Goal: Task Accomplishment & Management: Use online tool/utility

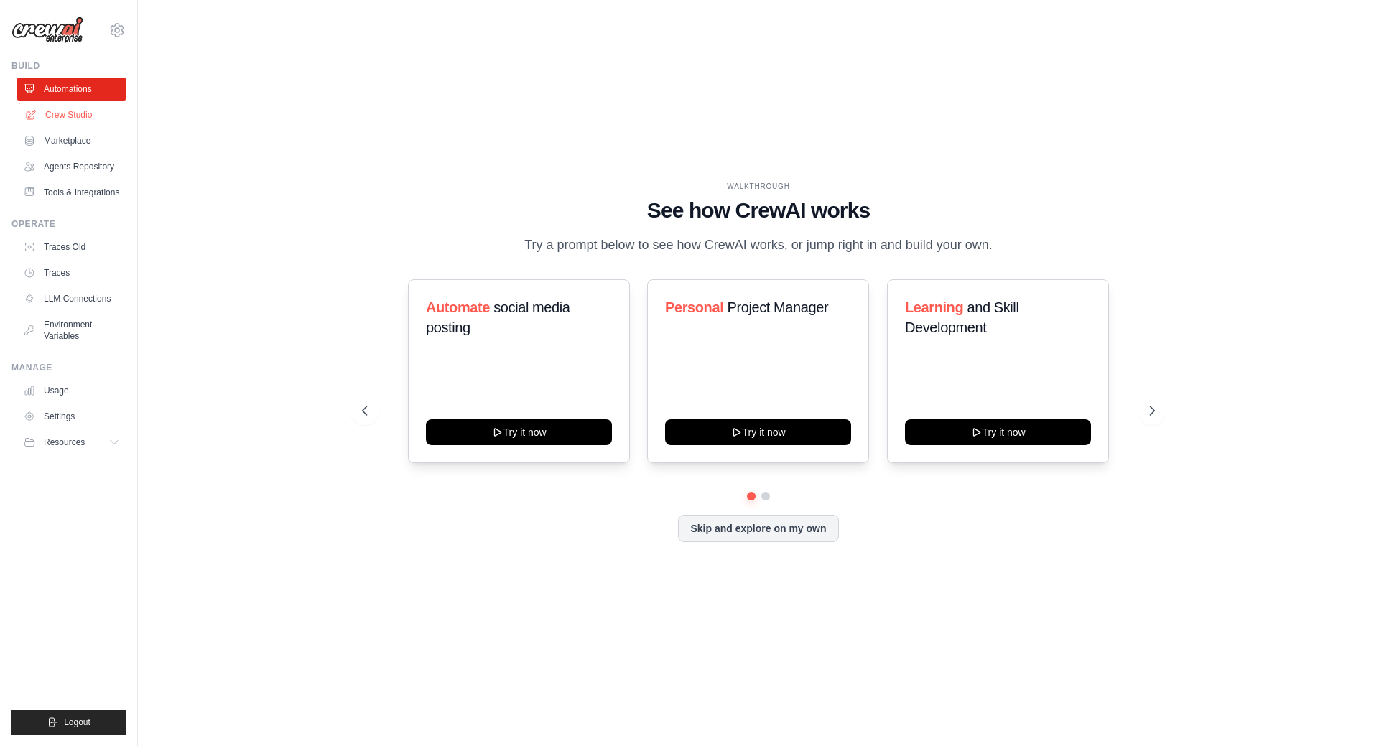
click at [65, 109] on link "Crew Studio" at bounding box center [73, 114] width 108 height 23
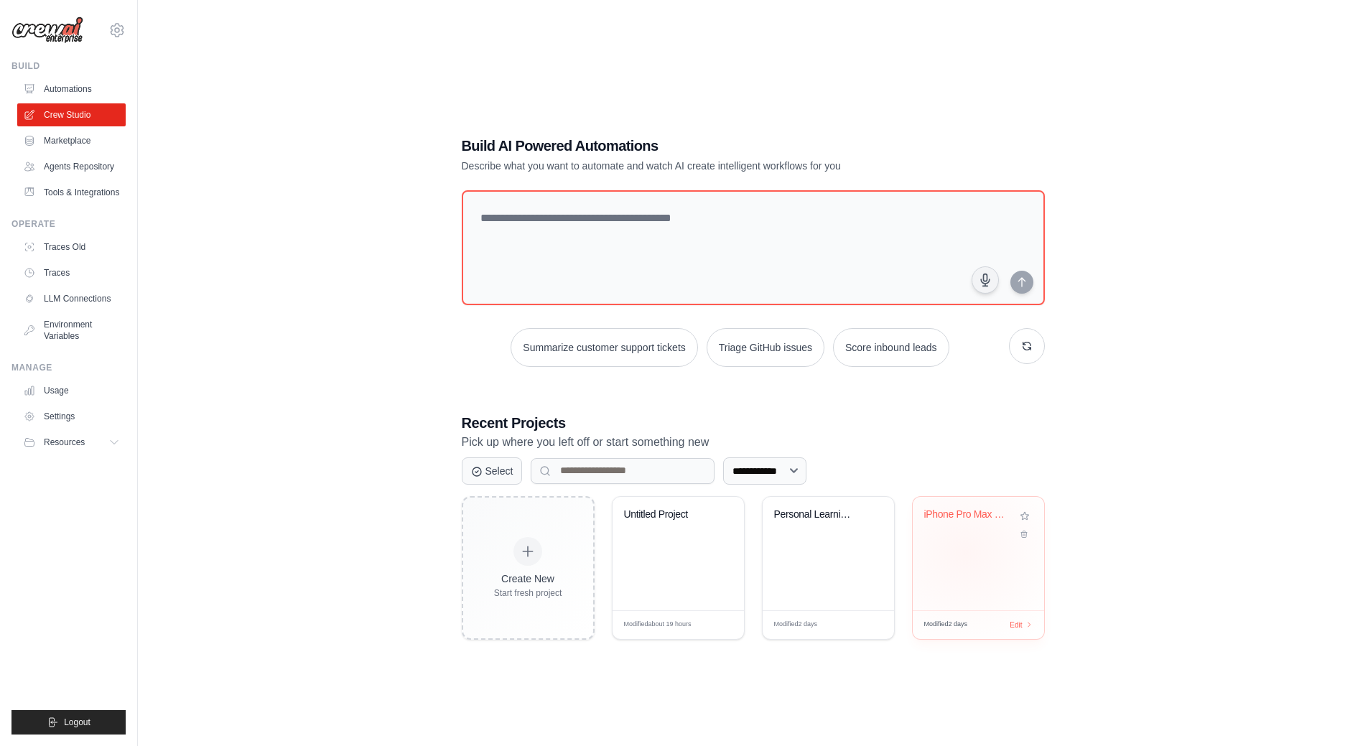
click at [965, 552] on div "iPhone Pro Max Price Research - Pol..." at bounding box center [978, 553] width 131 height 113
click at [70, 418] on link "Settings" at bounding box center [73, 416] width 108 height 23
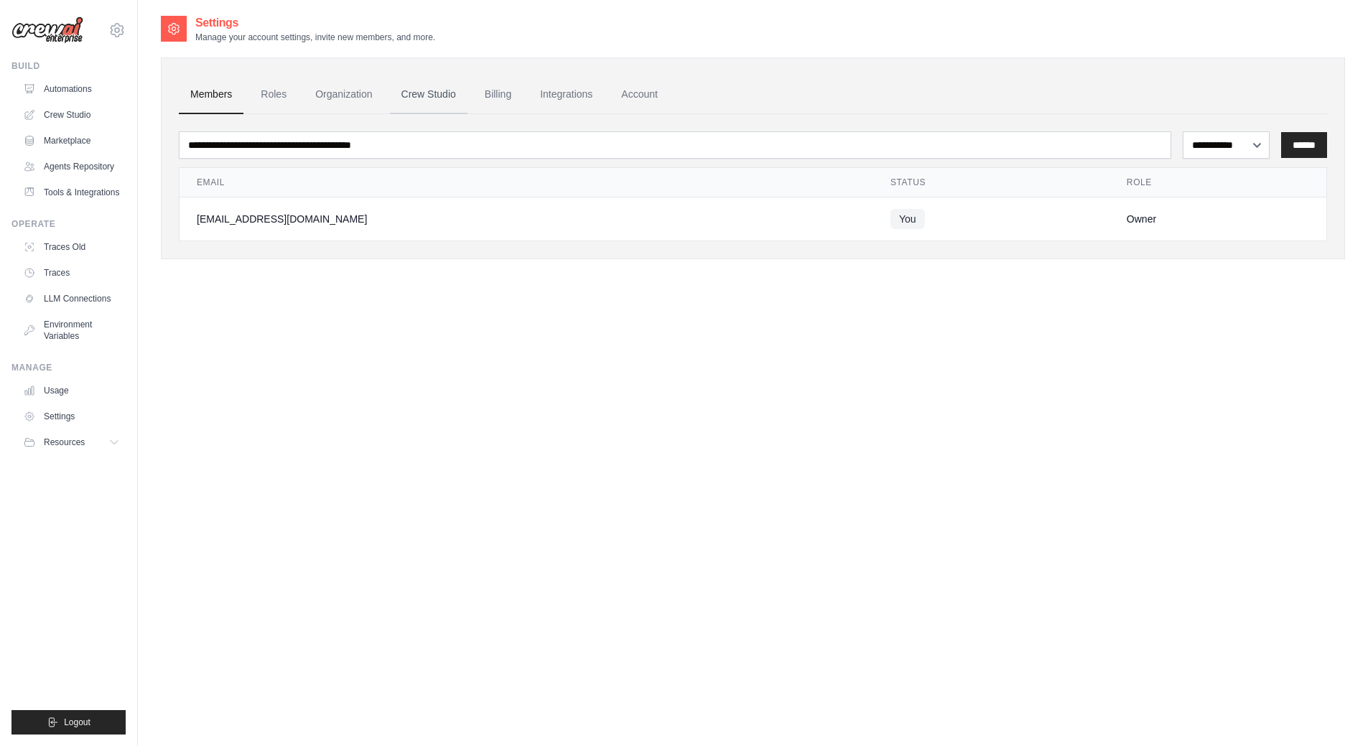
click at [432, 94] on link "Crew Studio" at bounding box center [429, 94] width 78 height 39
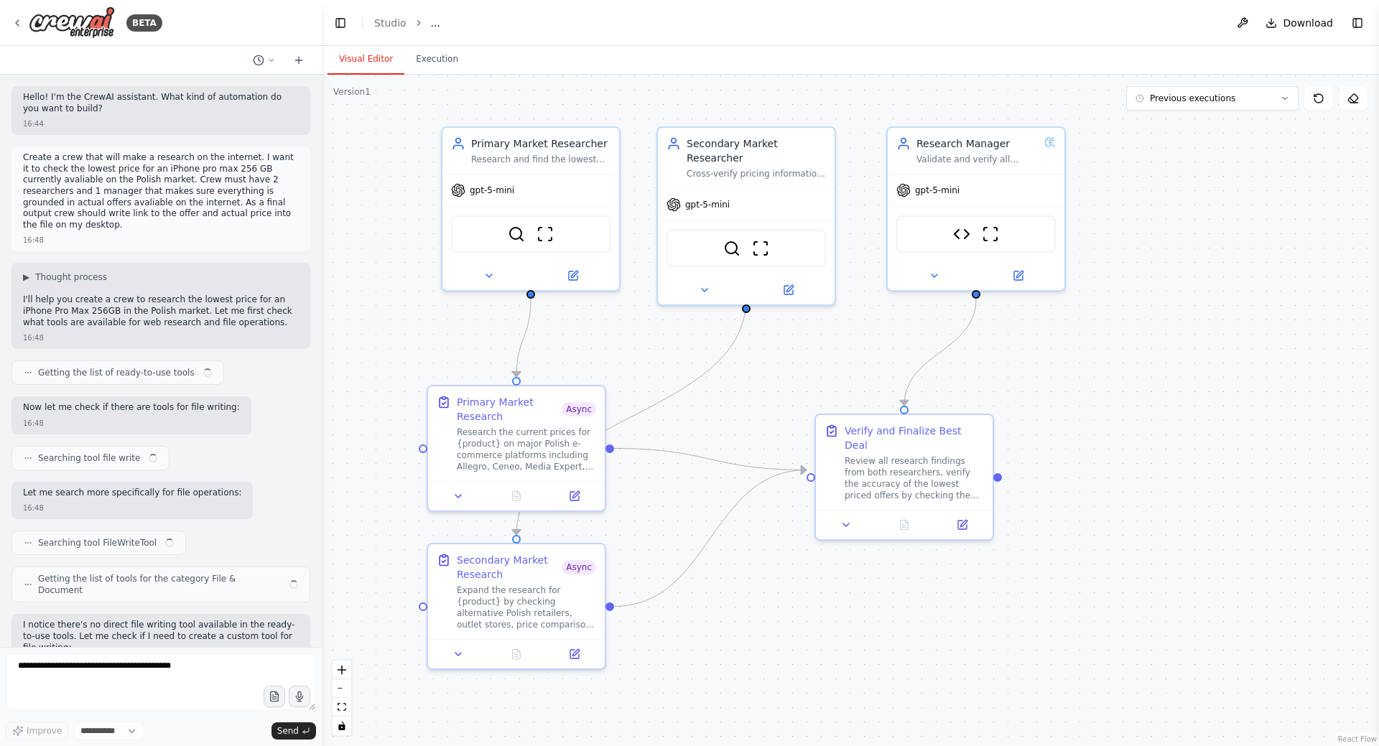
scroll to position [1354, 0]
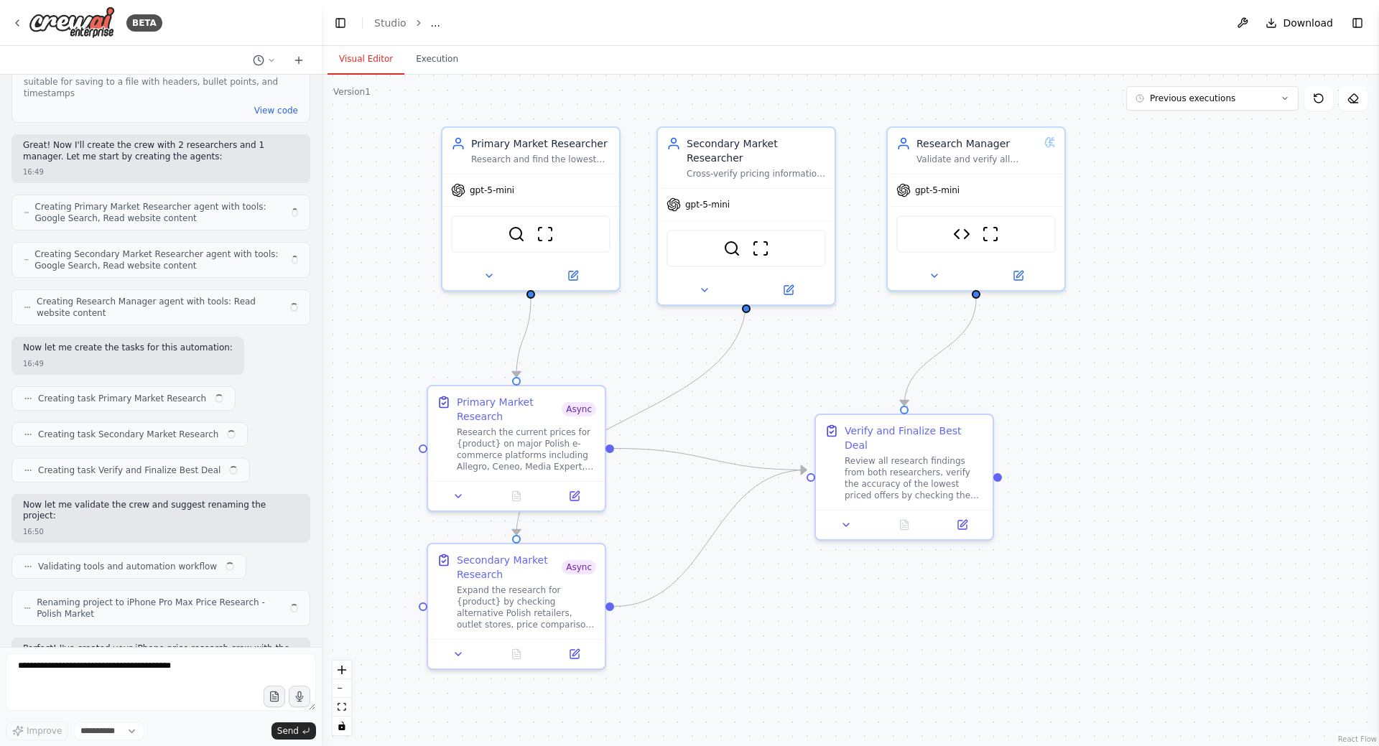
select select "****"
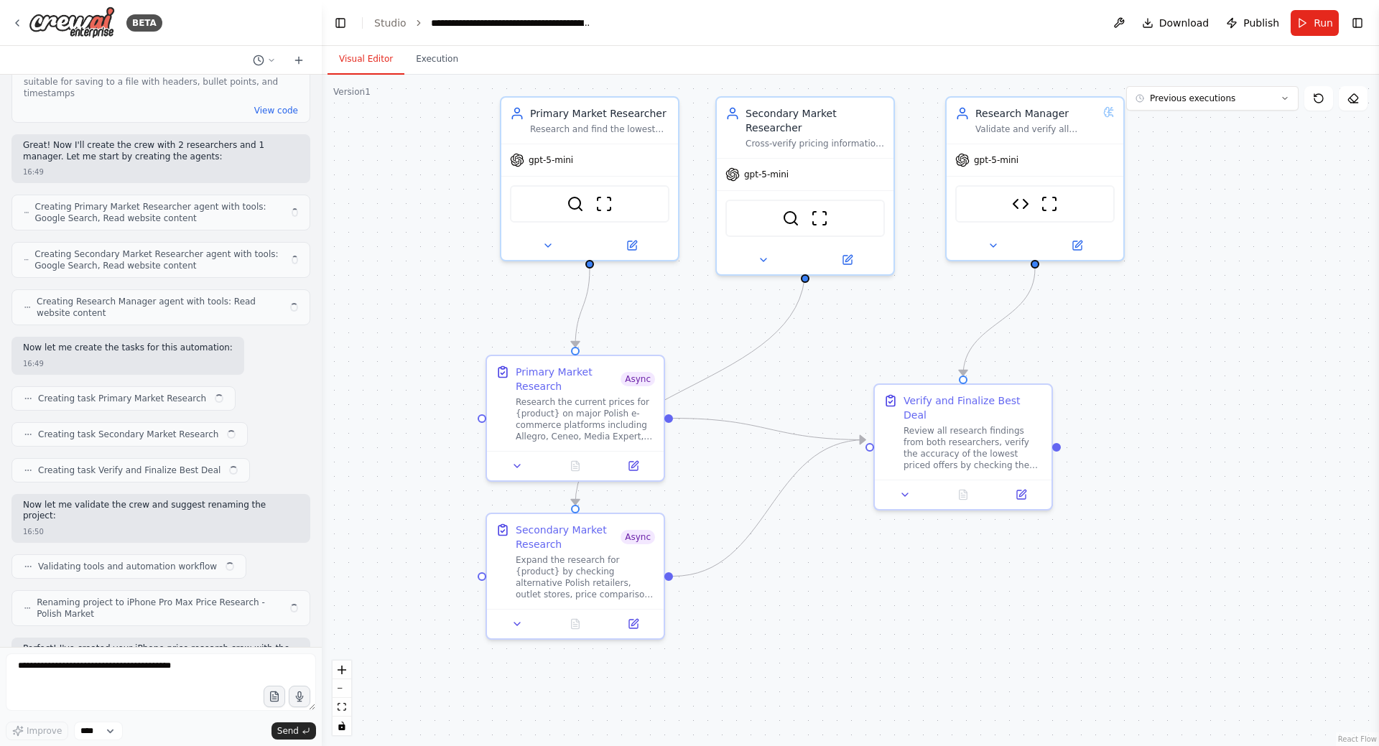
drag, startPoint x: 688, startPoint y: 422, endPoint x: 778, endPoint y: 372, distance: 103.2
click at [778, 372] on div ".deletable-edge-delete-btn { width: 20px; height: 20px; border: 0px solid #ffff…" at bounding box center [850, 410] width 1057 height 671
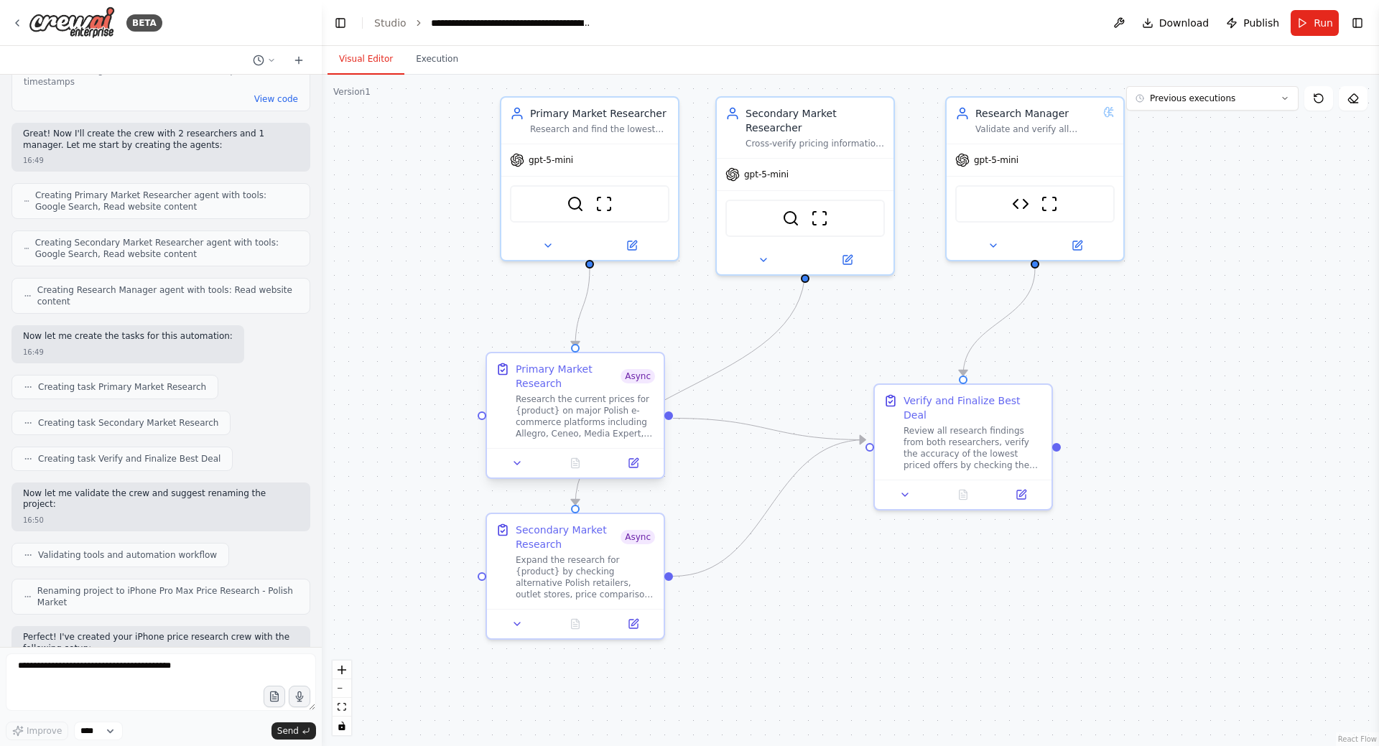
click at [617, 386] on div "Primary Market Research" at bounding box center [568, 376] width 105 height 29
click at [520, 468] on icon at bounding box center [516, 462] width 11 height 11
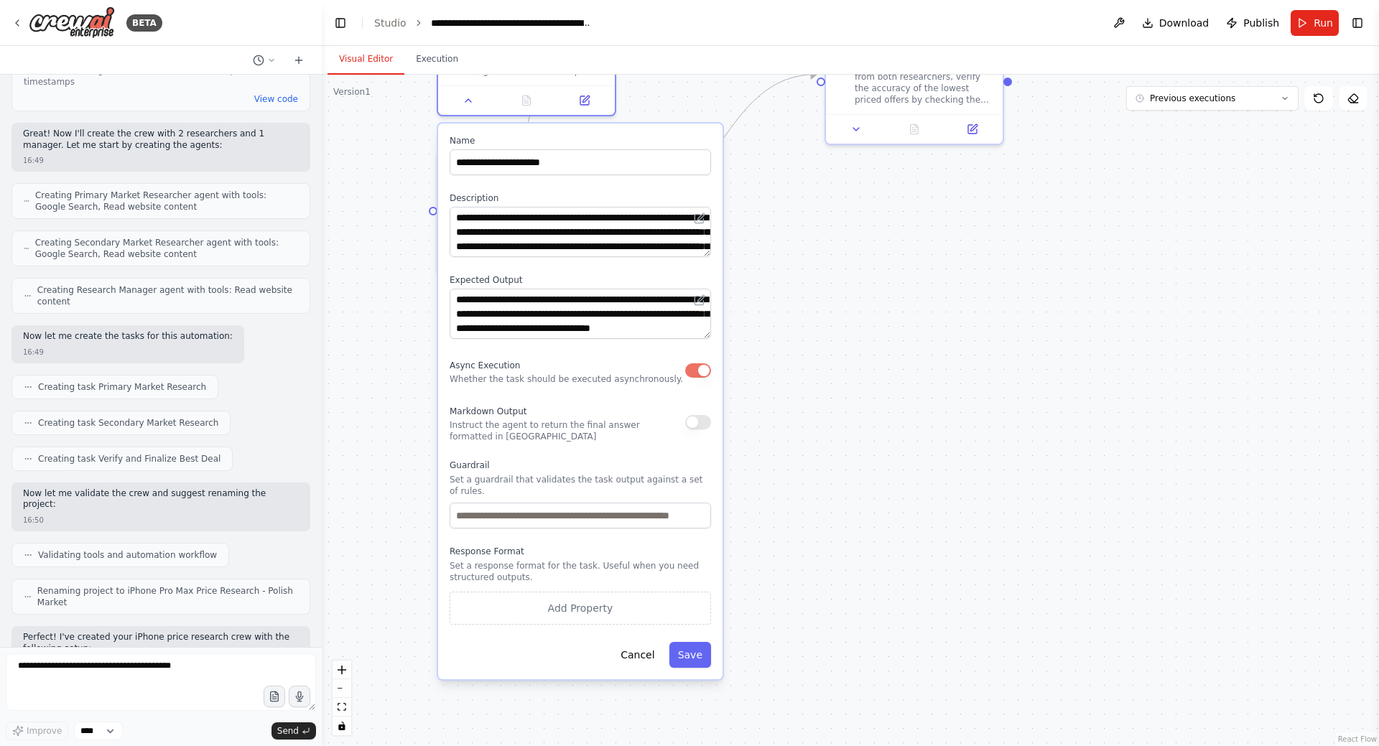
drag, startPoint x: 852, startPoint y: 577, endPoint x: 804, endPoint y: 217, distance: 363.7
click at [804, 217] on div ".deletable-edge-delete-btn { width: 20px; height: 20px; border: 0px solid #ffff…" at bounding box center [850, 410] width 1057 height 671
click at [694, 370] on button "button" at bounding box center [698, 370] width 26 height 14
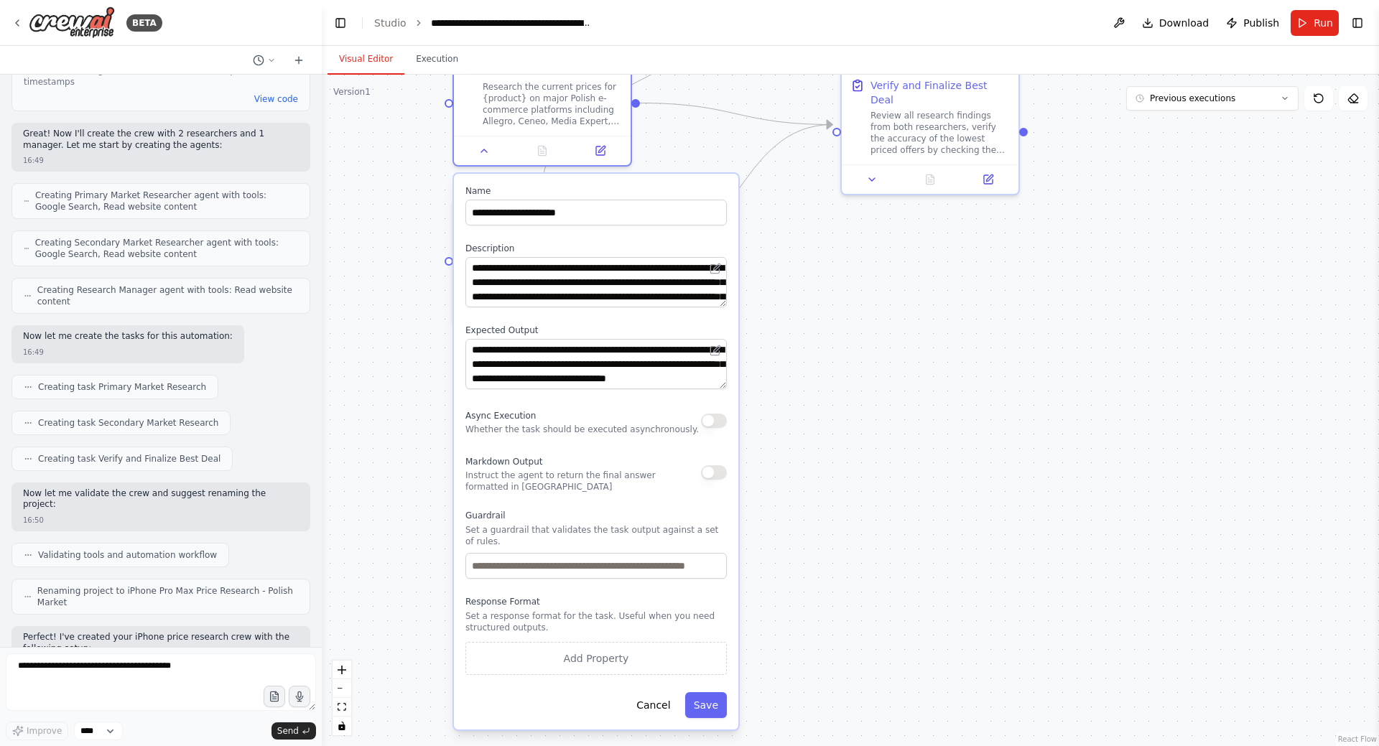
drag, startPoint x: 806, startPoint y: 316, endPoint x: 820, endPoint y: 358, distance: 44.5
click at [821, 357] on div ".deletable-edge-delete-btn { width: 20px; height: 20px; border: 0px solid #ffff…" at bounding box center [850, 410] width 1057 height 671
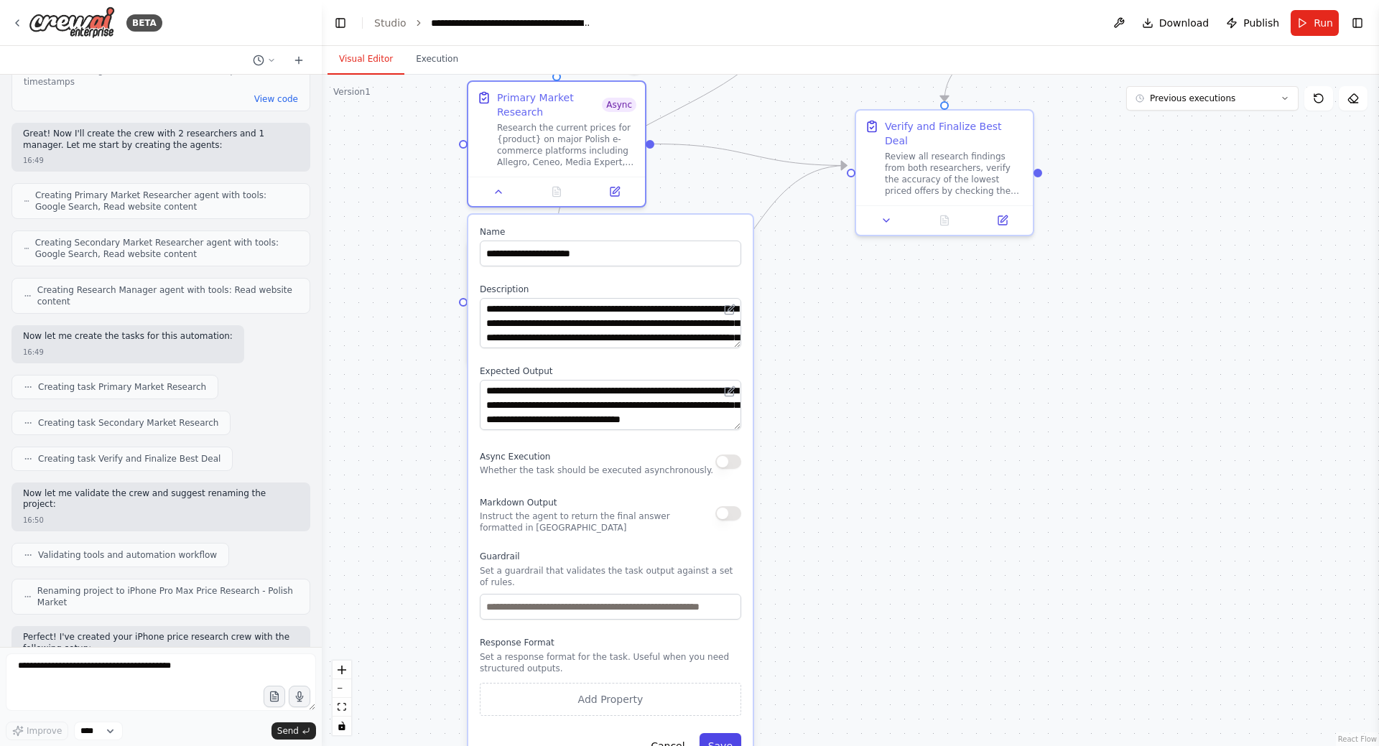
click at [716, 735] on button "Save" at bounding box center [720, 746] width 42 height 26
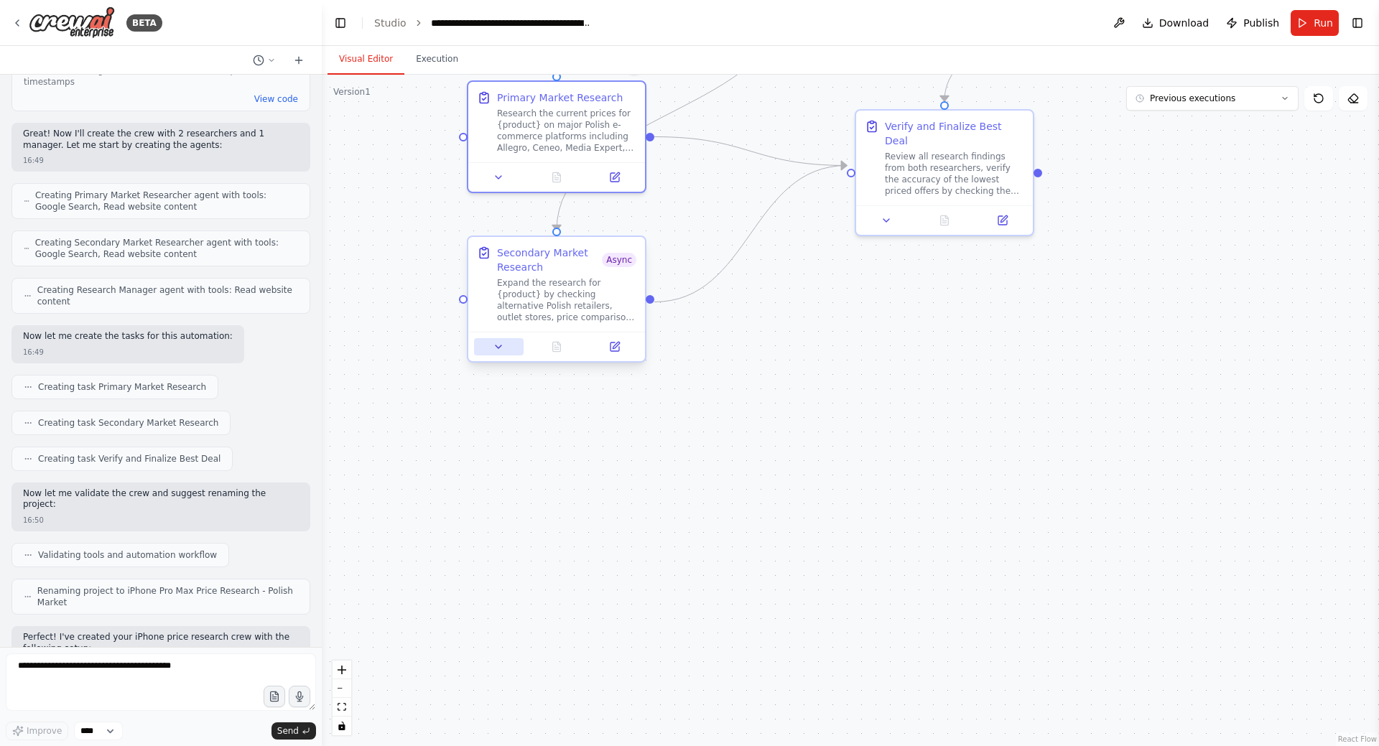
click at [502, 346] on icon at bounding box center [498, 346] width 11 height 11
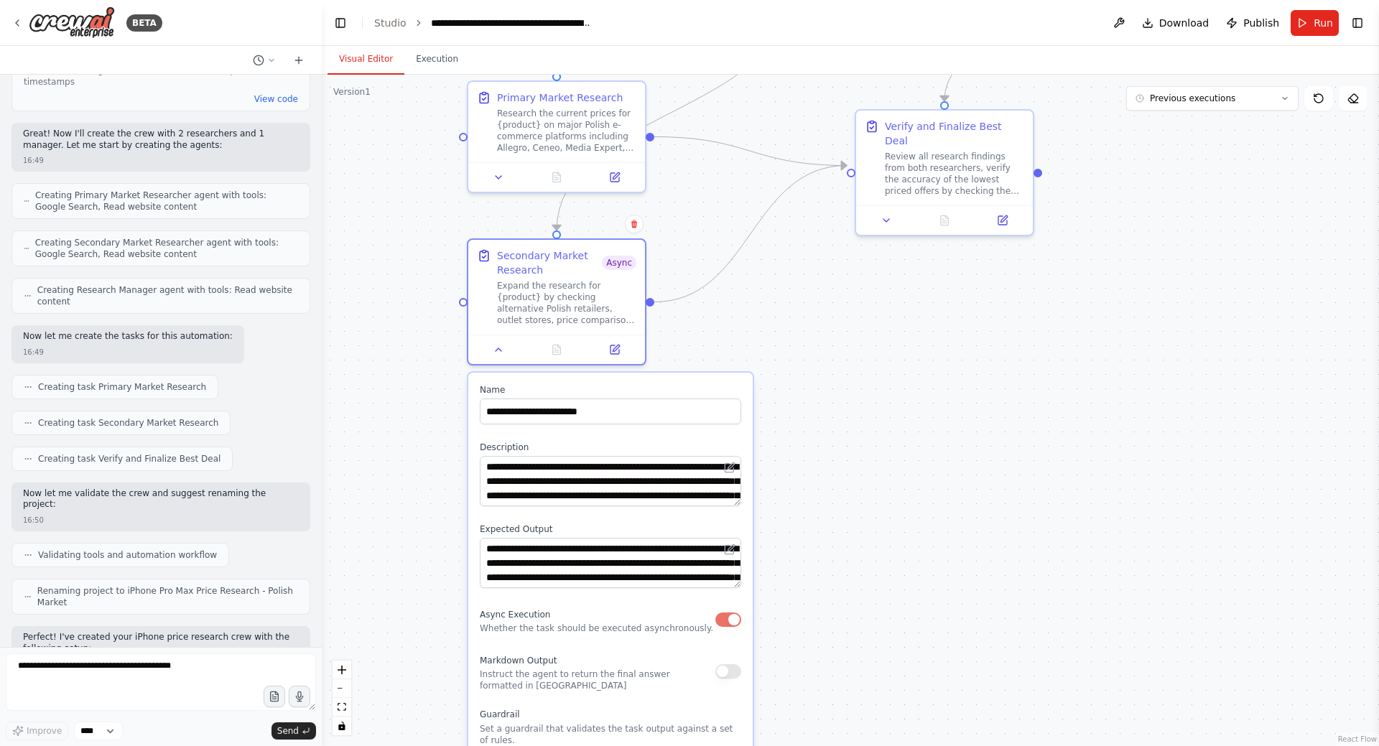
click at [730, 621] on button "button" at bounding box center [728, 620] width 26 height 14
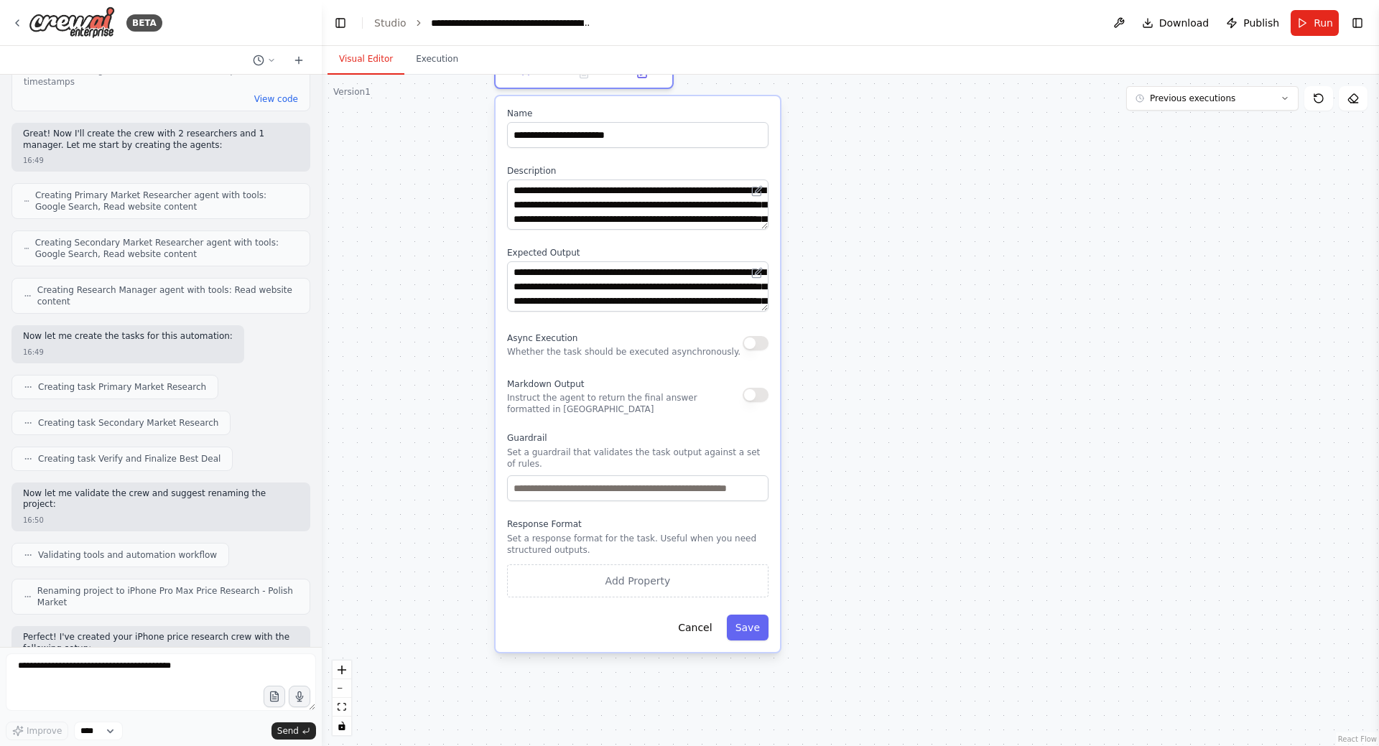
drag, startPoint x: 875, startPoint y: 294, endPoint x: 873, endPoint y: 268, distance: 25.9
click at [873, 268] on div ".deletable-edge-delete-btn { width: 20px; height: 20px; border: 0px solid #ffff…" at bounding box center [850, 410] width 1057 height 671
click at [745, 615] on button "Save" at bounding box center [748, 628] width 42 height 26
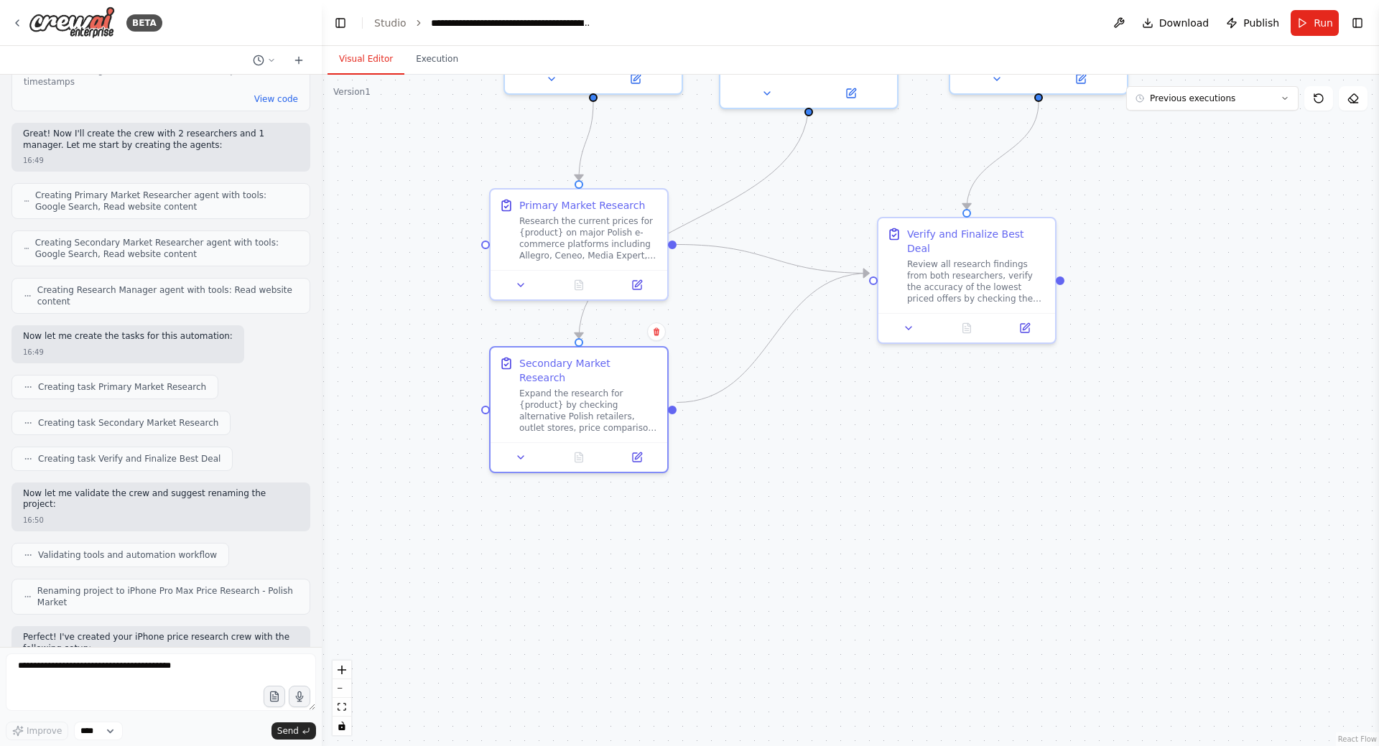
drag, startPoint x: 776, startPoint y: 209, endPoint x: 773, endPoint y: 581, distance: 372.0
click at [773, 590] on div ".deletable-edge-delete-btn { width: 20px; height: 20px; border: 0px solid #ffff…" at bounding box center [850, 410] width 1057 height 671
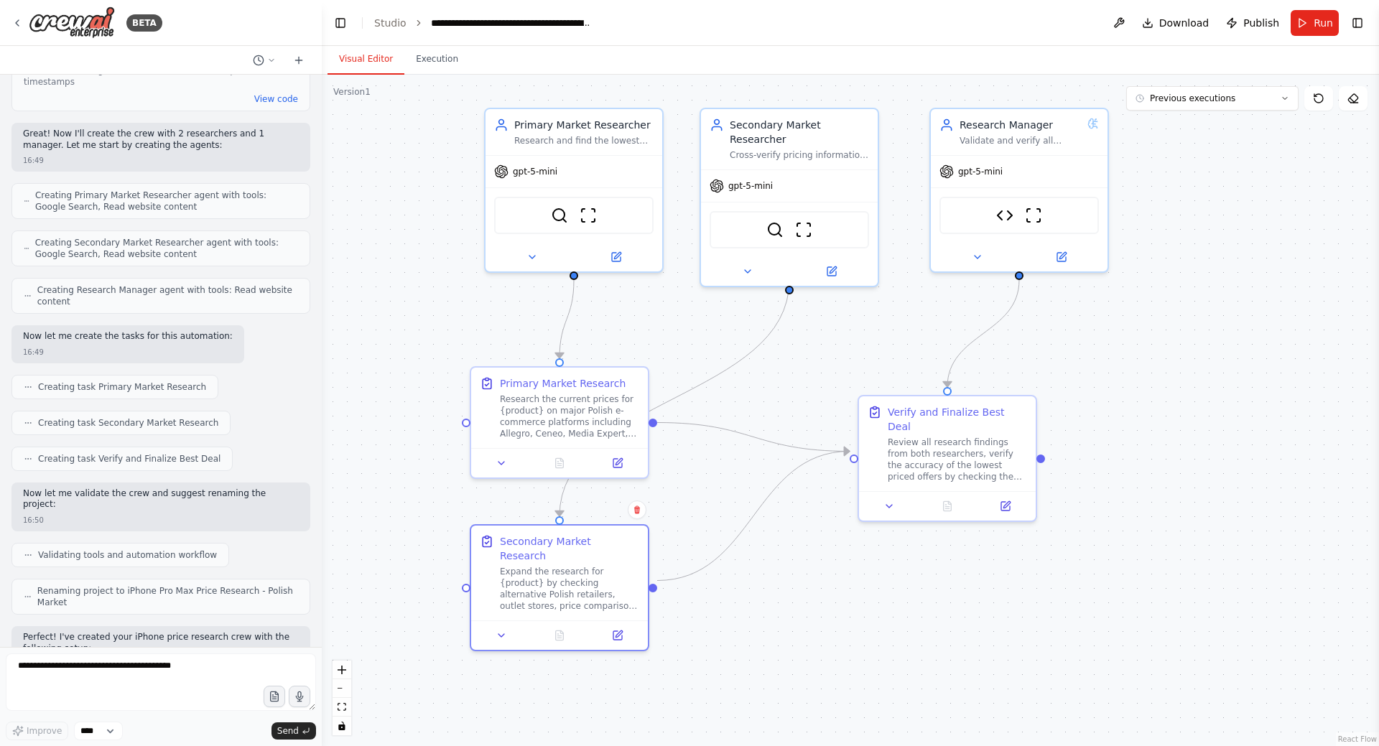
drag, startPoint x: 718, startPoint y: 423, endPoint x: 716, endPoint y: 471, distance: 48.2
click at [716, 471] on div ".deletable-edge-delete-btn { width: 20px; height: 20px; border: 0px solid #ffff…" at bounding box center [850, 410] width 1057 height 671
click at [537, 259] on icon at bounding box center [531, 253] width 11 height 11
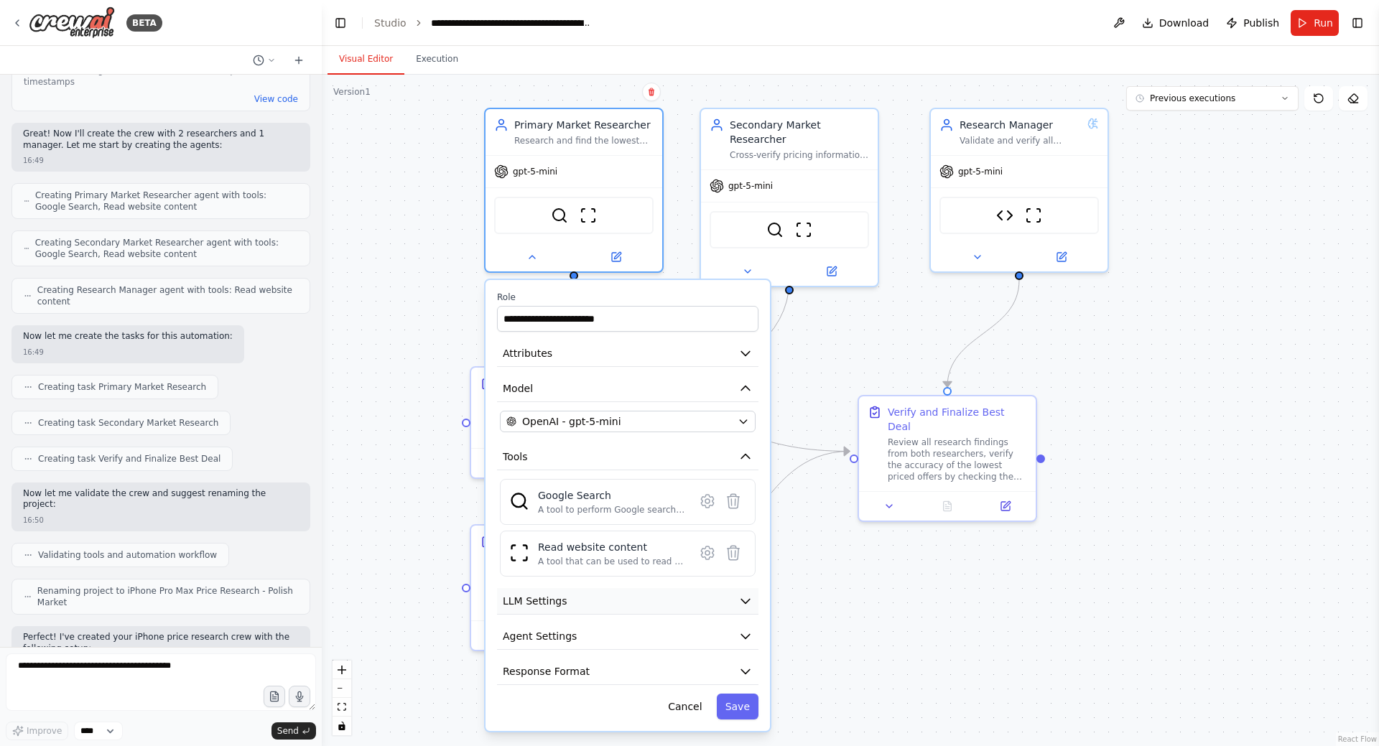
click at [662, 598] on button "LLM Settings" at bounding box center [627, 601] width 261 height 27
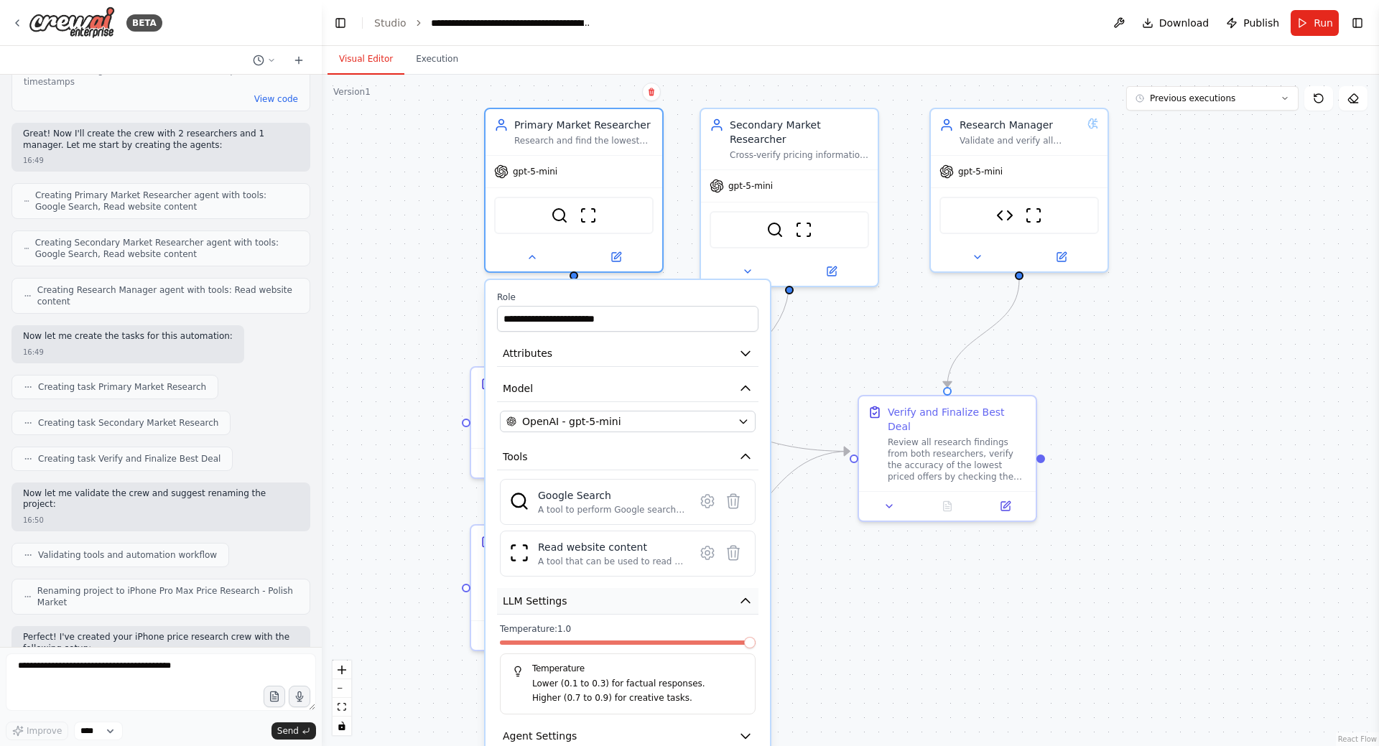
click at [662, 598] on button "LLM Settings" at bounding box center [627, 601] width 261 height 27
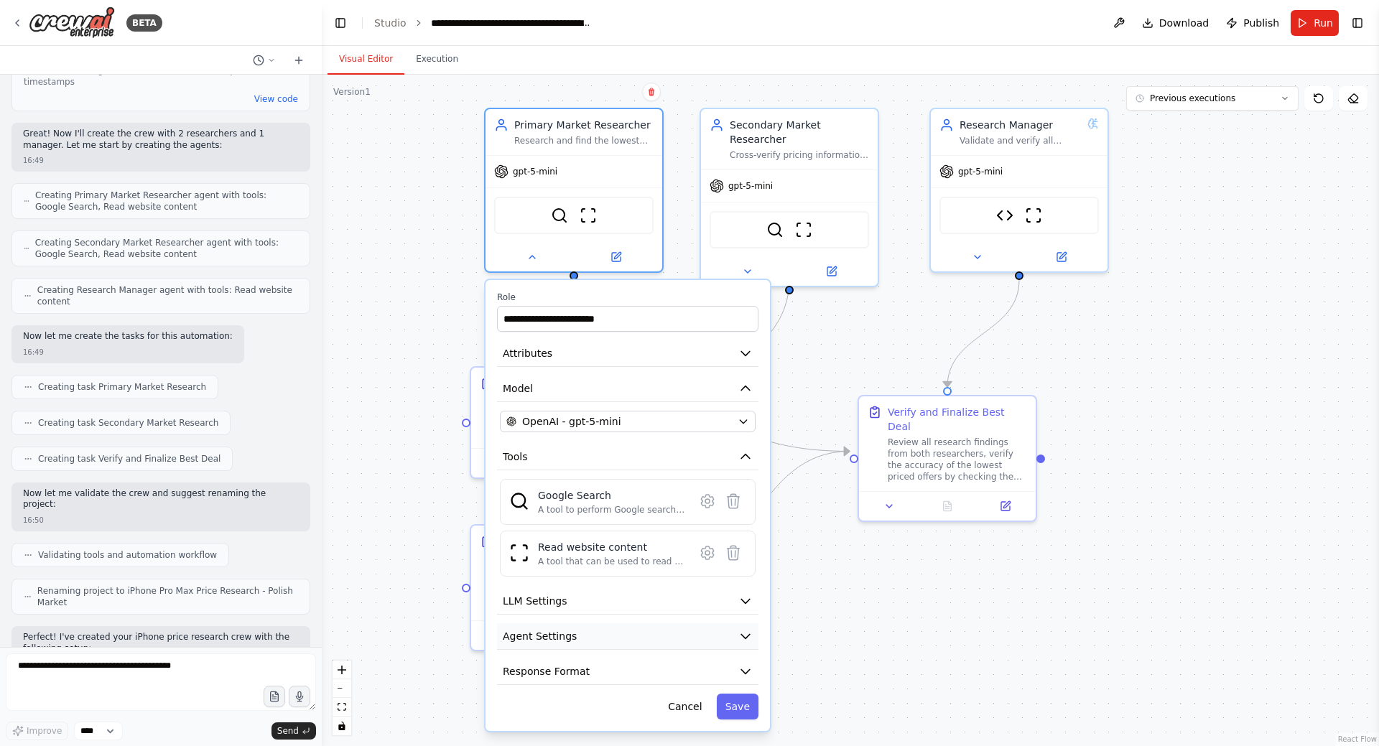
click at [656, 628] on button "Agent Settings" at bounding box center [627, 636] width 261 height 27
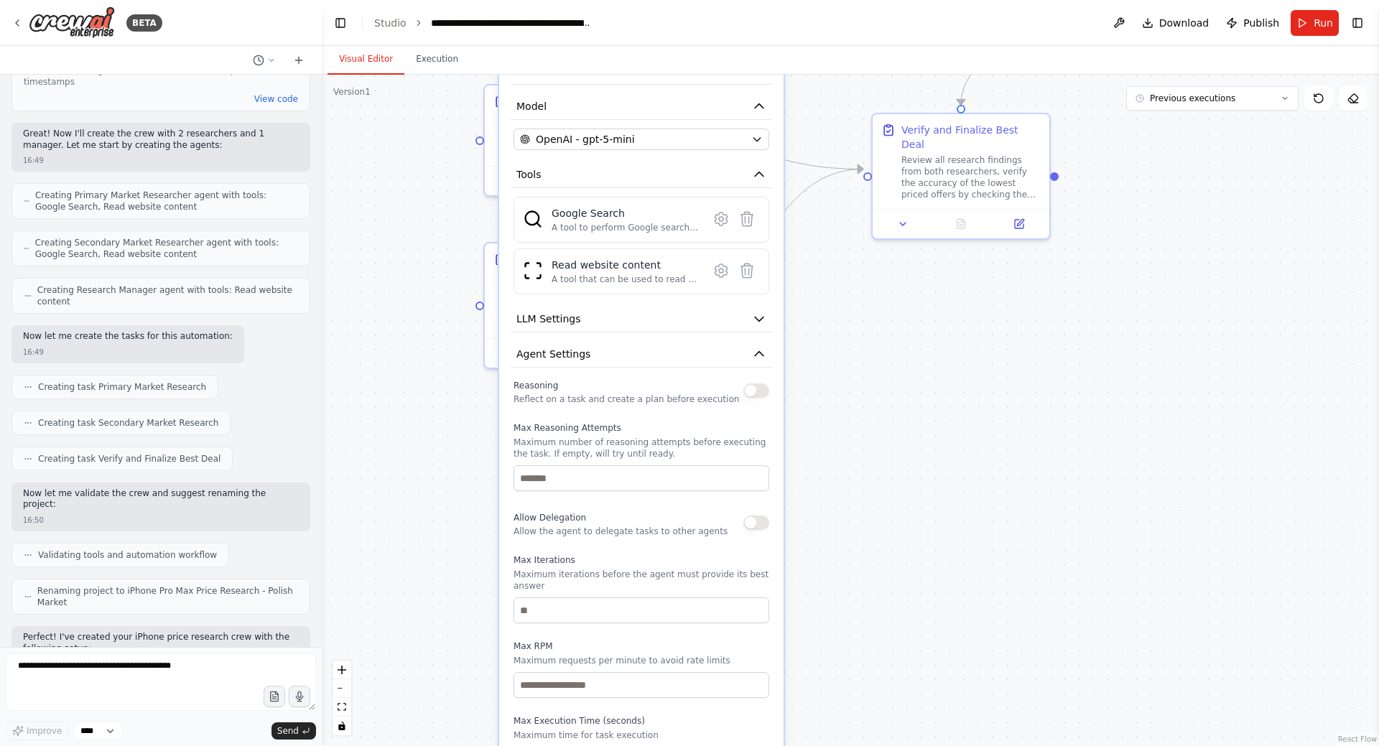
drag, startPoint x: 834, startPoint y: 661, endPoint x: 848, endPoint y: 379, distance: 282.6
click at [848, 379] on div ".deletable-edge-delete-btn { width: 20px; height: 20px; border: 0px solid #ffff…" at bounding box center [850, 410] width 1057 height 671
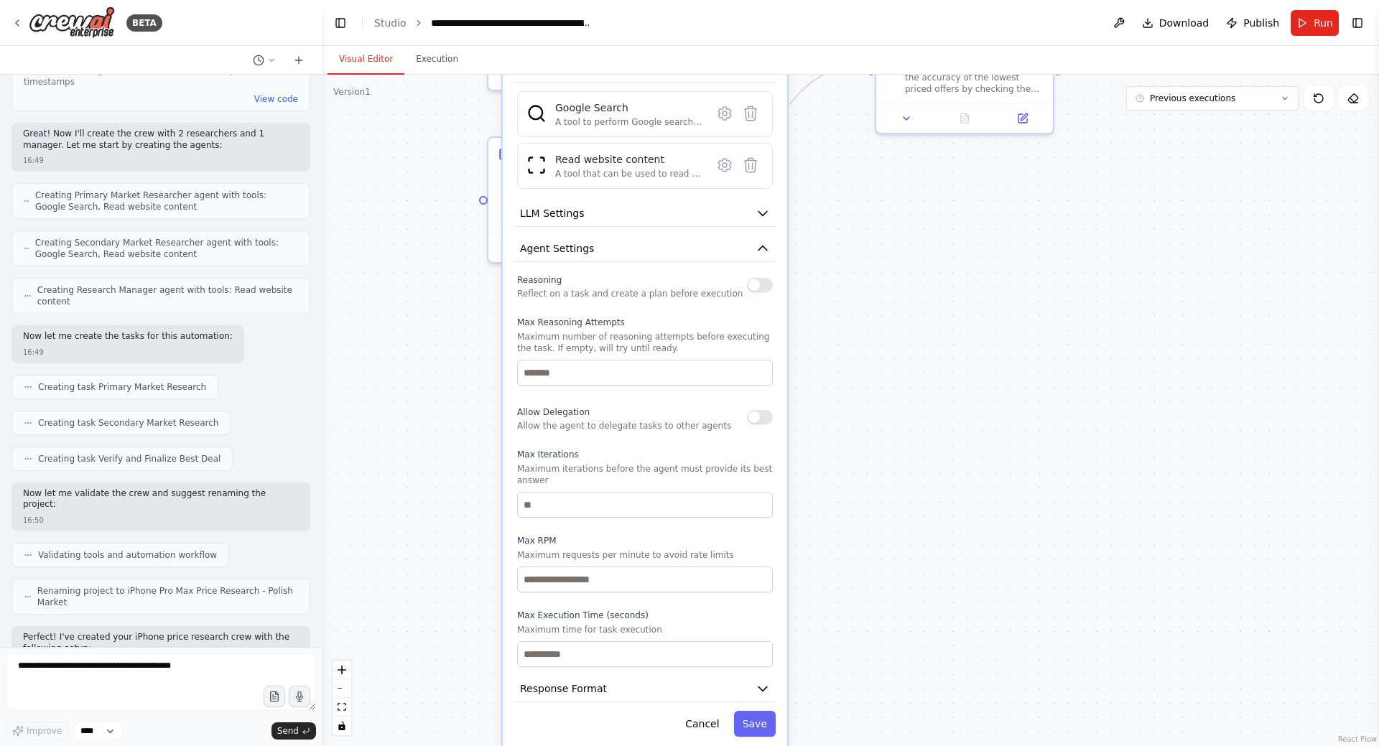
drag, startPoint x: 834, startPoint y: 496, endPoint x: 837, endPoint y: 394, distance: 101.3
click at [837, 394] on div ".deletable-edge-delete-btn { width: 20px; height: 20px; border: 0px solid #ffff…" at bounding box center [850, 410] width 1057 height 671
click at [764, 420] on button "button" at bounding box center [760, 417] width 26 height 14
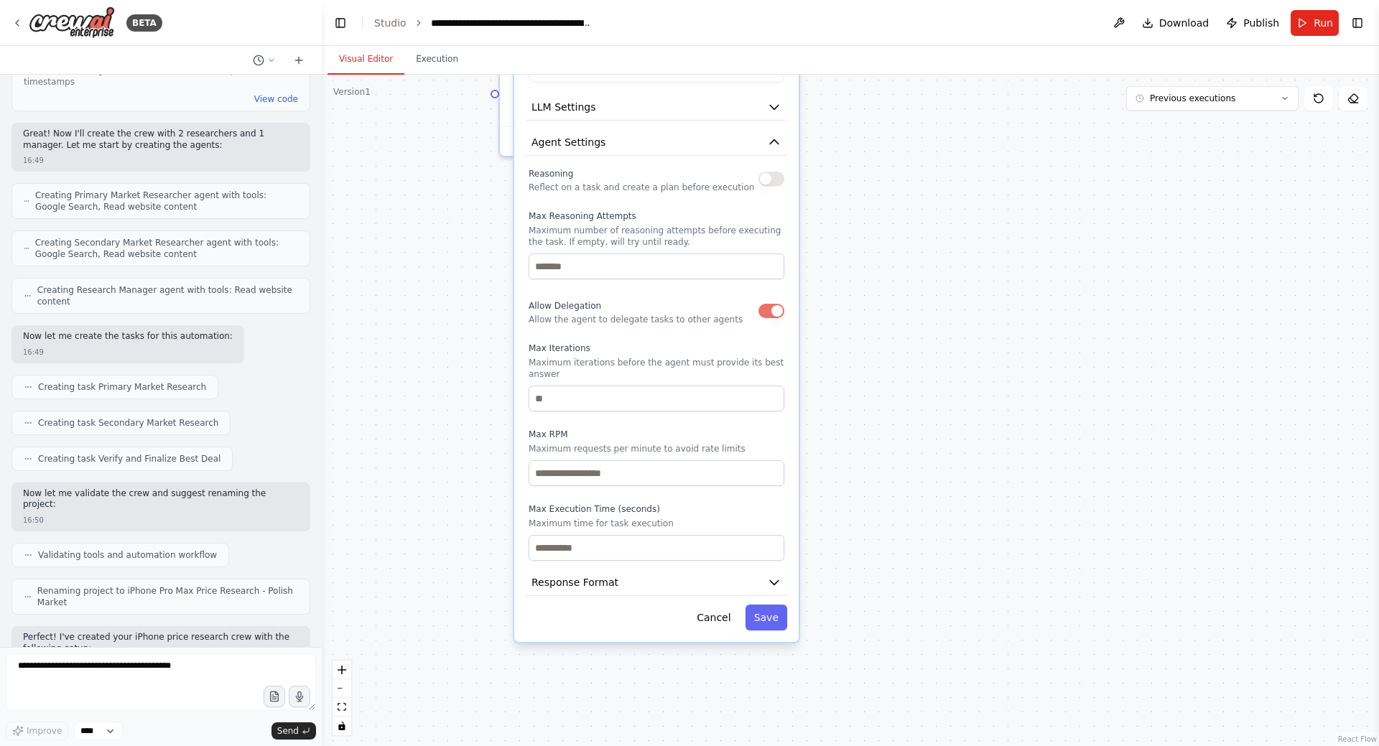
drag, startPoint x: 845, startPoint y: 487, endPoint x: 856, endPoint y: 396, distance: 91.8
click at [856, 396] on div ".deletable-edge-delete-btn { width: 20px; height: 20px; border: 0px solid #ffff…" at bounding box center [850, 410] width 1057 height 671
click at [778, 603] on button "Save" at bounding box center [767, 615] width 42 height 26
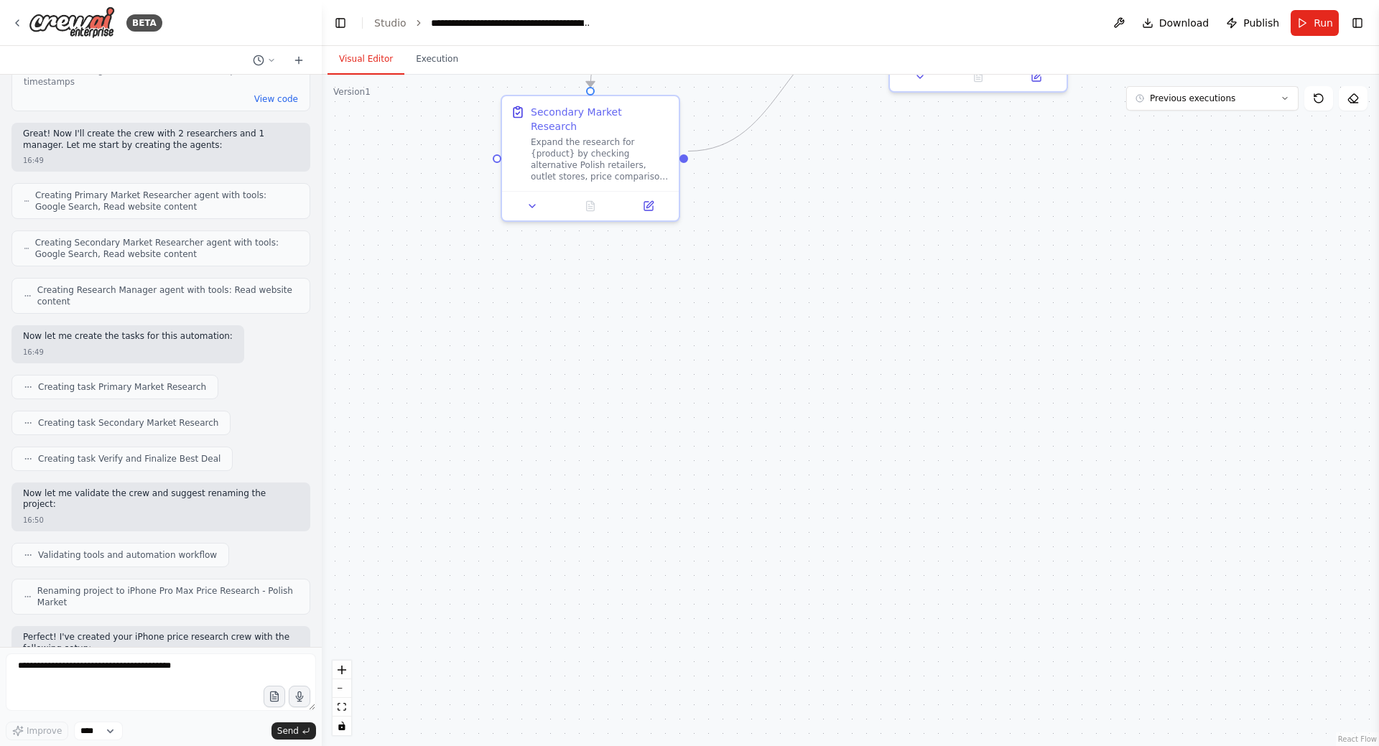
drag, startPoint x: 799, startPoint y: 282, endPoint x: 792, endPoint y: 566, distance: 283.7
click at [792, 568] on div ".deletable-edge-delete-btn { width: 20px; height: 20px; border: 0px solid #ffff…" at bounding box center [850, 410] width 1057 height 671
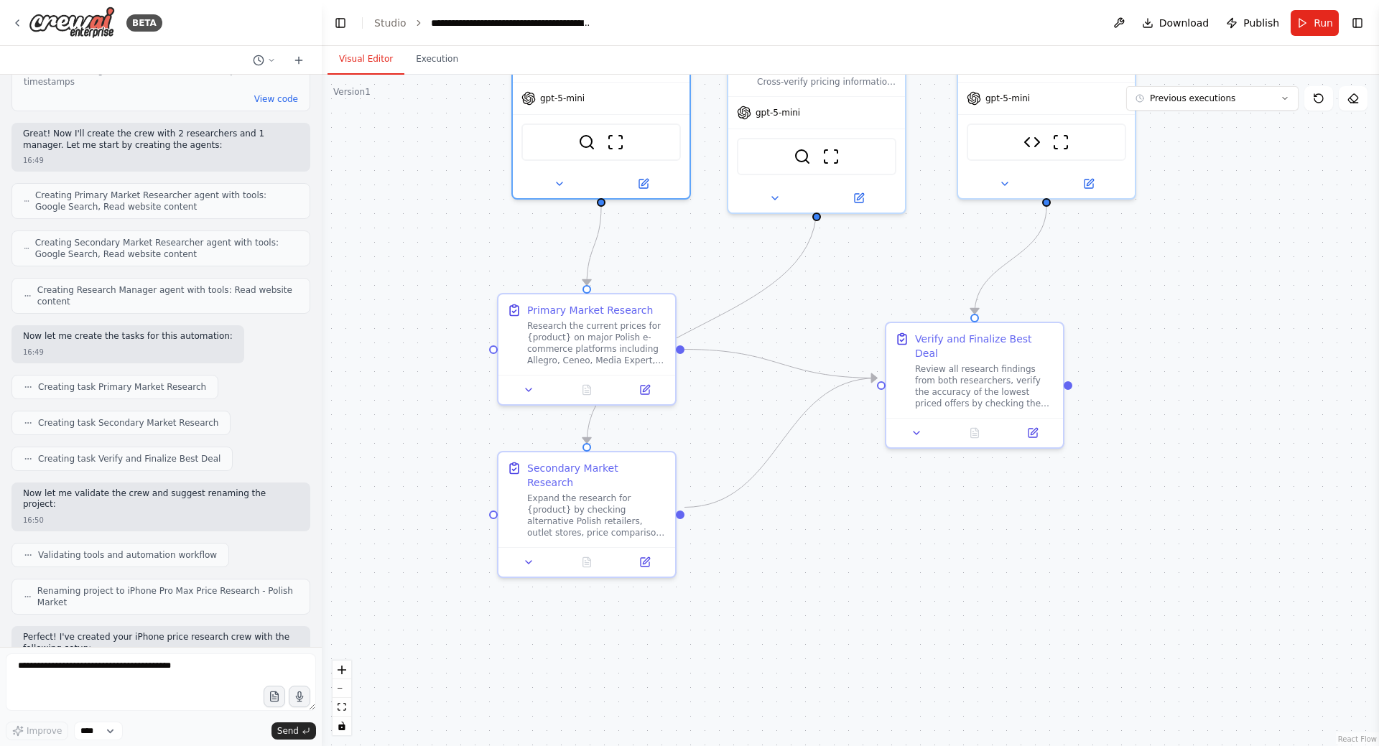
drag, startPoint x: 796, startPoint y: 570, endPoint x: 797, endPoint y: 586, distance: 15.8
click at [799, 630] on div ".deletable-edge-delete-btn { width: 20px; height: 20px; border: 0px solid #ffff…" at bounding box center [850, 410] width 1057 height 671
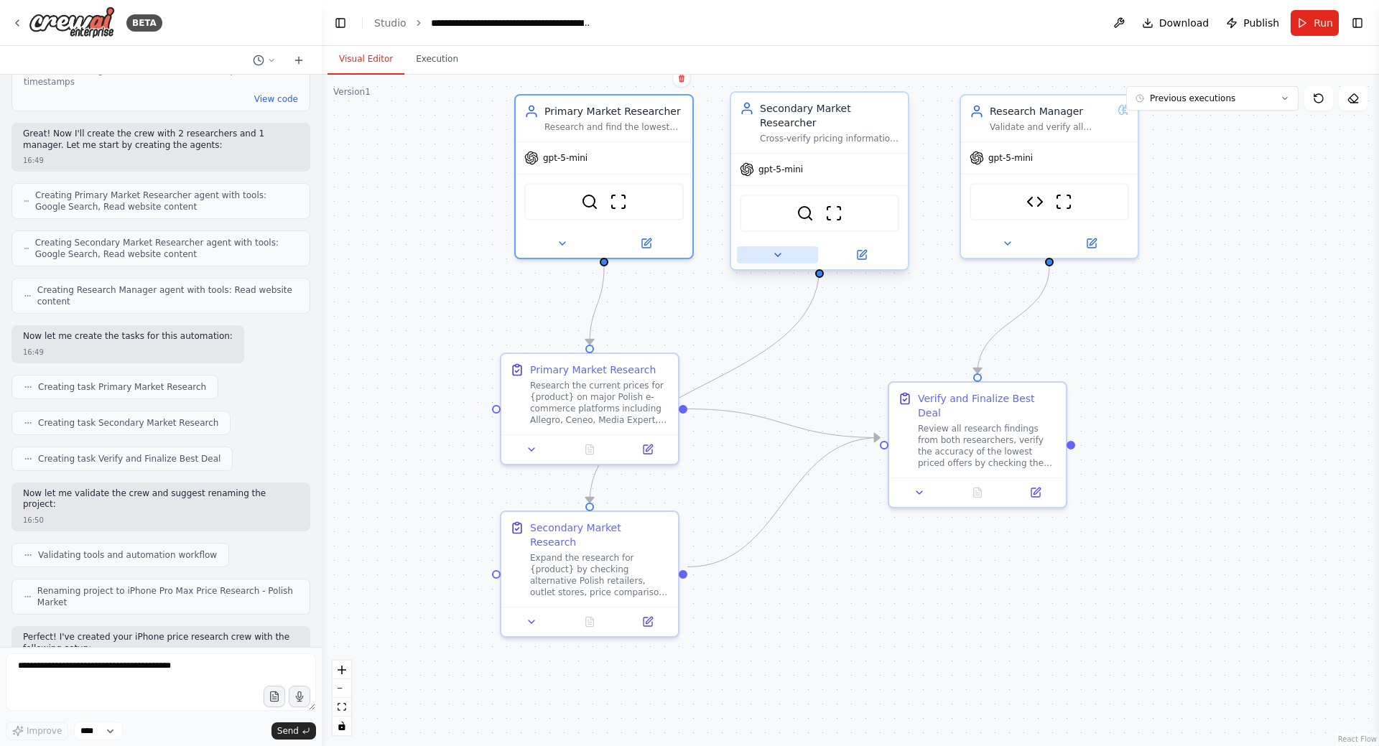
click at [783, 249] on icon at bounding box center [777, 254] width 11 height 11
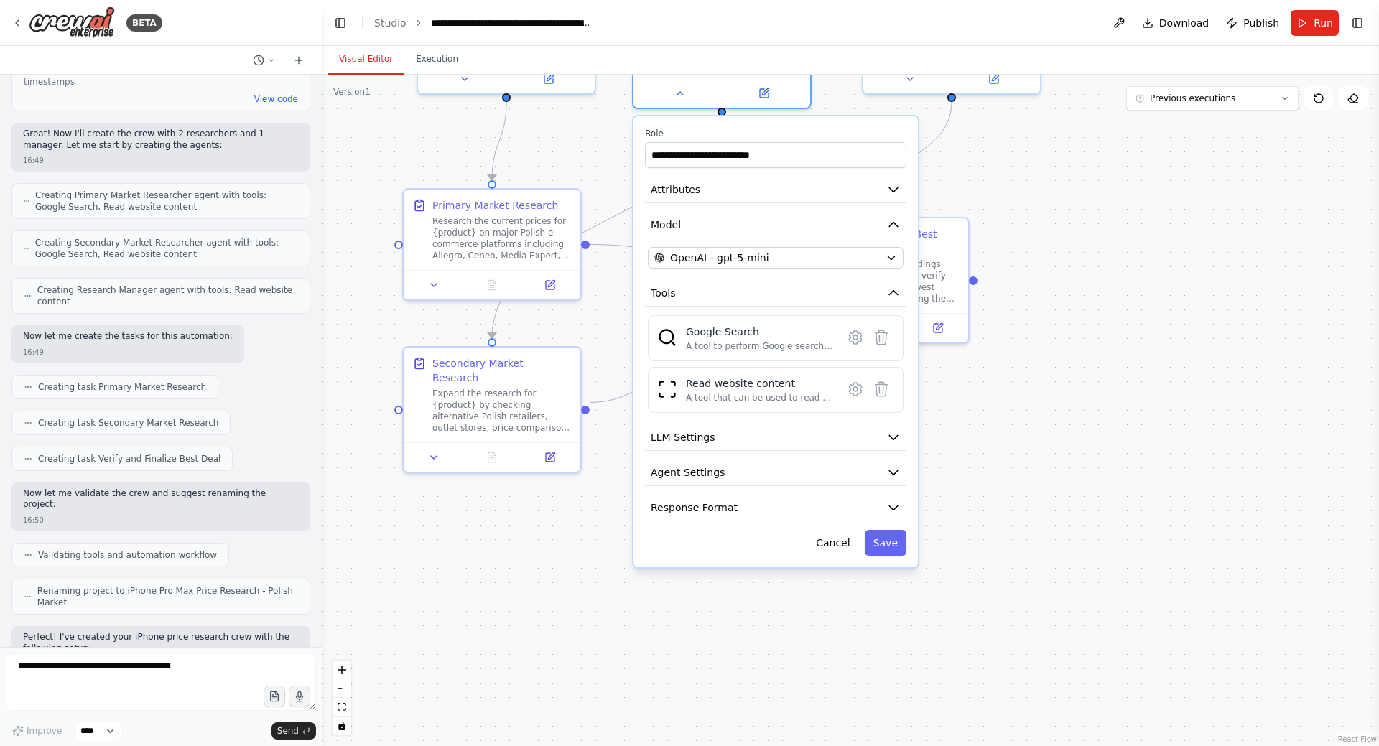
drag, startPoint x: 1130, startPoint y: 646, endPoint x: 1002, endPoint y: 469, distance: 218.1
click at [1030, 478] on div ".deletable-edge-delete-btn { width: 20px; height: 20px; border: 0px solid #ffff…" at bounding box center [850, 410] width 1057 height 671
click at [850, 461] on button "Agent Settings" at bounding box center [772, 470] width 261 height 27
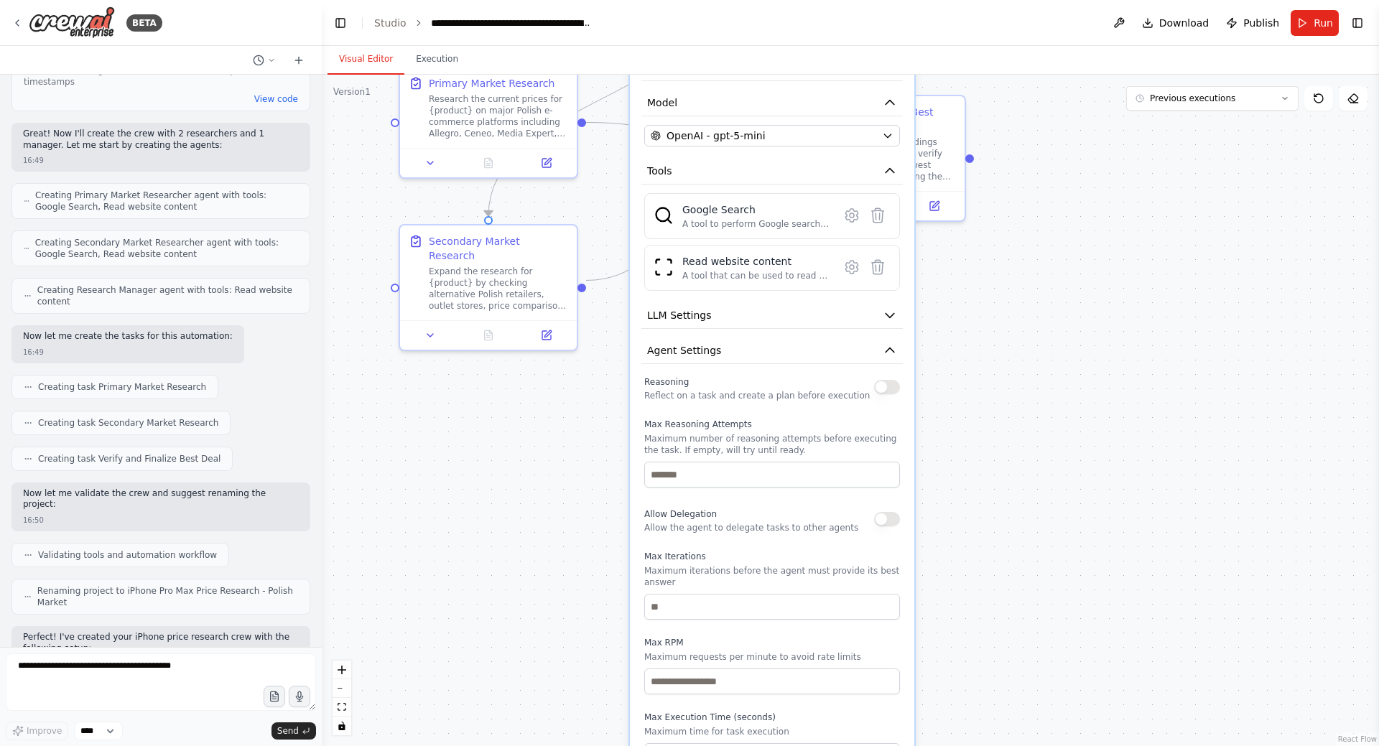
drag, startPoint x: 972, startPoint y: 539, endPoint x: 974, endPoint y: 517, distance: 21.7
click at [974, 517] on div ".deletable-edge-delete-btn { width: 20px; height: 20px; border: 0px solid #ffff…" at bounding box center [850, 410] width 1057 height 671
click at [889, 512] on button "button" at bounding box center [887, 519] width 26 height 14
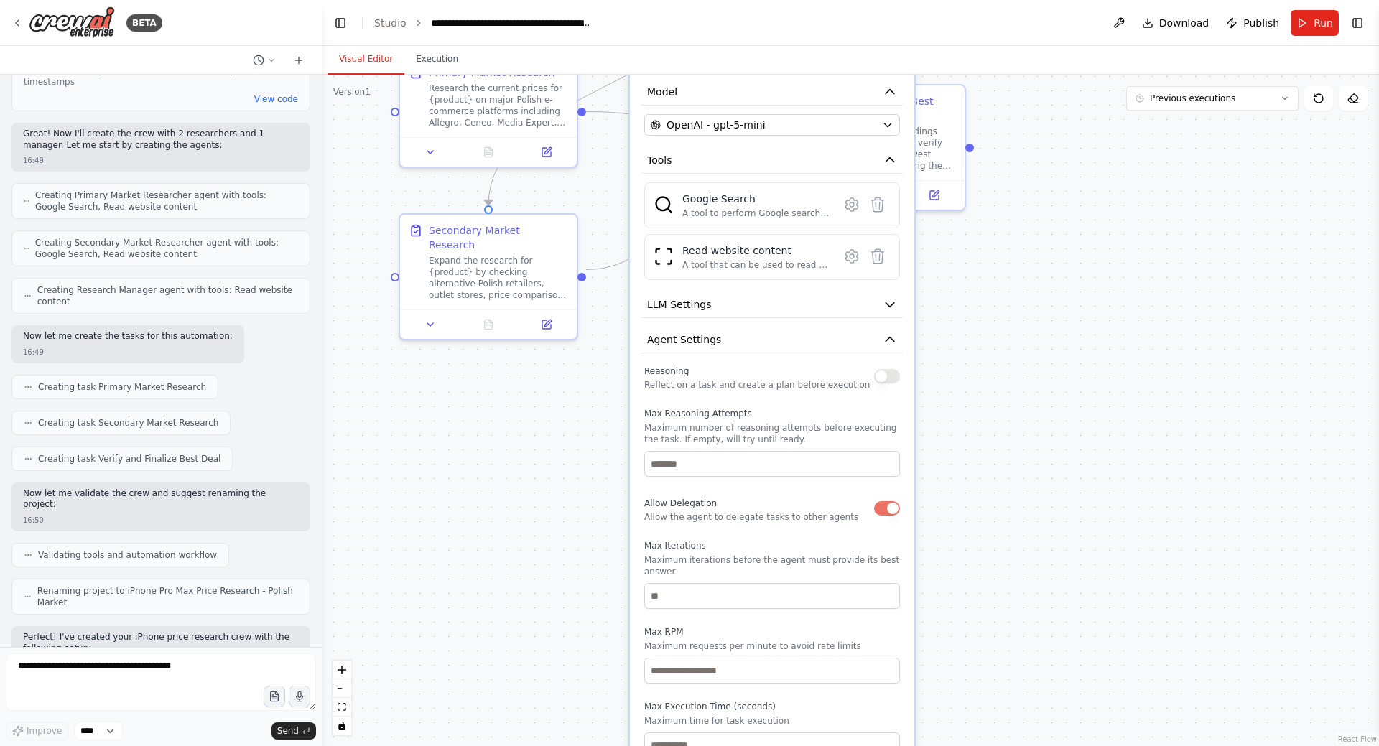
drag, startPoint x: 1005, startPoint y: 593, endPoint x: 1002, endPoint y: 404, distance: 188.9
click at [1005, 389] on div ".deletable-edge-delete-btn { width: 20px; height: 20px; border: 0px solid #ffff…" at bounding box center [850, 410] width 1057 height 671
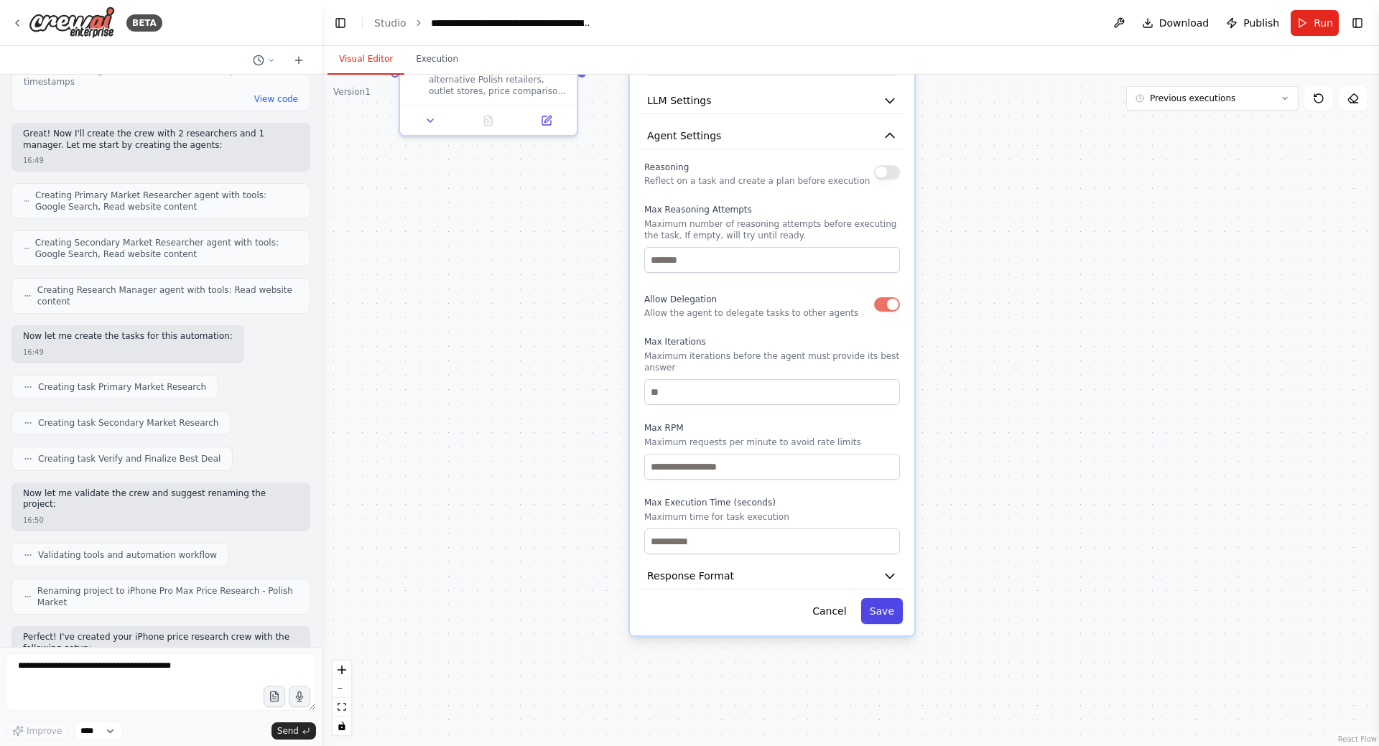
click at [887, 598] on button "Save" at bounding box center [882, 611] width 42 height 26
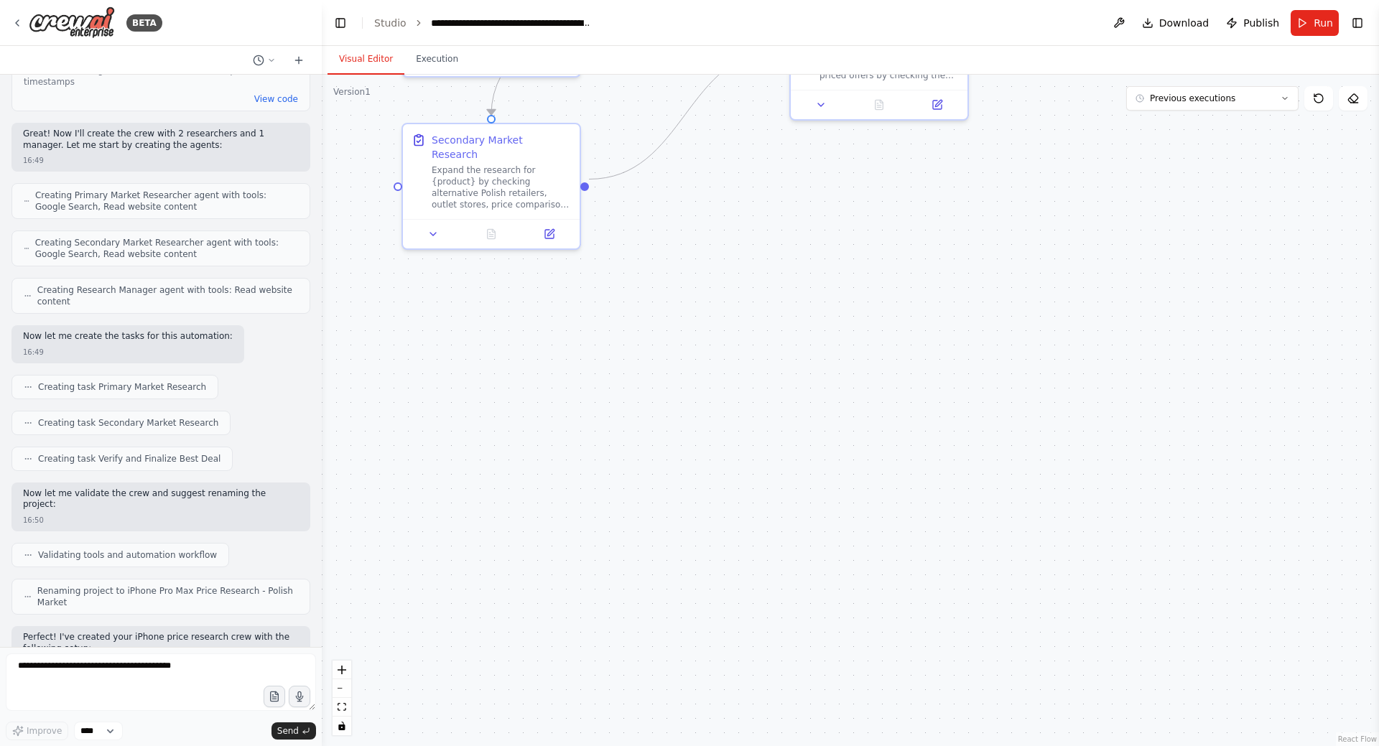
drag, startPoint x: 1002, startPoint y: 303, endPoint x: 992, endPoint y: 609, distance: 306.1
click at [992, 609] on div ".deletable-edge-delete-btn { width: 20px; height: 20px; border: 0px solid #ffff…" at bounding box center [850, 410] width 1057 height 671
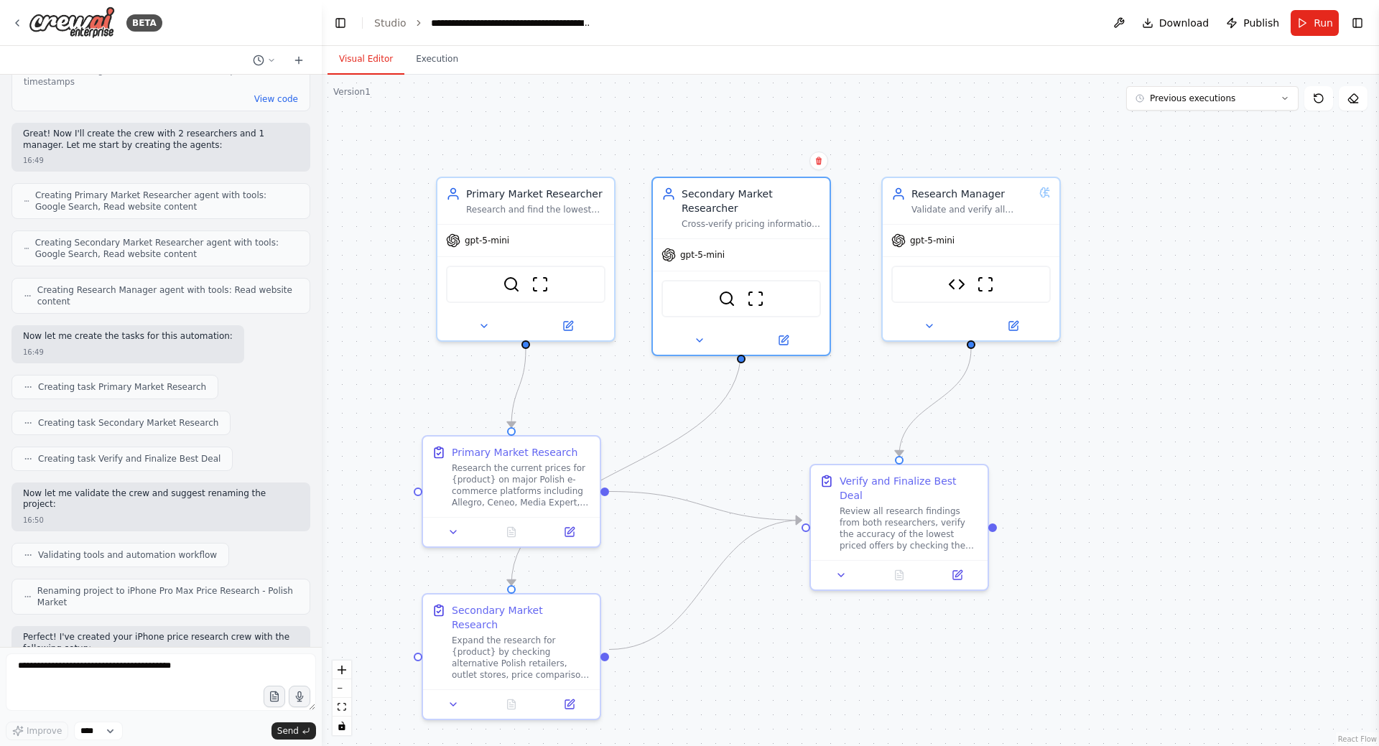
drag, startPoint x: 1061, startPoint y: 342, endPoint x: 1090, endPoint y: 506, distance: 166.4
click at [1090, 506] on div ".deletable-edge-delete-btn { width: 20px; height: 20px; border: 0px solid #ffff…" at bounding box center [850, 410] width 1057 height 671
click at [836, 402] on div ".deletable-edge-delete-btn { width: 20px; height: 20px; border: 0px solid #ffff…" at bounding box center [850, 410] width 1057 height 671
click at [696, 332] on icon at bounding box center [699, 337] width 11 height 11
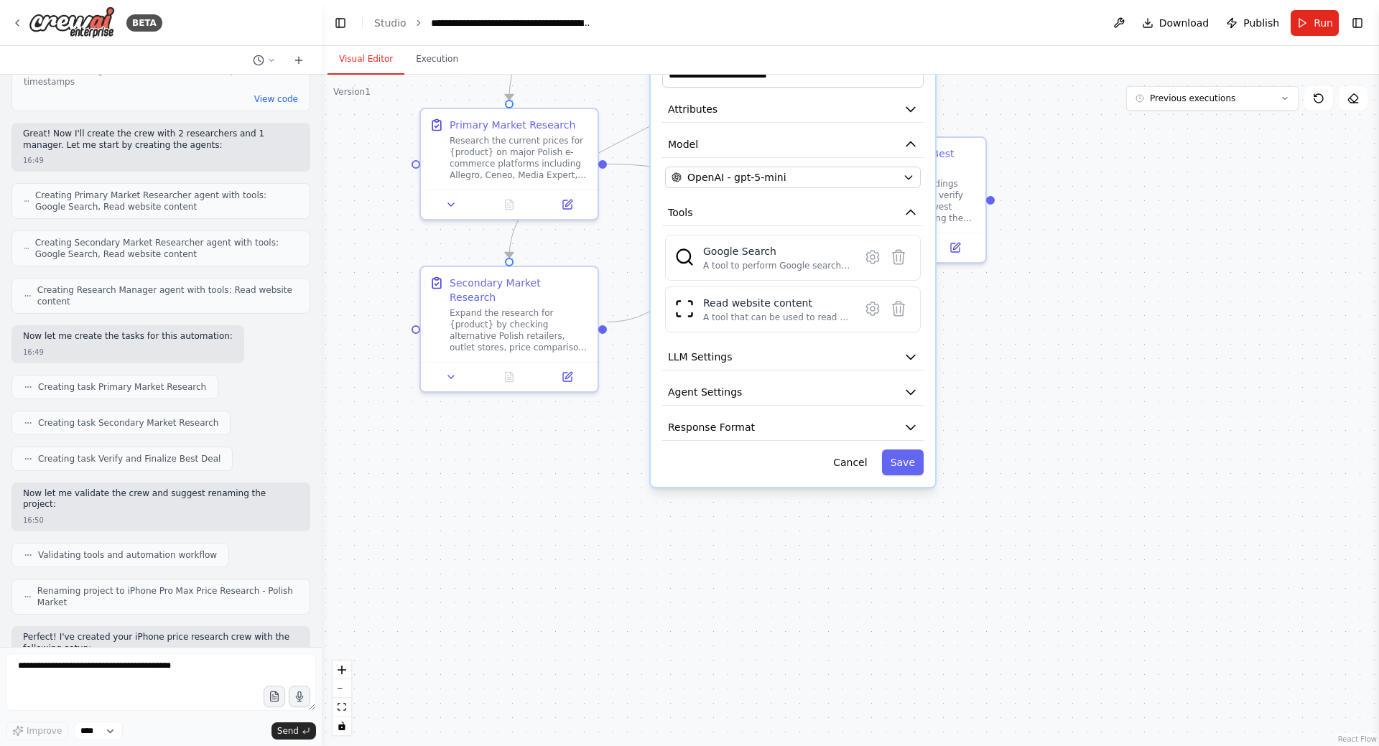
drag, startPoint x: 1040, startPoint y: 353, endPoint x: 1043, endPoint y: 328, distance: 24.6
click at [1043, 328] on div ".deletable-edge-delete-btn { width: 20px; height: 20px; border: 0px solid #ffff…" at bounding box center [850, 410] width 1057 height 671
click at [807, 361] on div "**********" at bounding box center [793, 261] width 284 height 451
click at [806, 379] on button "Agent Settings" at bounding box center [792, 392] width 261 height 27
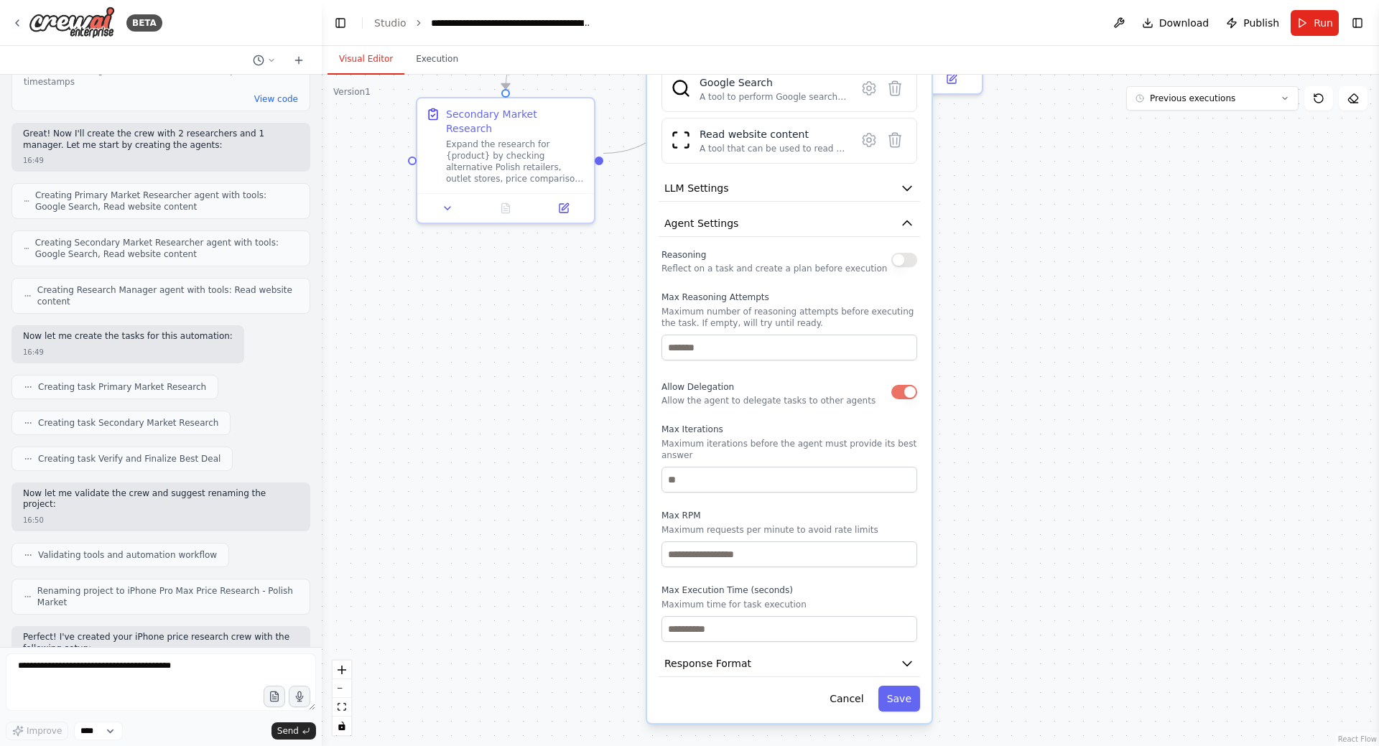
drag, startPoint x: 1041, startPoint y: 574, endPoint x: 1038, endPoint y: 407, distance: 167.4
click at [1038, 407] on div ".deletable-edge-delete-btn { width: 20px; height: 20px; border: 0px solid #ffff…" at bounding box center [850, 410] width 1057 height 671
click at [903, 656] on icon "button" at bounding box center [907, 663] width 14 height 14
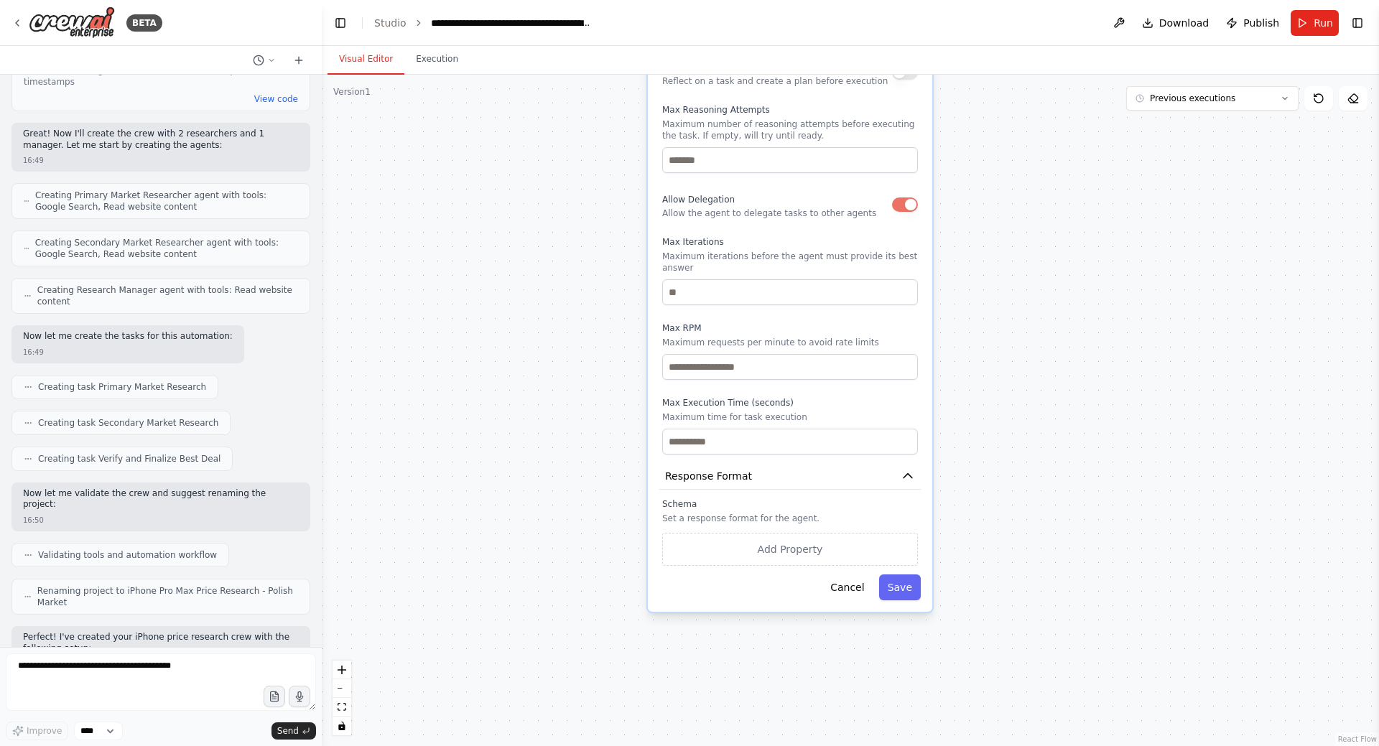
drag, startPoint x: 987, startPoint y: 496, endPoint x: 982, endPoint y: 419, distance: 76.3
click at [982, 419] on div ".deletable-edge-delete-btn { width: 20px; height: 20px; border: 0px solid #ffff…" at bounding box center [850, 410] width 1057 height 671
click at [901, 469] on icon "button" at bounding box center [908, 476] width 14 height 14
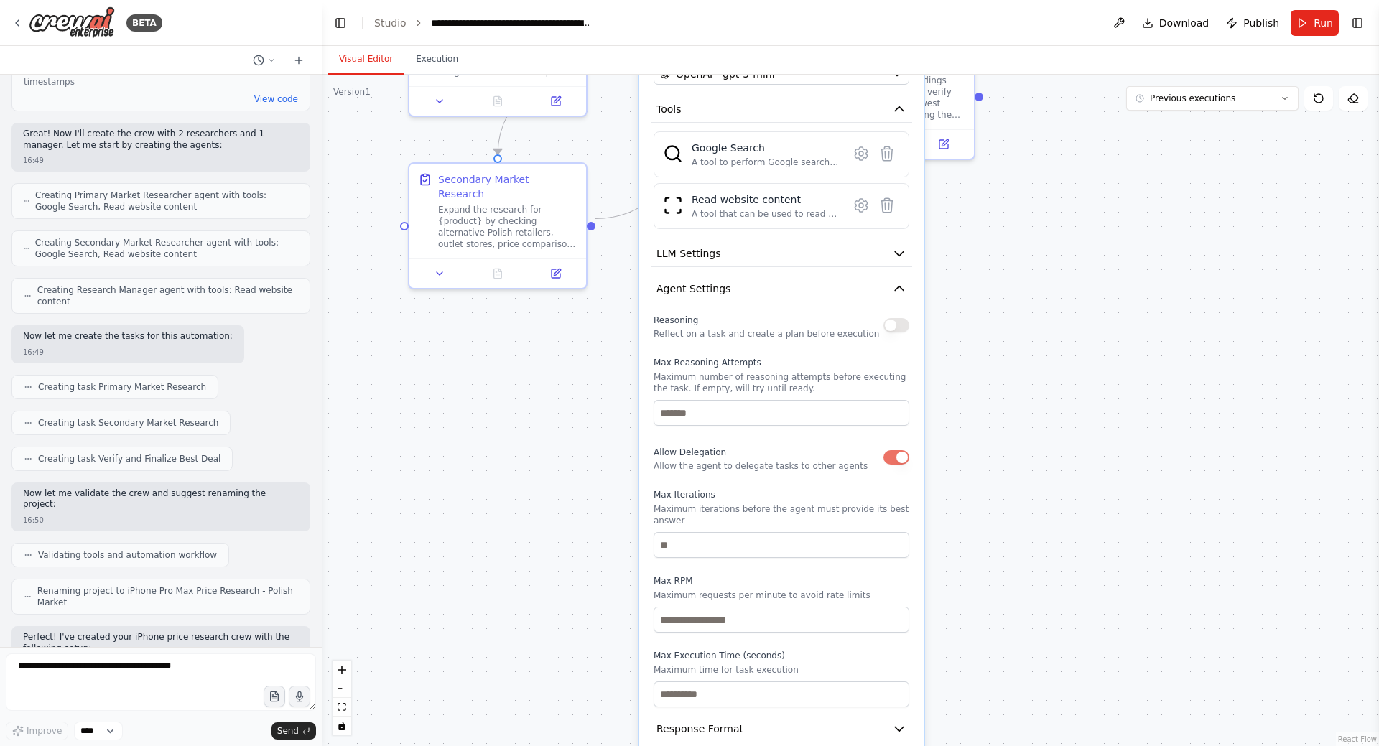
drag, startPoint x: 989, startPoint y: 294, endPoint x: 982, endPoint y: 519, distance: 224.9
click at [982, 519] on div ".deletable-edge-delete-btn { width: 20px; height: 20px; border: 0px solid #ffff…" at bounding box center [850, 410] width 1057 height 671
click at [893, 246] on icon "button" at bounding box center [899, 253] width 14 height 14
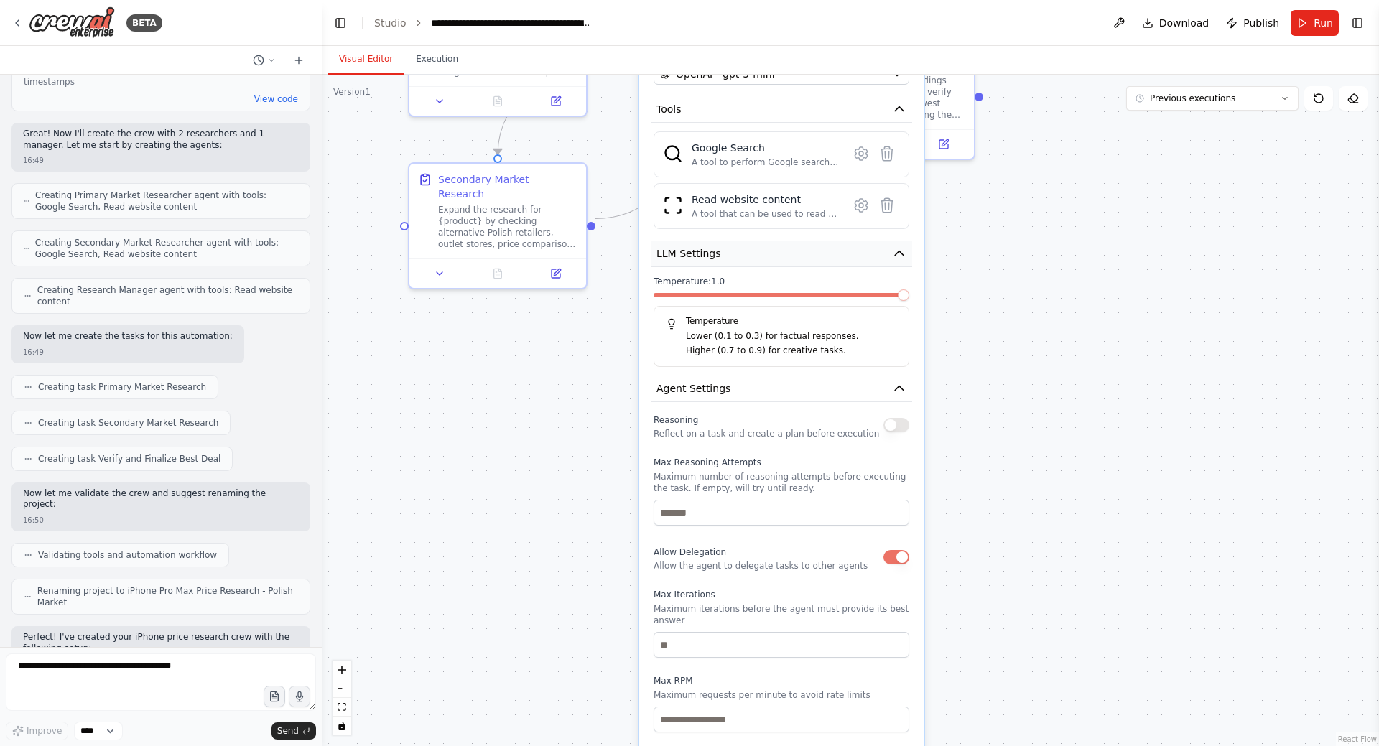
click at [893, 246] on icon "button" at bounding box center [899, 253] width 14 height 14
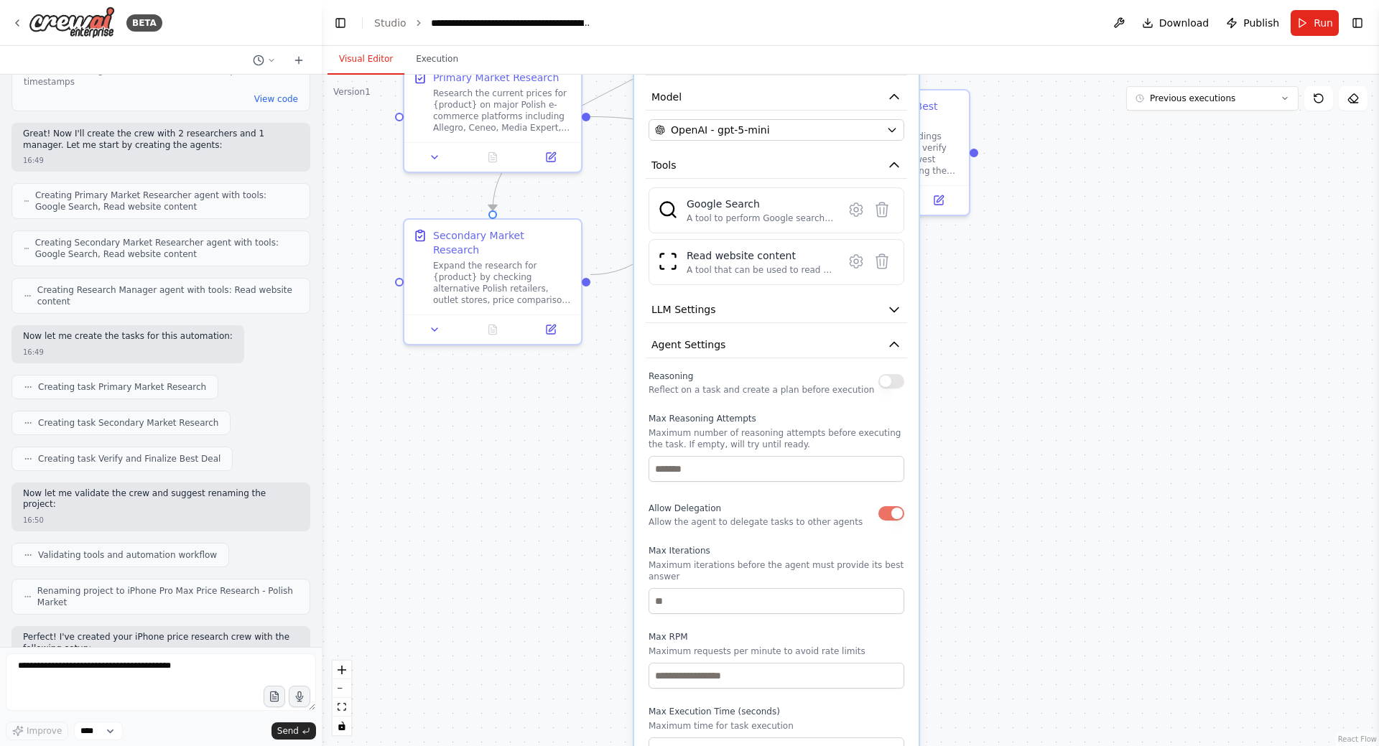
drag, startPoint x: 962, startPoint y: 349, endPoint x: 958, endPoint y: 381, distance: 31.9
click at [958, 381] on div ".deletable-edge-delete-btn { width: 20px; height: 20px; border: 0px solid #ffff…" at bounding box center [850, 410] width 1057 height 671
click at [885, 332] on button "Agent Settings" at bounding box center [776, 345] width 261 height 27
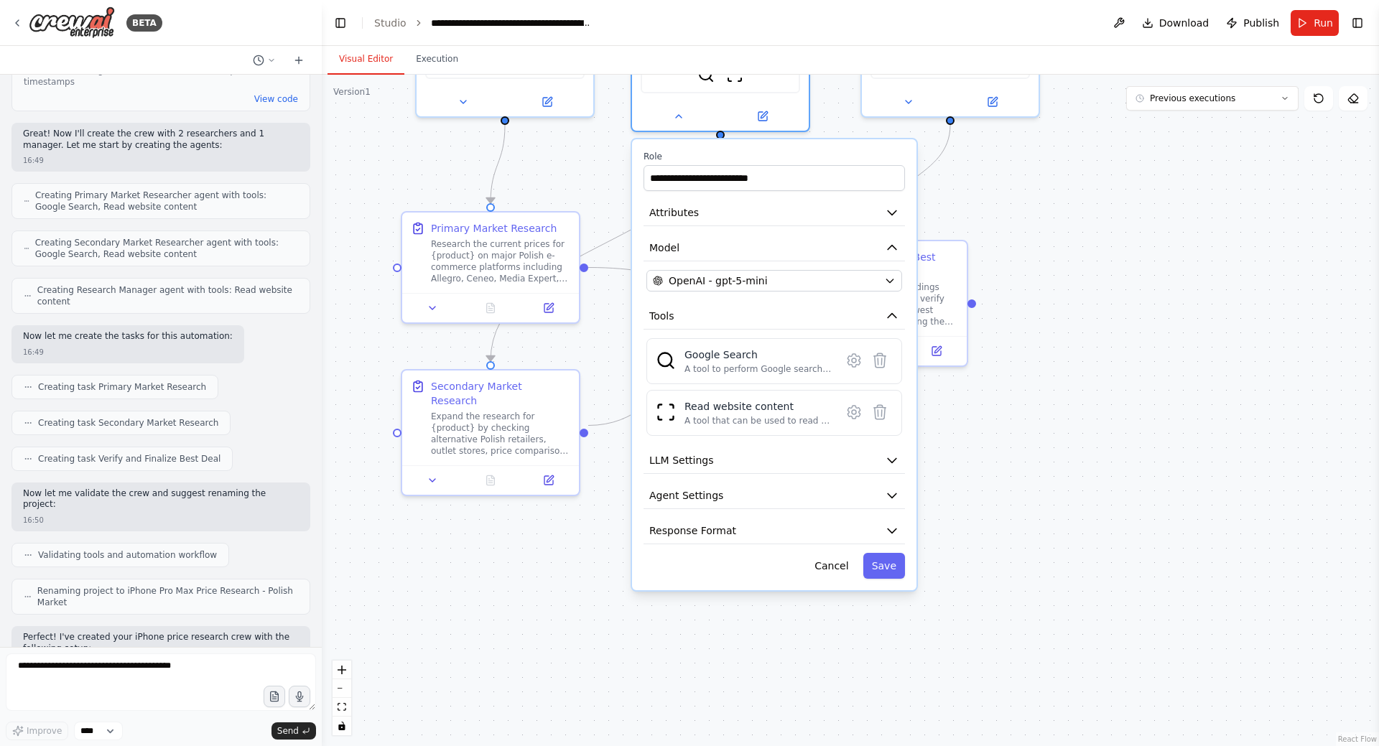
drag, startPoint x: 997, startPoint y: 291, endPoint x: 995, endPoint y: 439, distance: 147.9
click at [995, 439] on div ".deletable-edge-delete-btn { width: 20px; height: 20px; border: 0px solid #ffff…" at bounding box center [850, 410] width 1057 height 671
click at [881, 204] on button "Attributes" at bounding box center [773, 213] width 261 height 27
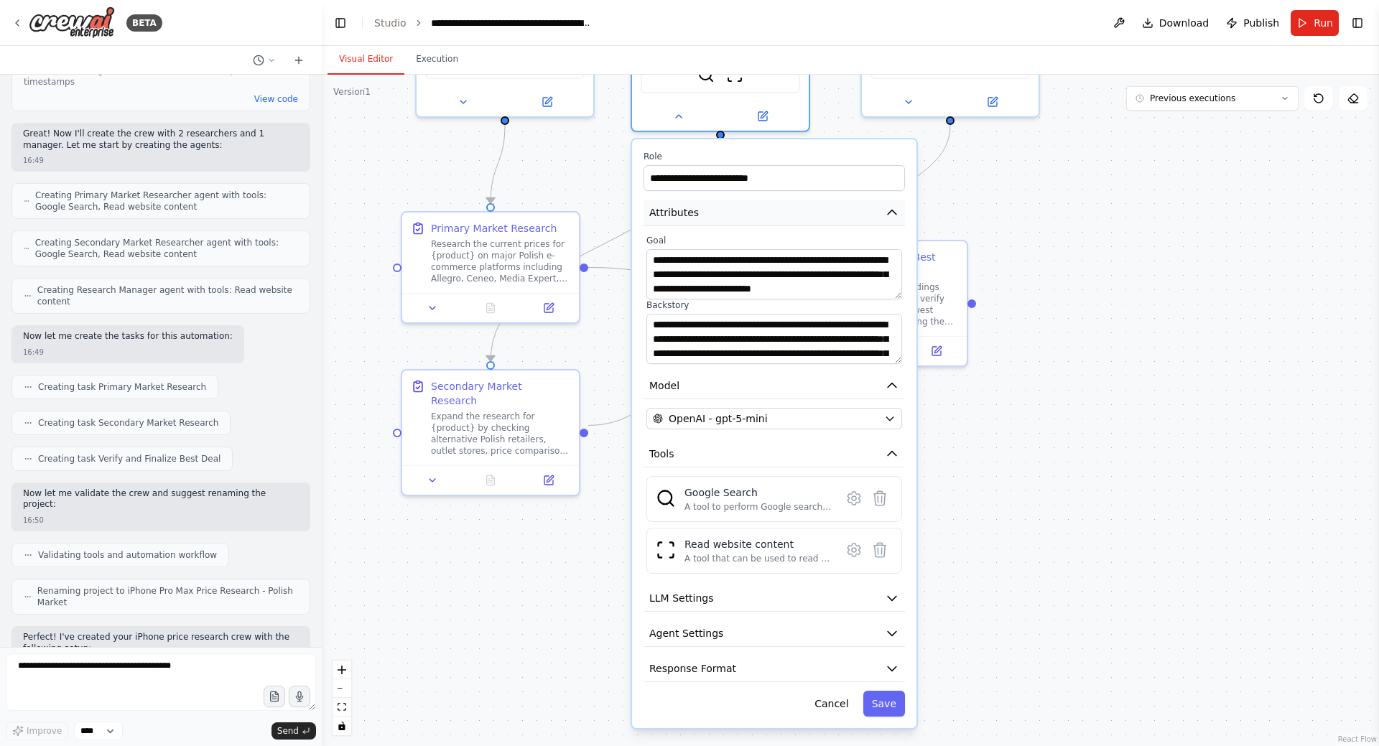
click at [881, 200] on button "Attributes" at bounding box center [773, 213] width 261 height 27
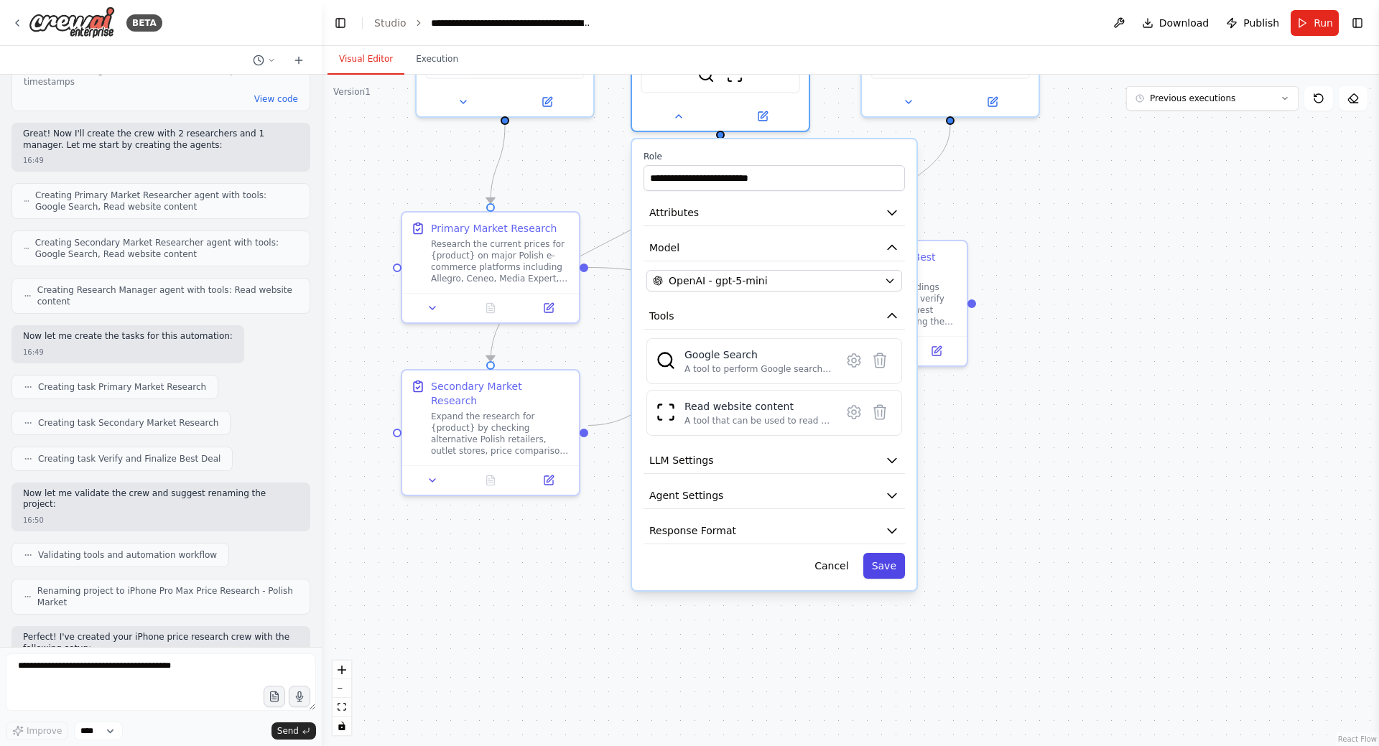
click at [888, 558] on button "Save" at bounding box center [884, 566] width 42 height 26
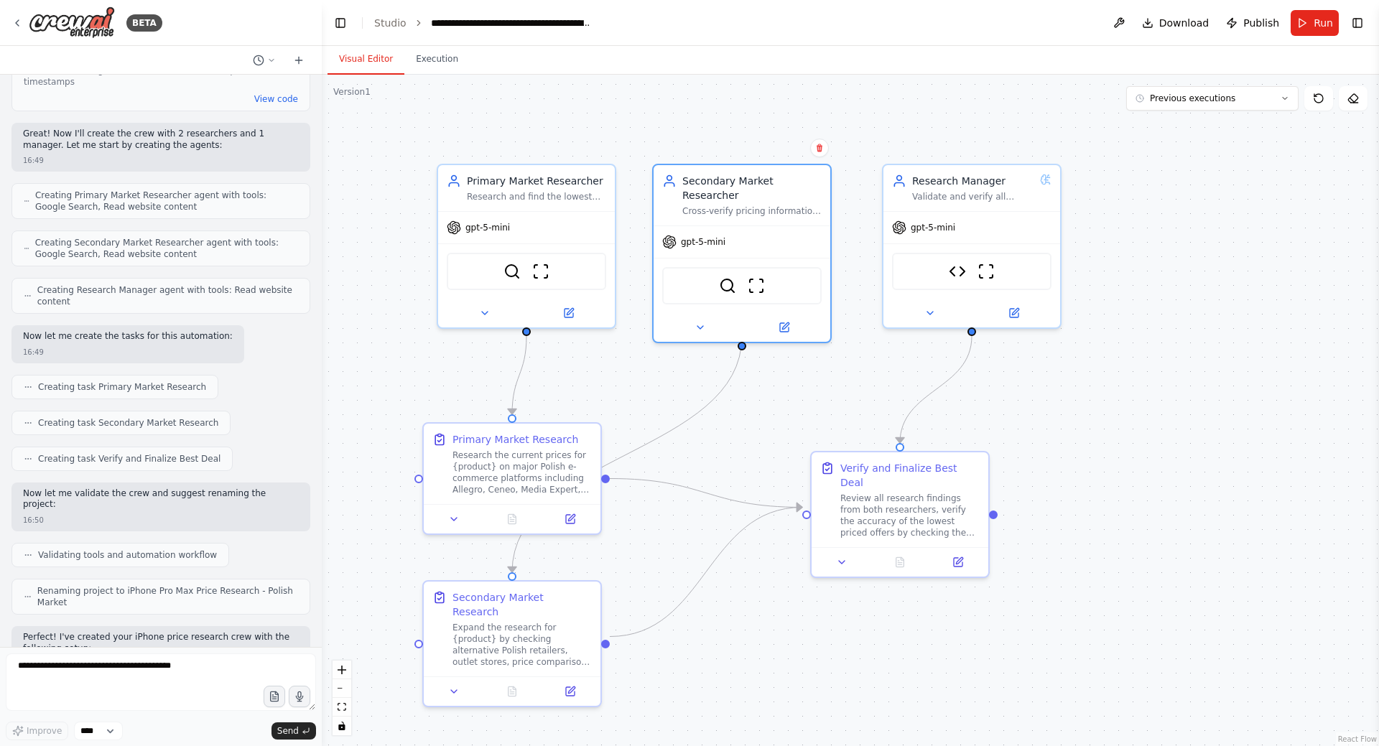
drag, startPoint x: 1074, startPoint y: 251, endPoint x: 1095, endPoint y: 449, distance: 198.7
click at [1095, 449] on div ".deletable-edge-delete-btn { width: 20px; height: 20px; border: 0px solid #ffff…" at bounding box center [850, 410] width 1057 height 671
click at [562, 452] on div "Research the current prices for {product} on major Polish e-commerce platforms …" at bounding box center [521, 469] width 139 height 46
click at [448, 517] on icon at bounding box center [453, 515] width 11 height 11
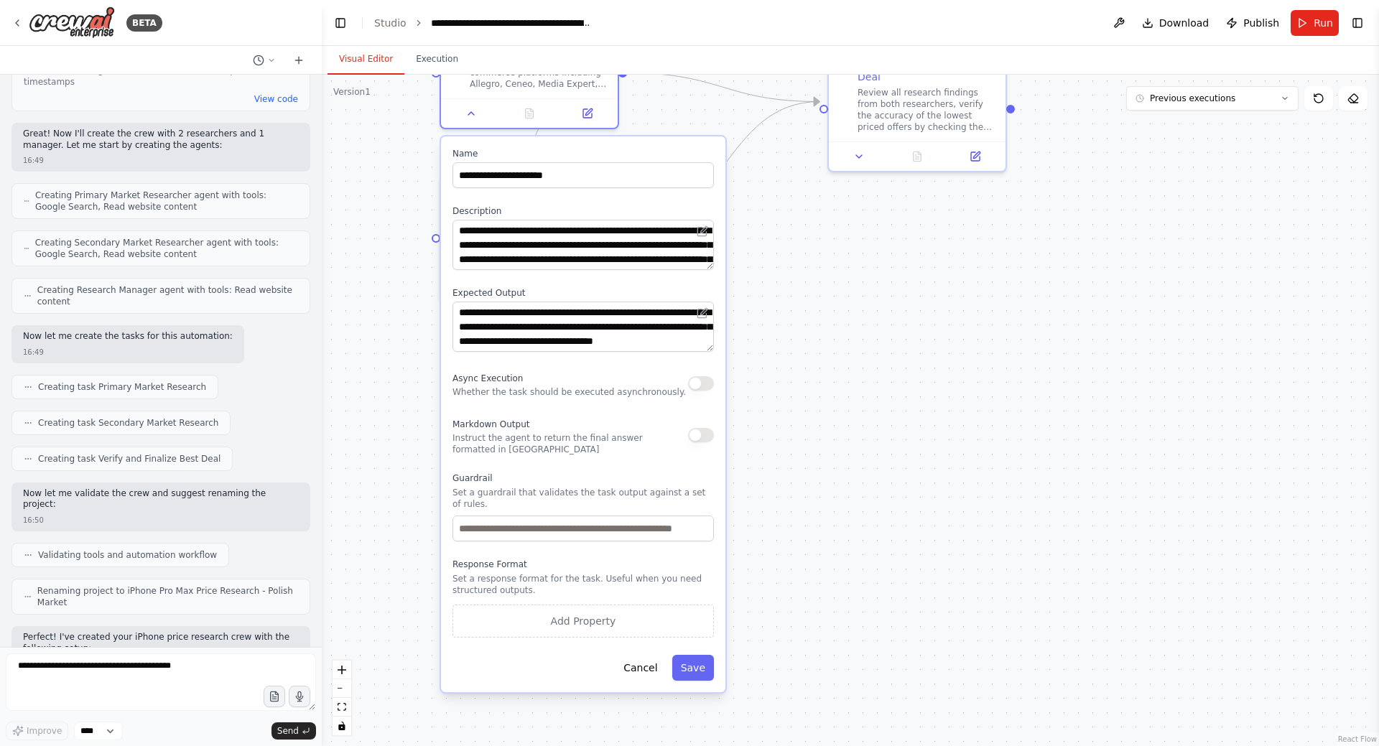
drag, startPoint x: 765, startPoint y: 655, endPoint x: 782, endPoint y: 250, distance: 405.4
click at [782, 250] on div ".deletable-edge-delete-btn { width: 20px; height: 20px; border: 0px solid #ffff…" at bounding box center [850, 410] width 1057 height 671
click at [653, 660] on button "Cancel" at bounding box center [640, 668] width 51 height 26
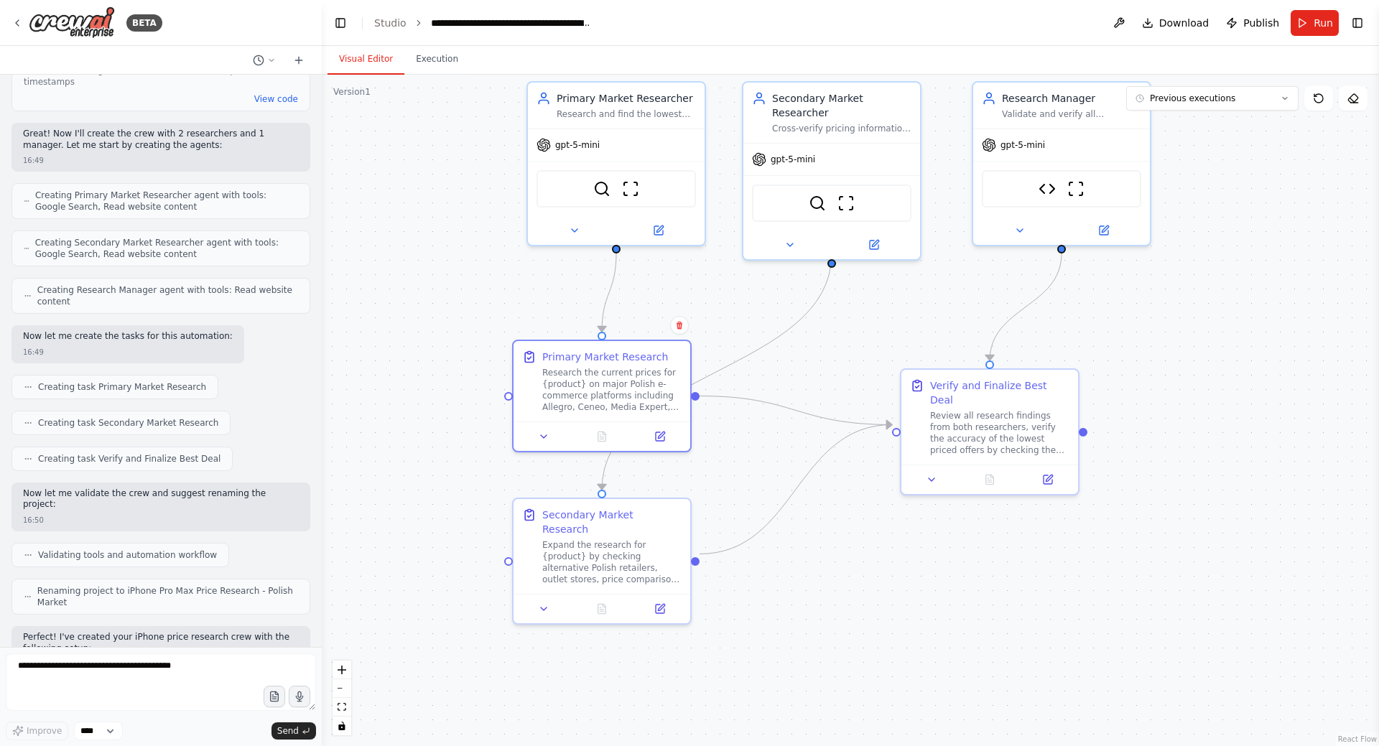
drag, startPoint x: 798, startPoint y: 293, endPoint x: 865, endPoint y: 607, distance: 321.0
click at [865, 607] on div ".deletable-edge-delete-btn { width: 20px; height: 20px; border: 0px solid #ffff…" at bounding box center [850, 410] width 1057 height 671
drag, startPoint x: 822, startPoint y: 368, endPoint x: 819, endPoint y: 409, distance: 41.0
click at [819, 409] on div ".deletable-edge-delete-btn { width: 20px; height: 20px; border: 0px solid #ffff…" at bounding box center [850, 410] width 1057 height 671
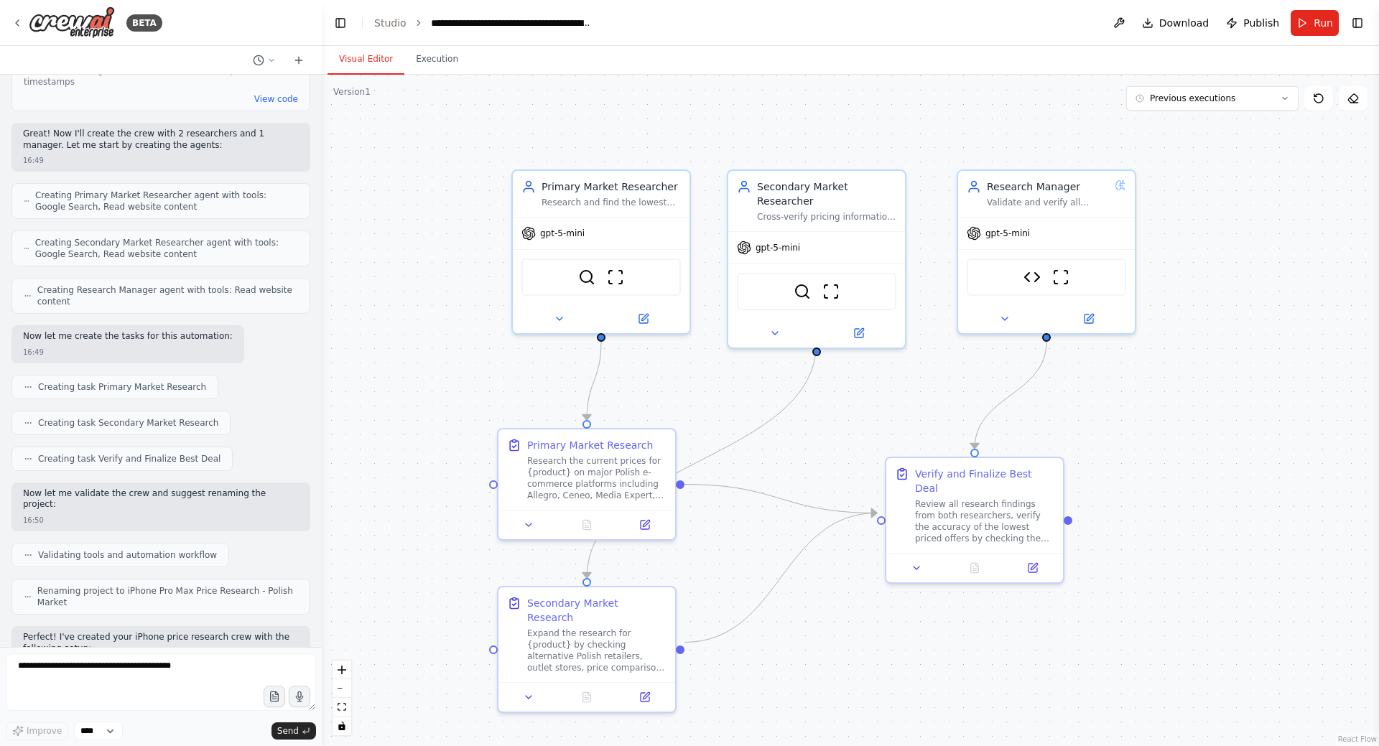
drag, startPoint x: 718, startPoint y: 367, endPoint x: 717, endPoint y: 374, distance: 7.3
click at [717, 374] on div ".deletable-edge-delete-btn { width: 20px; height: 20px; border: 0px solid #ffff…" at bounding box center [850, 410] width 1057 height 671
click at [339, 23] on button "Toggle Left Sidebar" at bounding box center [340, 23] width 20 height 20
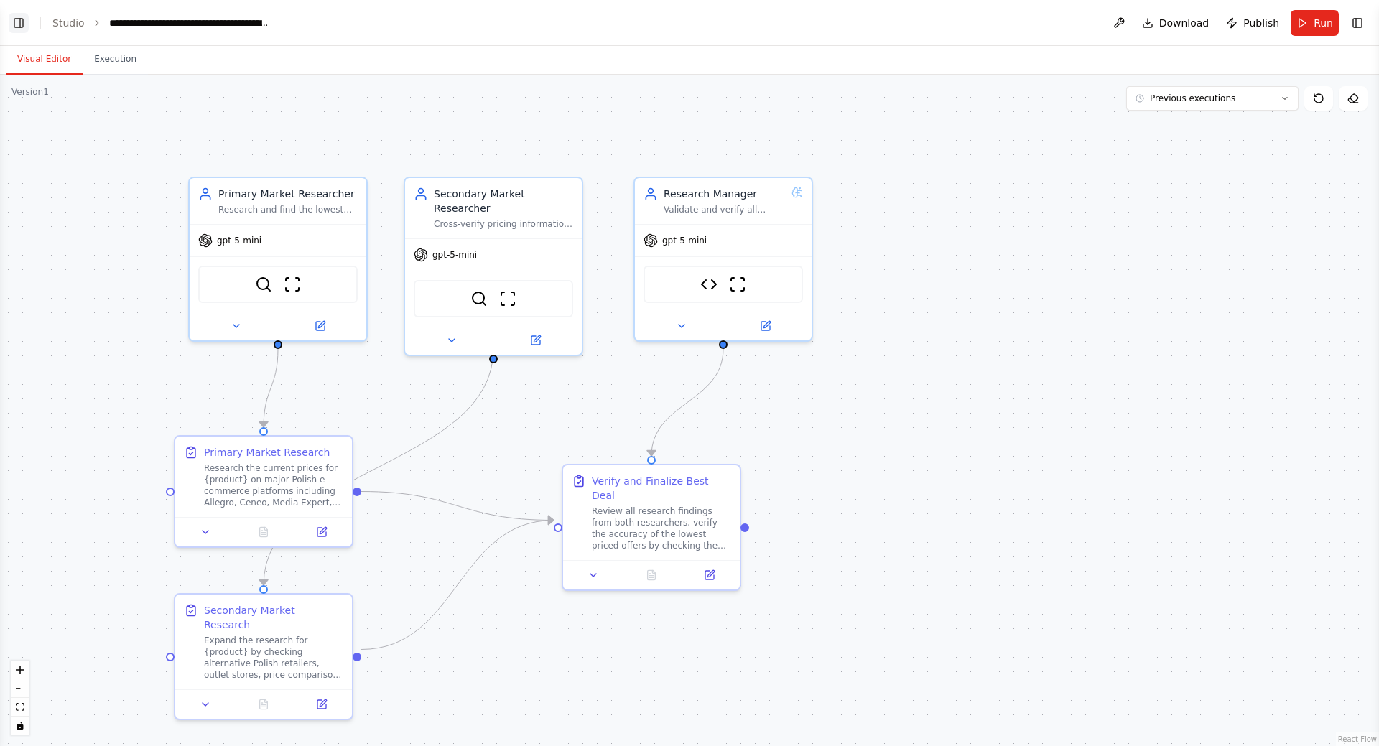
click at [17, 21] on button "Toggle Left Sidebar" at bounding box center [19, 23] width 20 height 20
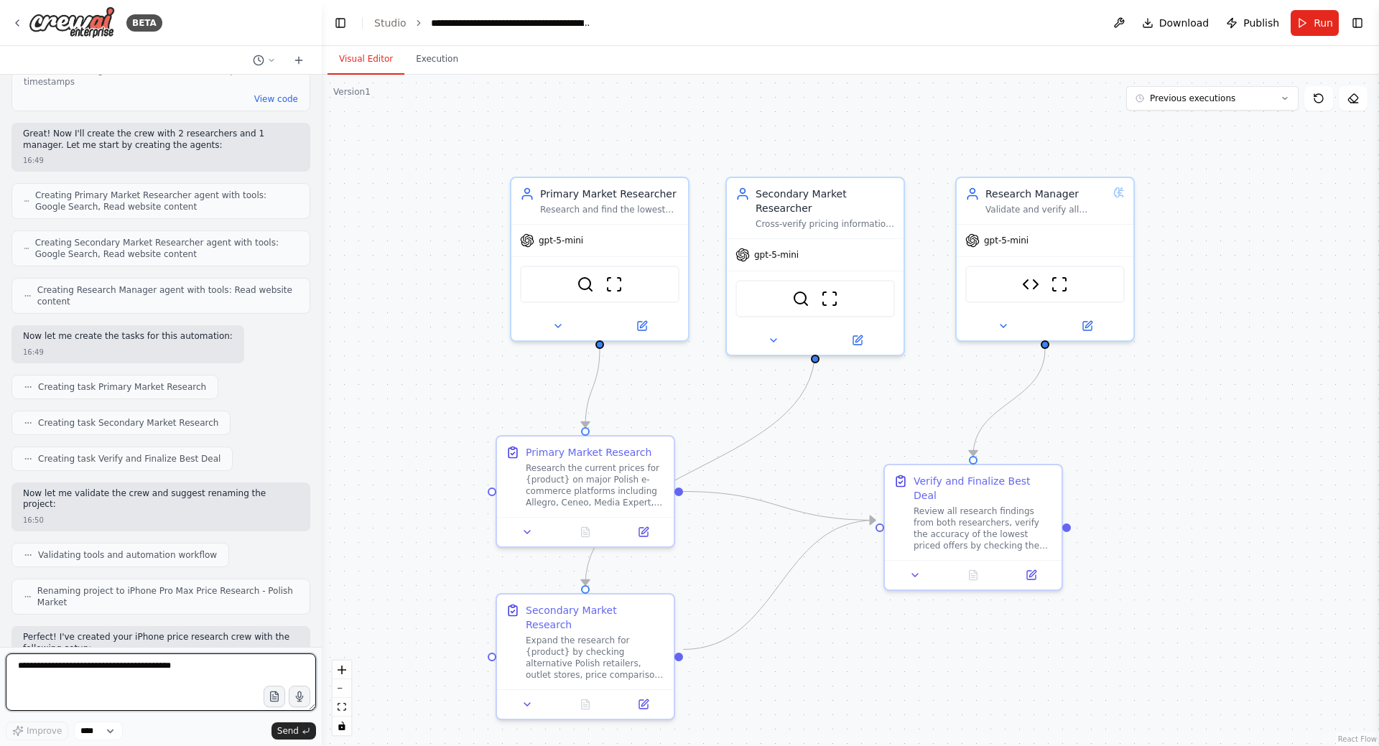
click at [99, 668] on textarea at bounding box center [161, 681] width 310 height 57
paste textarea "**********"
drag, startPoint x: 183, startPoint y: 664, endPoint x: 175, endPoint y: 664, distance: 7.9
click at [175, 664] on textarea "**********" at bounding box center [161, 681] width 310 height 57
paste textarea "**********"
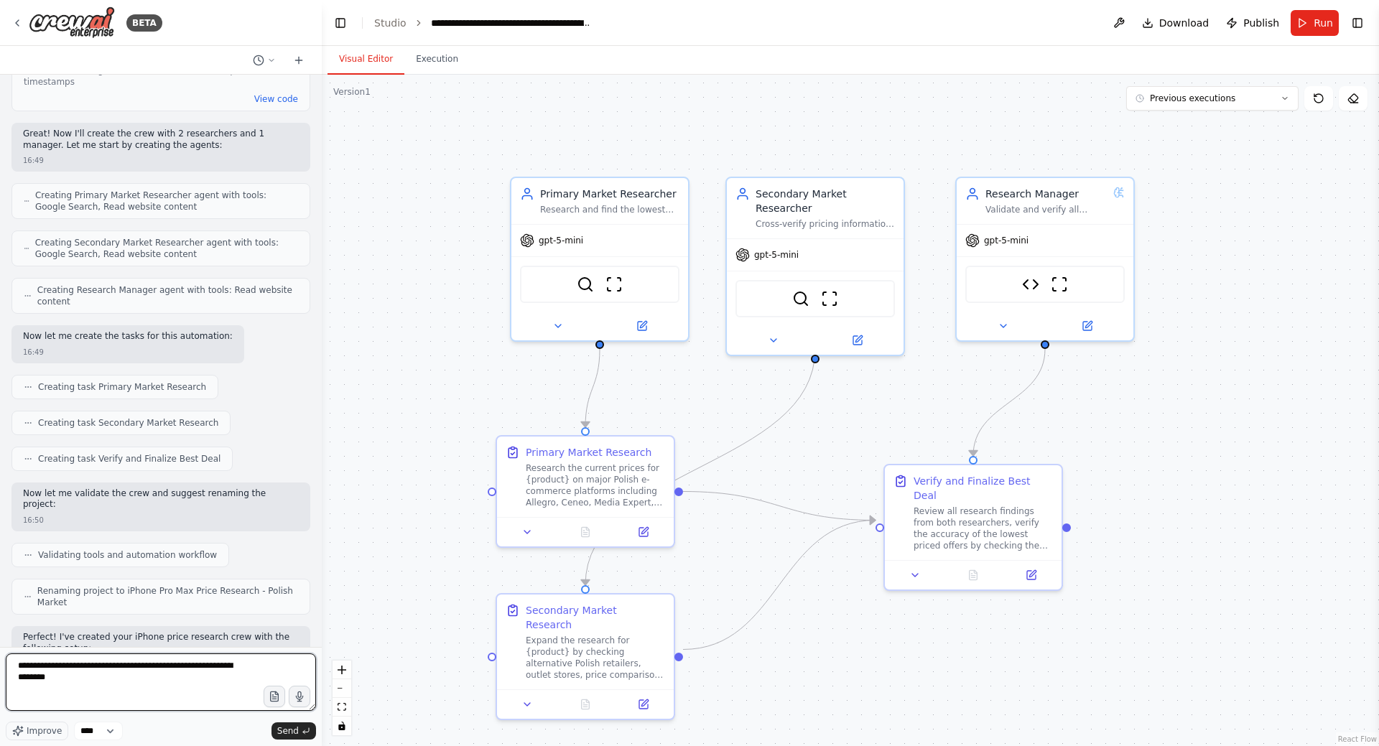
click at [17, 677] on textarea "**********" at bounding box center [161, 681] width 310 height 57
click at [19, 679] on textarea "**********" at bounding box center [161, 681] width 310 height 57
type textarea "**********"
click at [288, 729] on span "Send" at bounding box center [288, 730] width 22 height 11
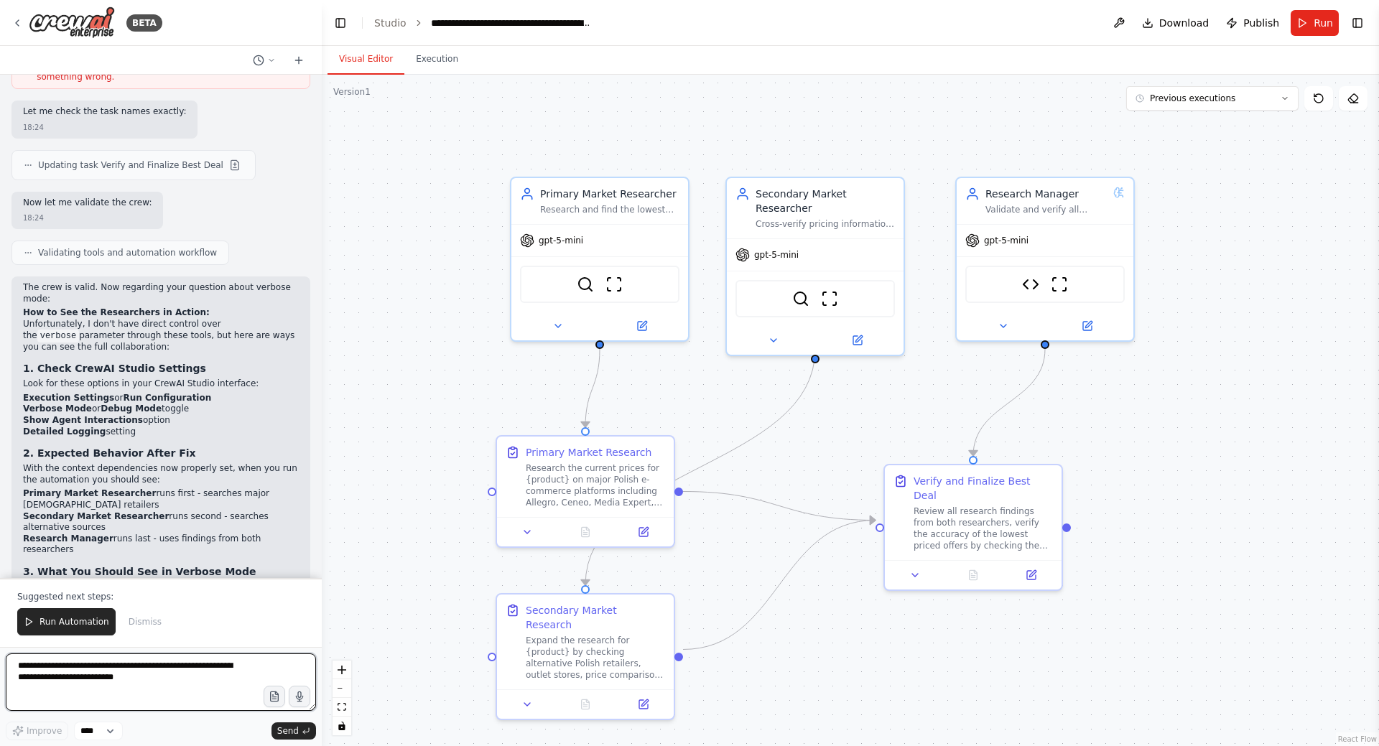
scroll to position [3275, 0]
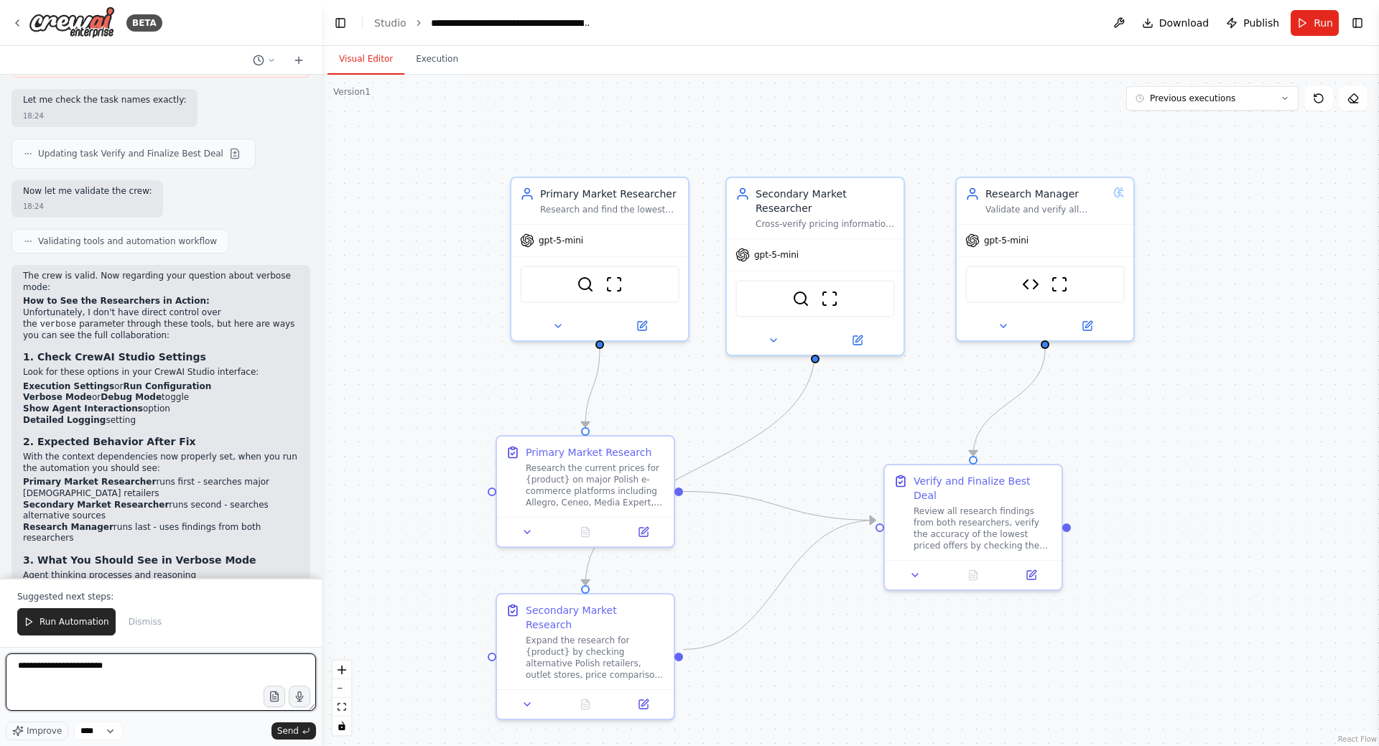
type textarea "**********"
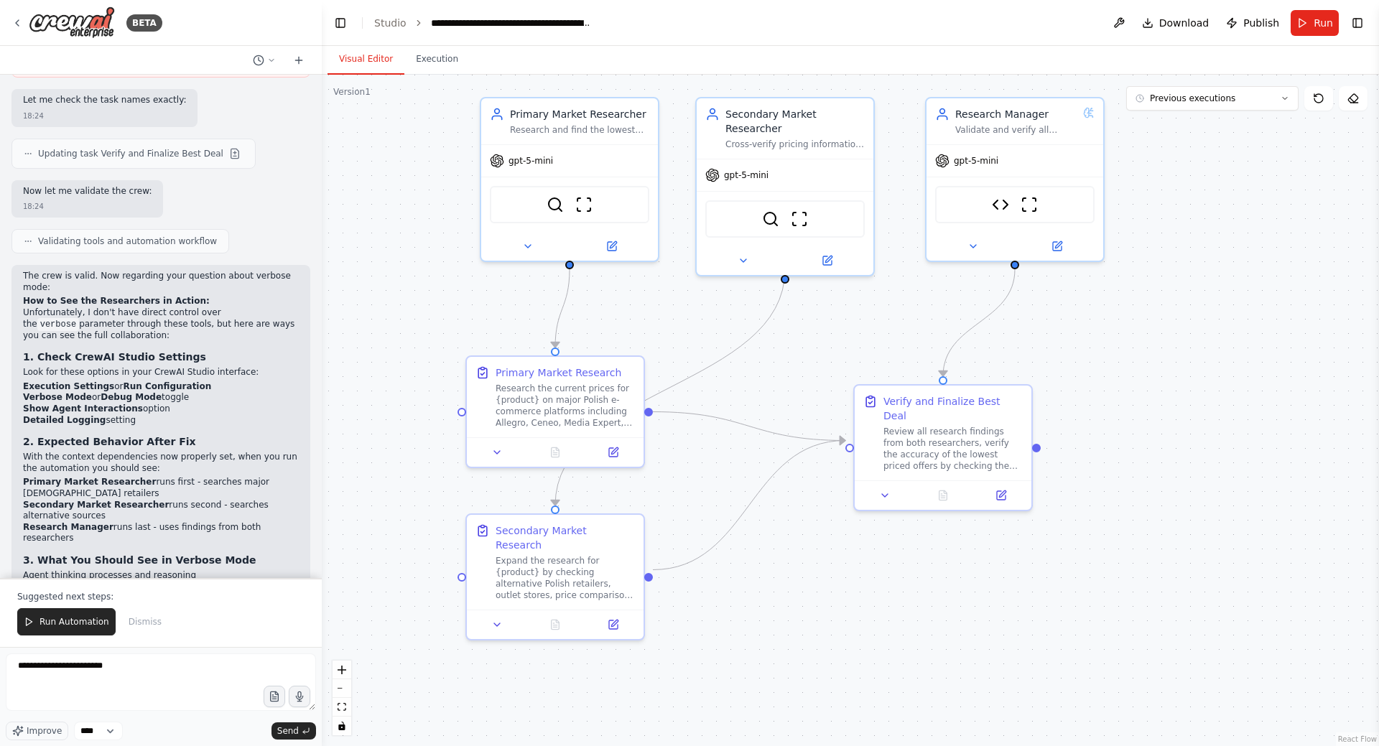
drag, startPoint x: 415, startPoint y: 324, endPoint x: 404, endPoint y: 299, distance: 27.3
click at [404, 299] on div ".deletable-edge-delete-btn { width: 20px; height: 20px; border: 0px solid #ffff…" at bounding box center [850, 410] width 1057 height 671
click at [544, 412] on div "Research the current prices for {product} on major Polish e-commerce platforms …" at bounding box center [564, 402] width 139 height 46
click at [503, 451] on button at bounding box center [497, 448] width 50 height 17
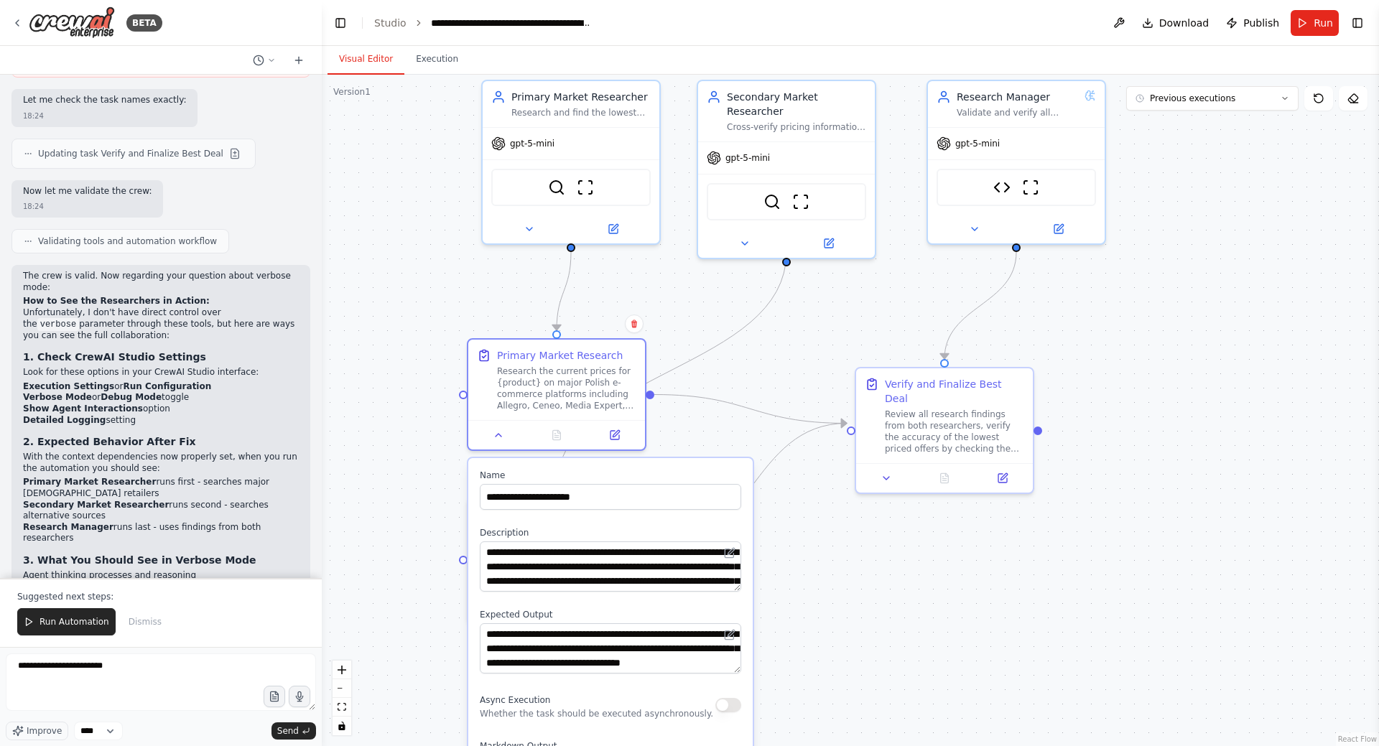
drag, startPoint x: 810, startPoint y: 606, endPoint x: 814, endPoint y: 445, distance: 160.9
click at [814, 445] on div ".deletable-edge-delete-btn { width: 20px; height: 20px; border: 0px solid #ffff…" at bounding box center [850, 410] width 1057 height 671
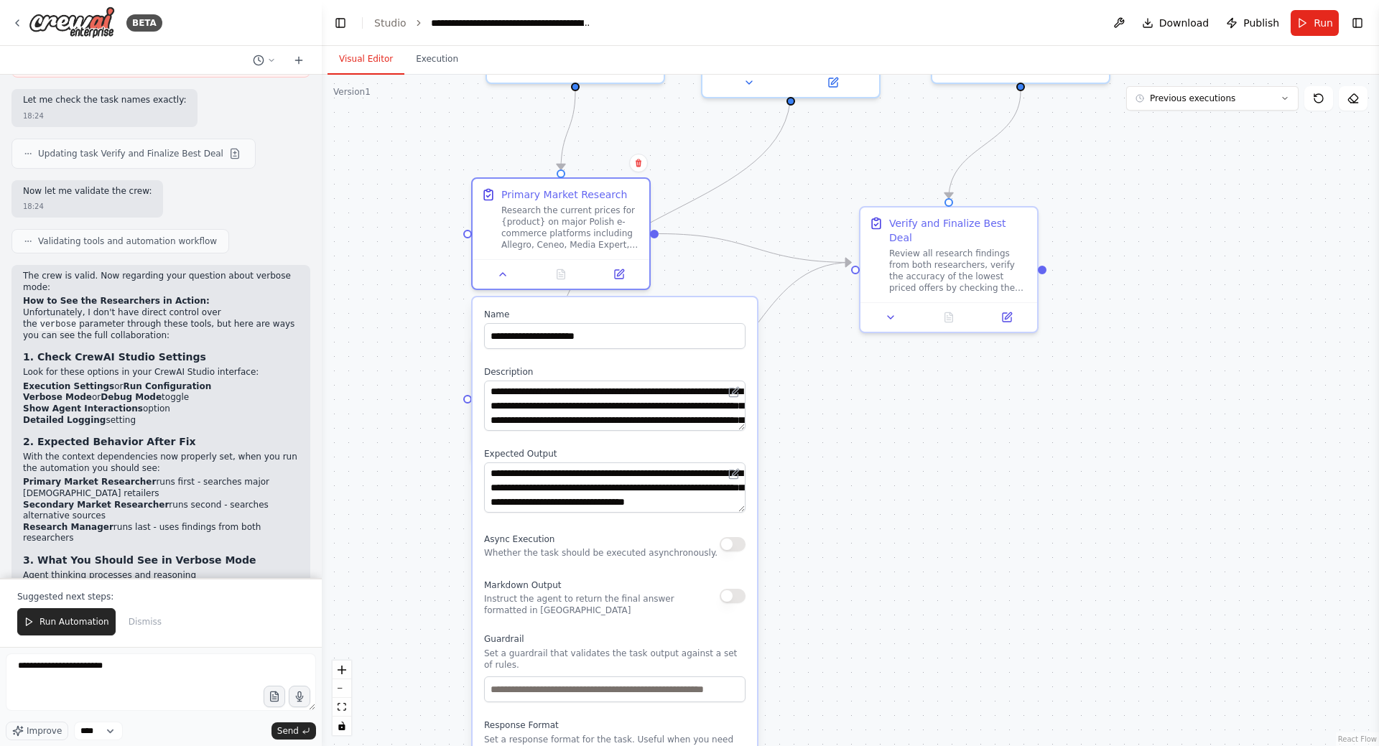
click at [730, 542] on button "button" at bounding box center [733, 544] width 26 height 14
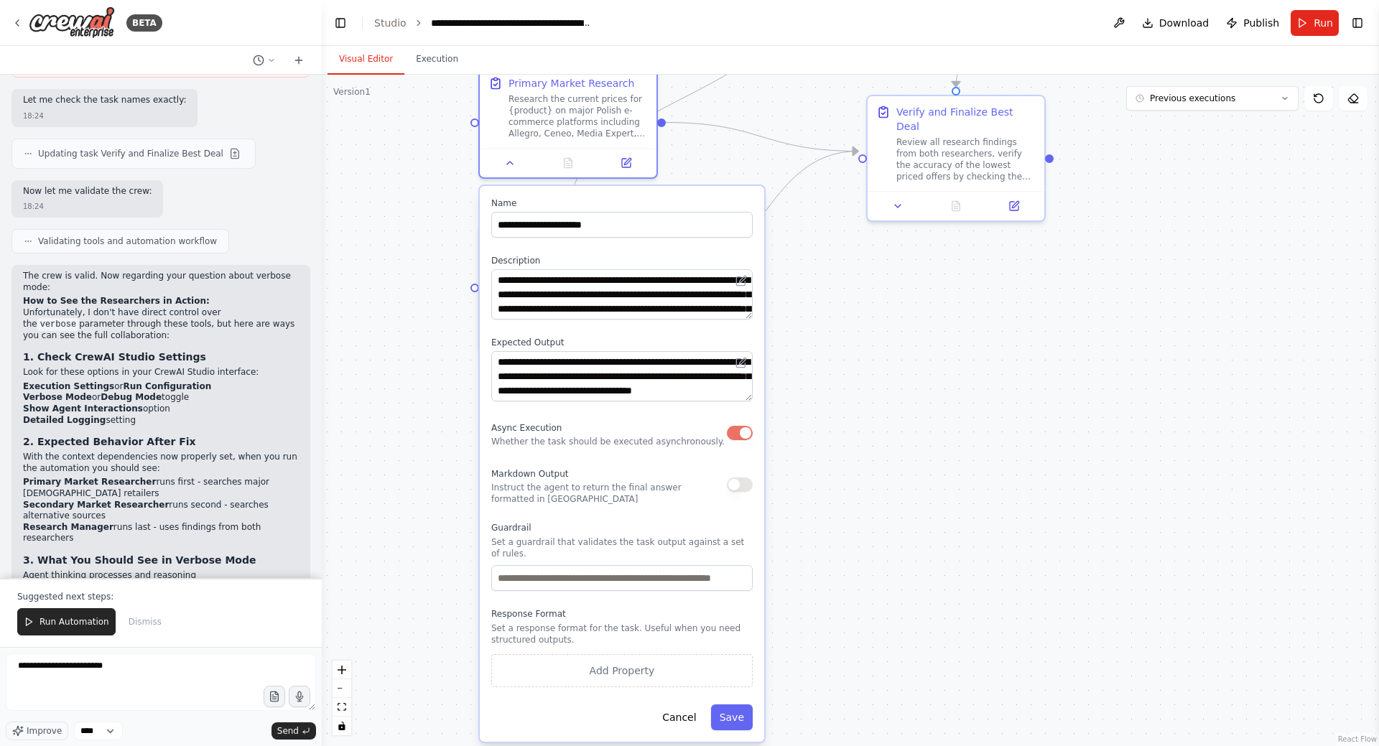
drag, startPoint x: 833, startPoint y: 602, endPoint x: 845, endPoint y: 426, distance: 176.3
click at [845, 426] on div ".deletable-edge-delete-btn { width: 20px; height: 20px; border: 0px solid #ffff…" at bounding box center [850, 410] width 1057 height 671
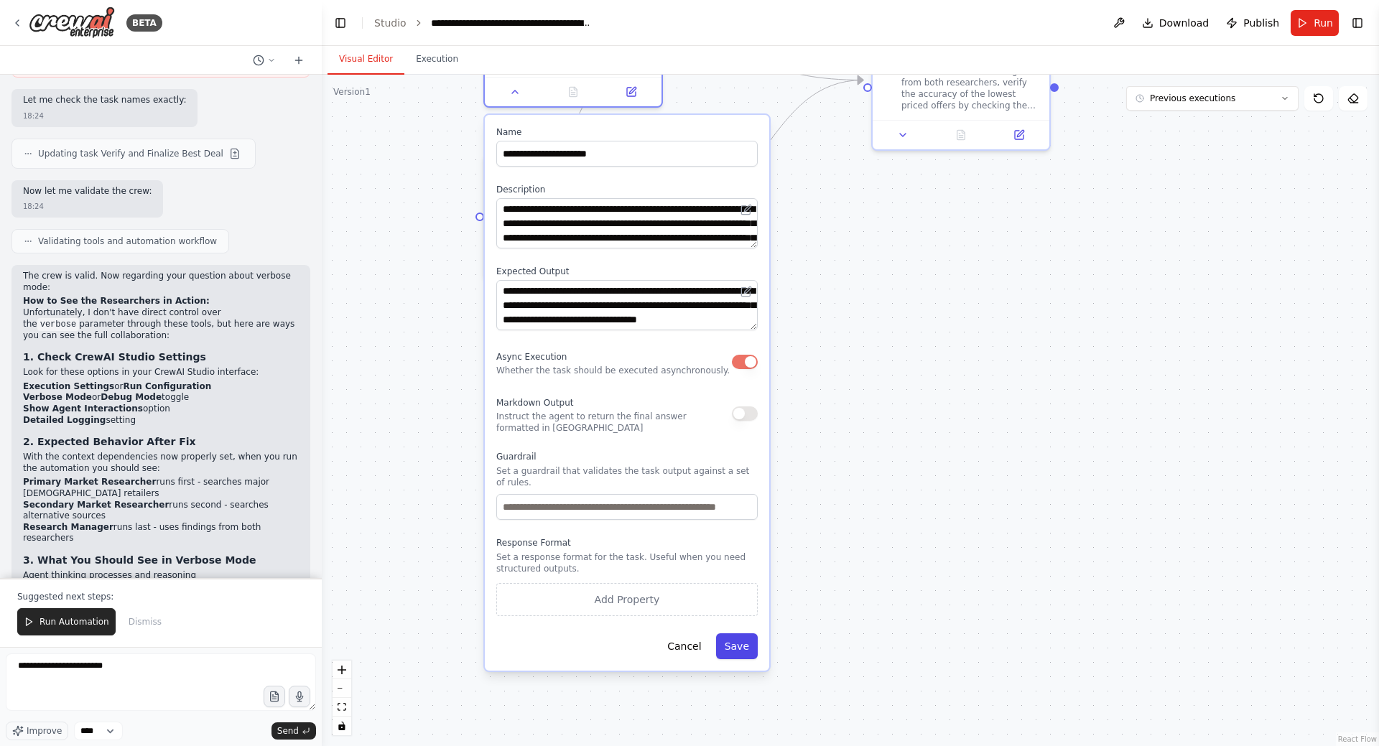
click at [727, 641] on button "Save" at bounding box center [737, 646] width 42 height 26
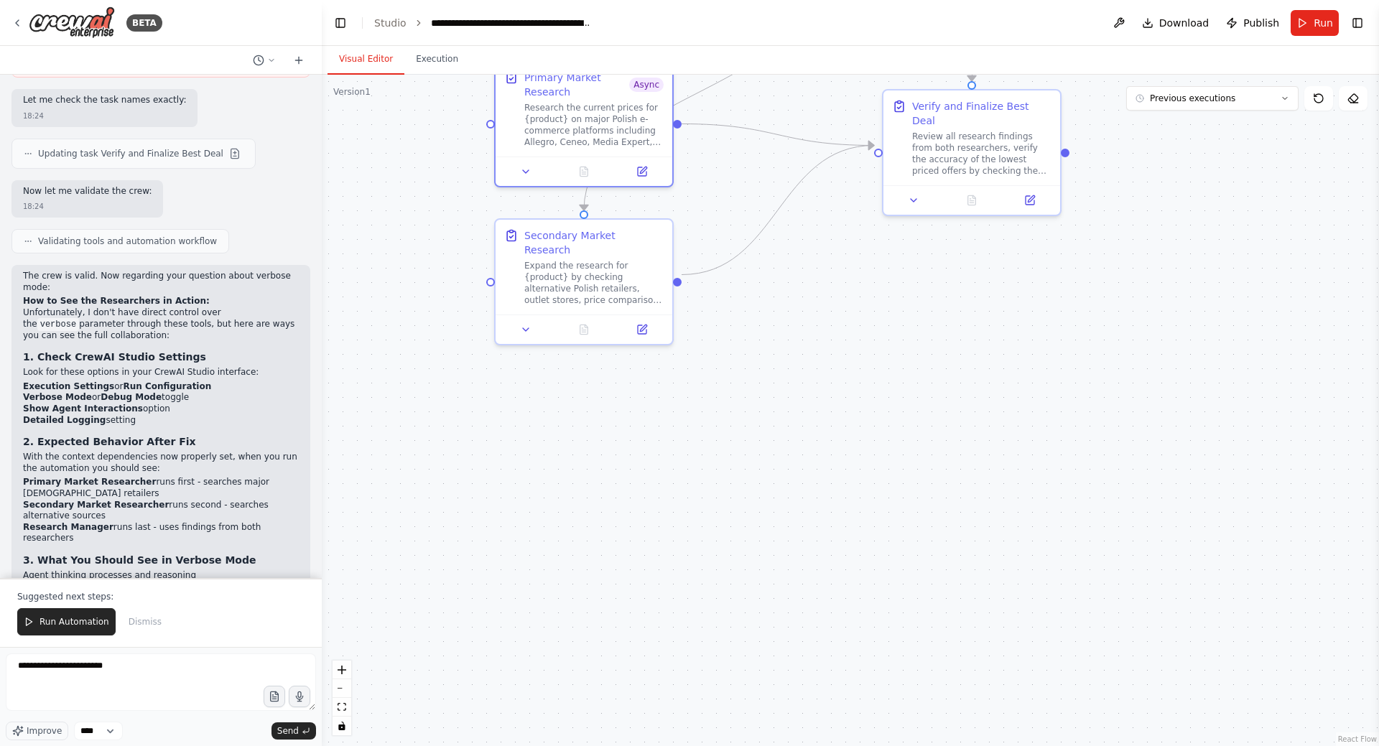
click at [415, 384] on div ".deletable-edge-delete-btn { width: 20px; height: 20px; border: 0px solid #ffff…" at bounding box center [850, 410] width 1057 height 671
click at [525, 325] on button at bounding box center [526, 332] width 50 height 17
click at [520, 327] on icon at bounding box center [525, 332] width 11 height 11
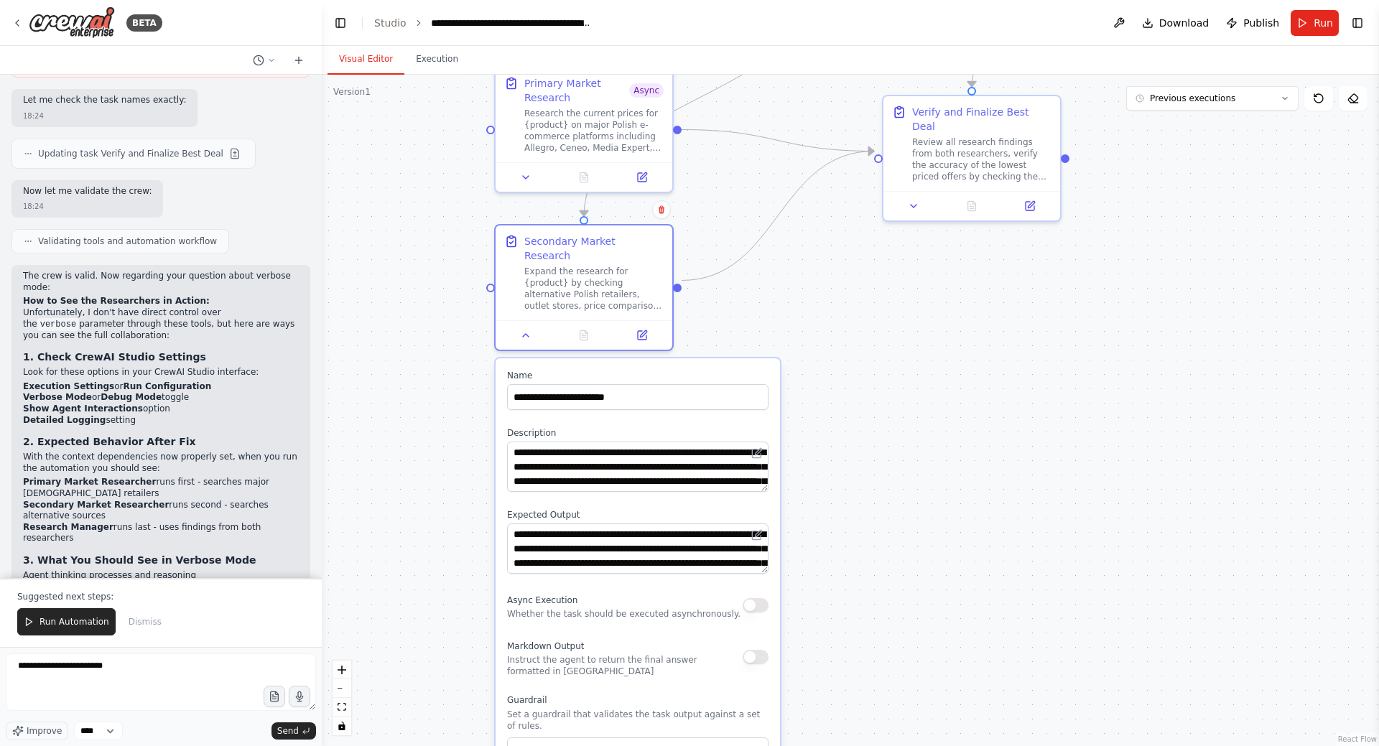
click at [765, 598] on button "button" at bounding box center [756, 605] width 26 height 14
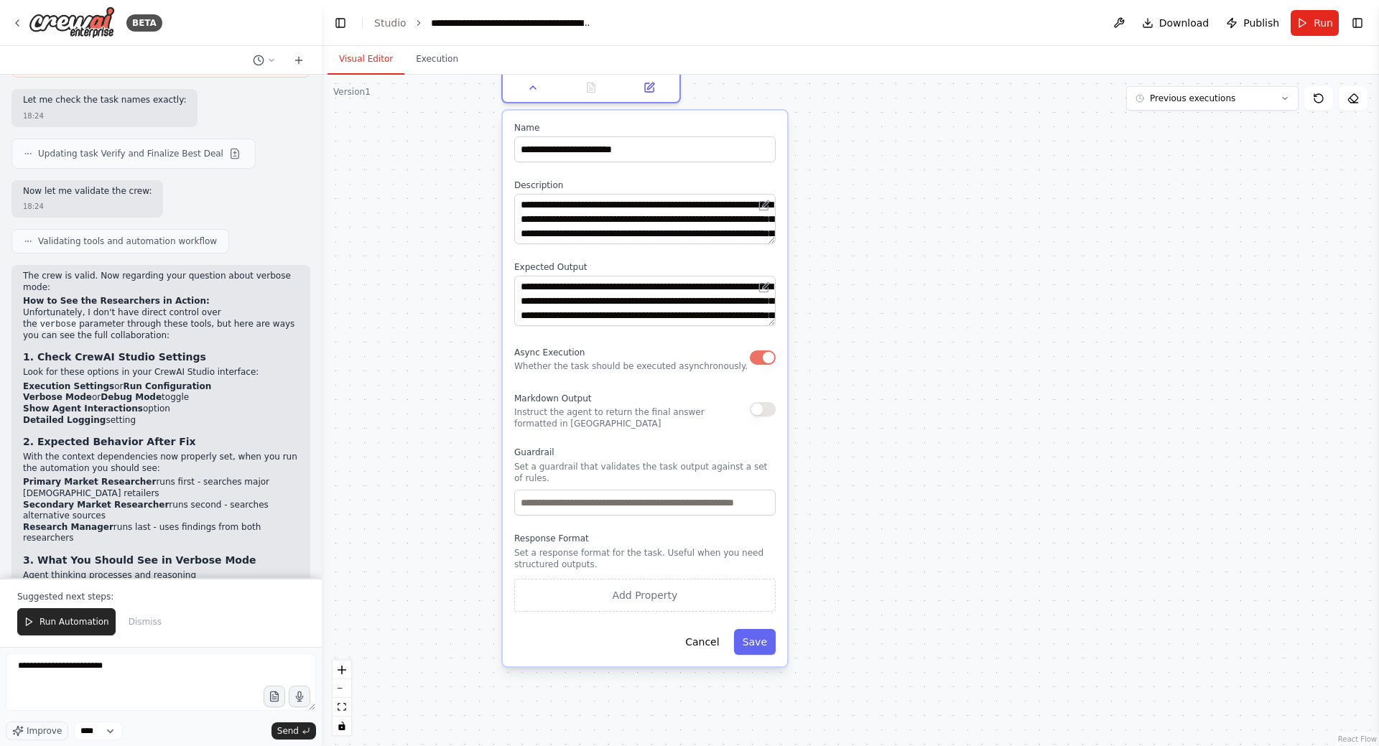
drag, startPoint x: 846, startPoint y: 599, endPoint x: 853, endPoint y: 368, distance: 230.6
click at [853, 368] on div ".deletable-edge-delete-btn { width: 20px; height: 20px; border: 0px solid #ffff…" at bounding box center [850, 410] width 1057 height 671
click at [761, 629] on button "Save" at bounding box center [755, 642] width 42 height 26
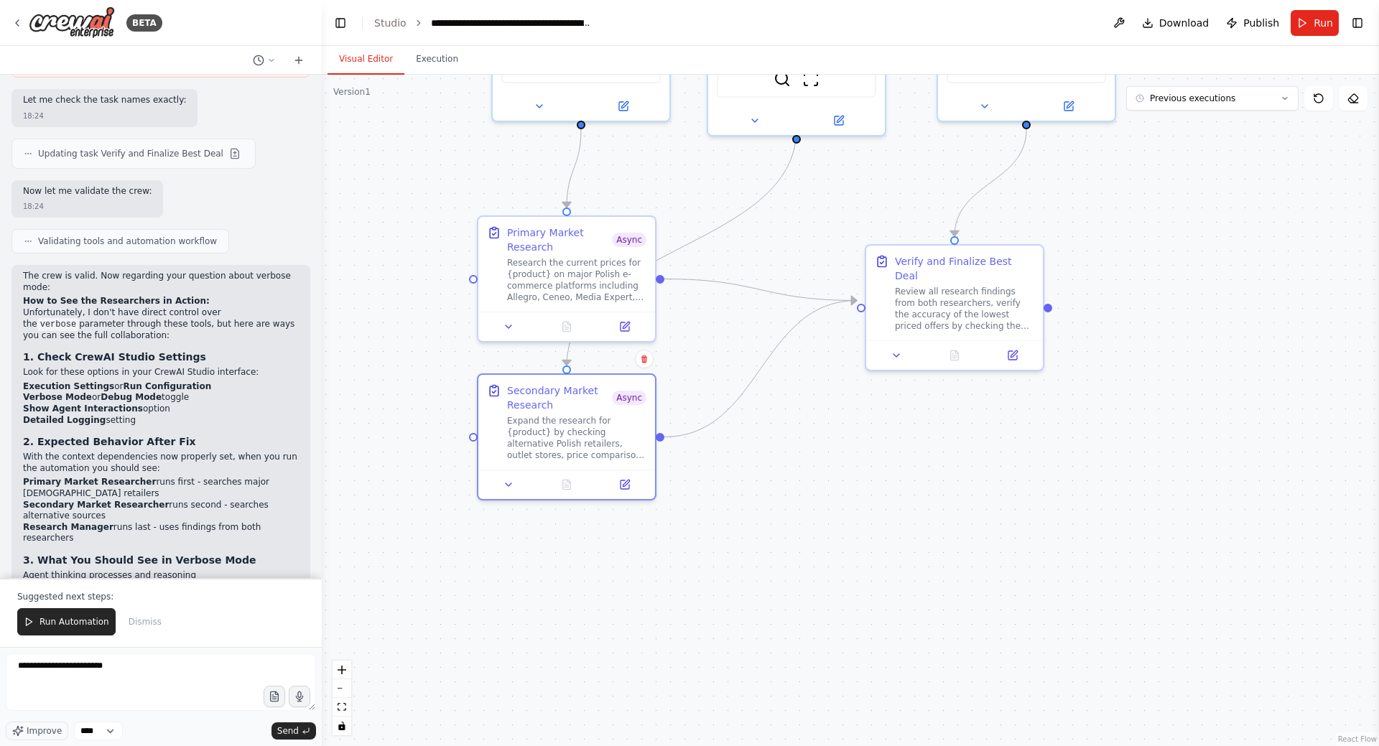
drag, startPoint x: 794, startPoint y: 222, endPoint x: 776, endPoint y: 566, distance: 344.5
click at [776, 566] on div ".deletable-edge-delete-btn { width: 20px; height: 20px; border: 0px solid #ffff…" at bounding box center [850, 410] width 1057 height 671
click at [508, 490] on button at bounding box center [509, 481] width 50 height 17
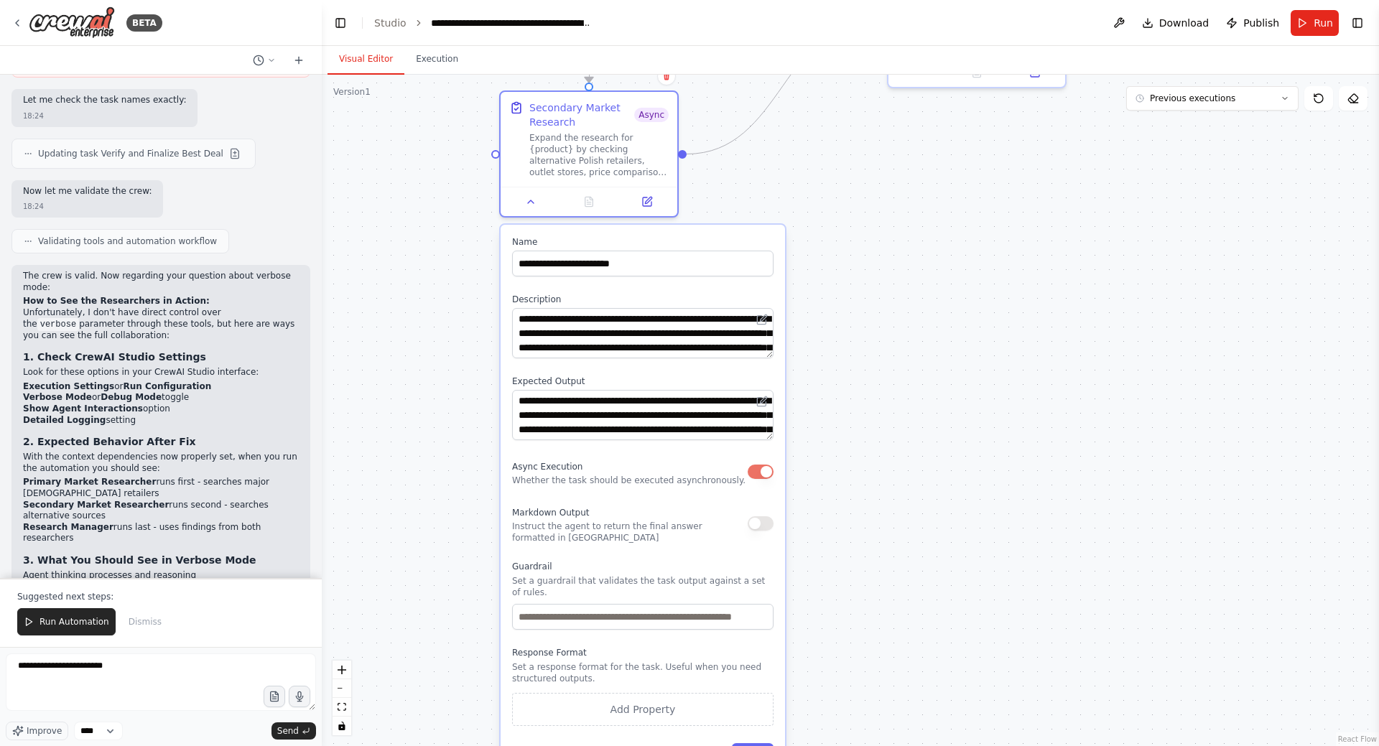
drag, startPoint x: 842, startPoint y: 608, endPoint x: 865, endPoint y: 327, distance: 281.7
click at [865, 327] on div ".deletable-edge-delete-btn { width: 20px; height: 20px; border: 0px solid #ffff…" at bounding box center [850, 410] width 1057 height 671
drag, startPoint x: 885, startPoint y: 501, endPoint x: 886, endPoint y: 409, distance: 91.2
click at [886, 409] on div ".deletable-edge-delete-btn { width: 20px; height: 20px; border: 0px solid #ffff…" at bounding box center [850, 410] width 1057 height 671
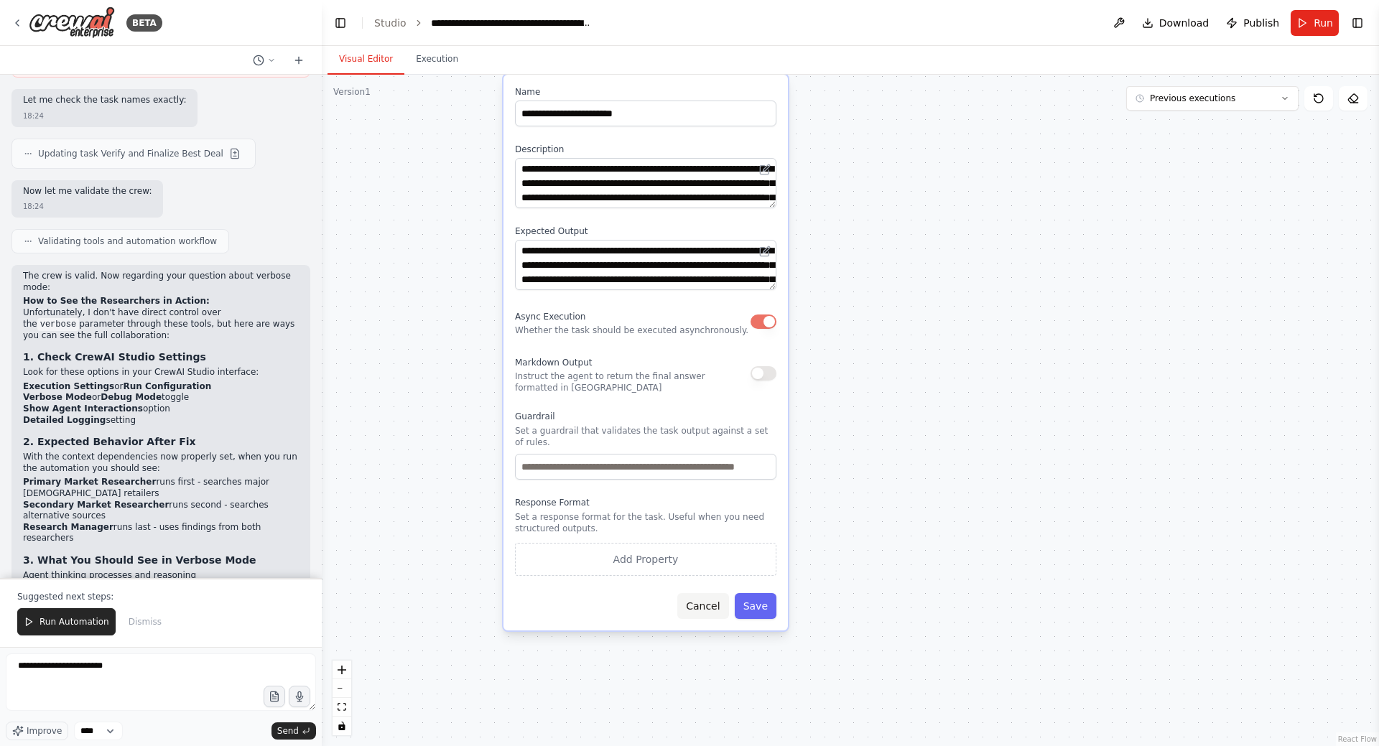
click at [716, 593] on button "Cancel" at bounding box center [702, 606] width 51 height 26
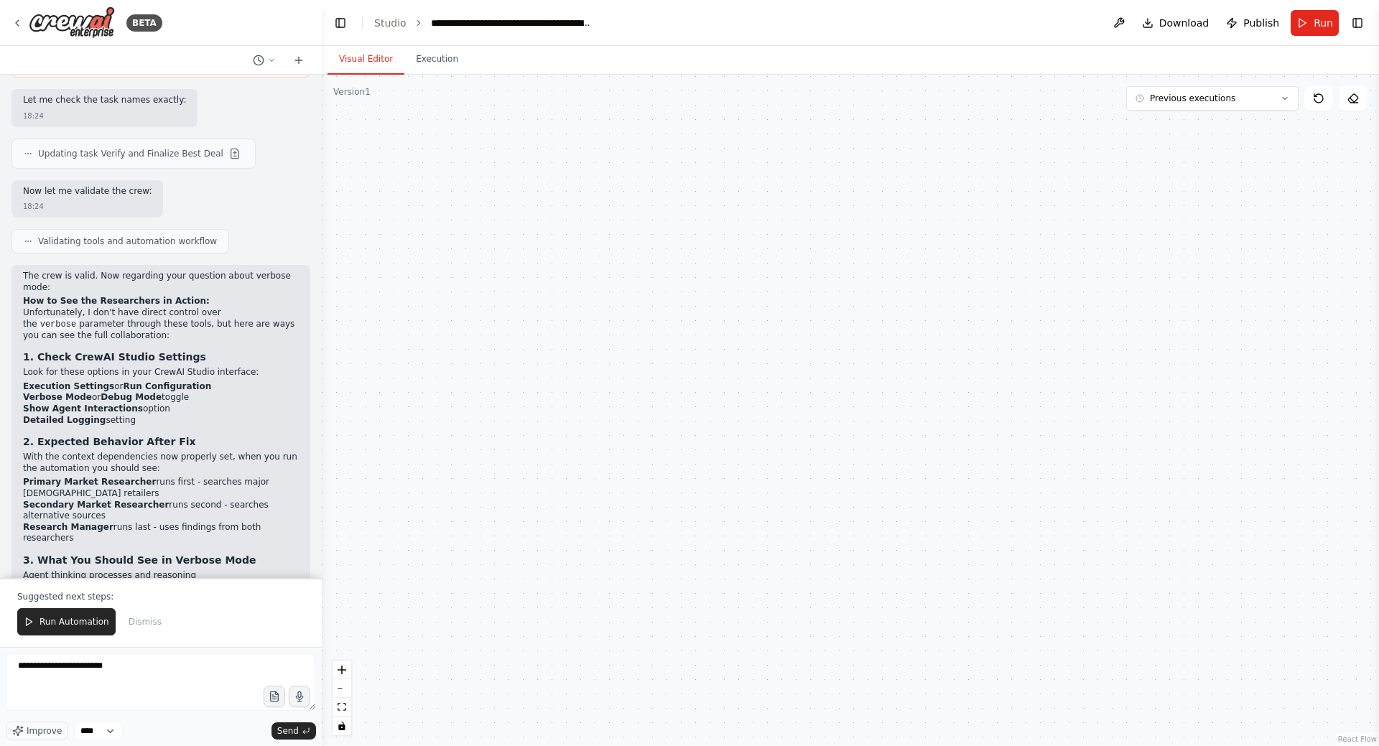
drag, startPoint x: 782, startPoint y: 540, endPoint x: 776, endPoint y: 616, distance: 76.3
click at [776, 616] on div ".deletable-edge-delete-btn { width: 20px; height: 20px; border: 0px solid #ffff…" at bounding box center [850, 410] width 1057 height 671
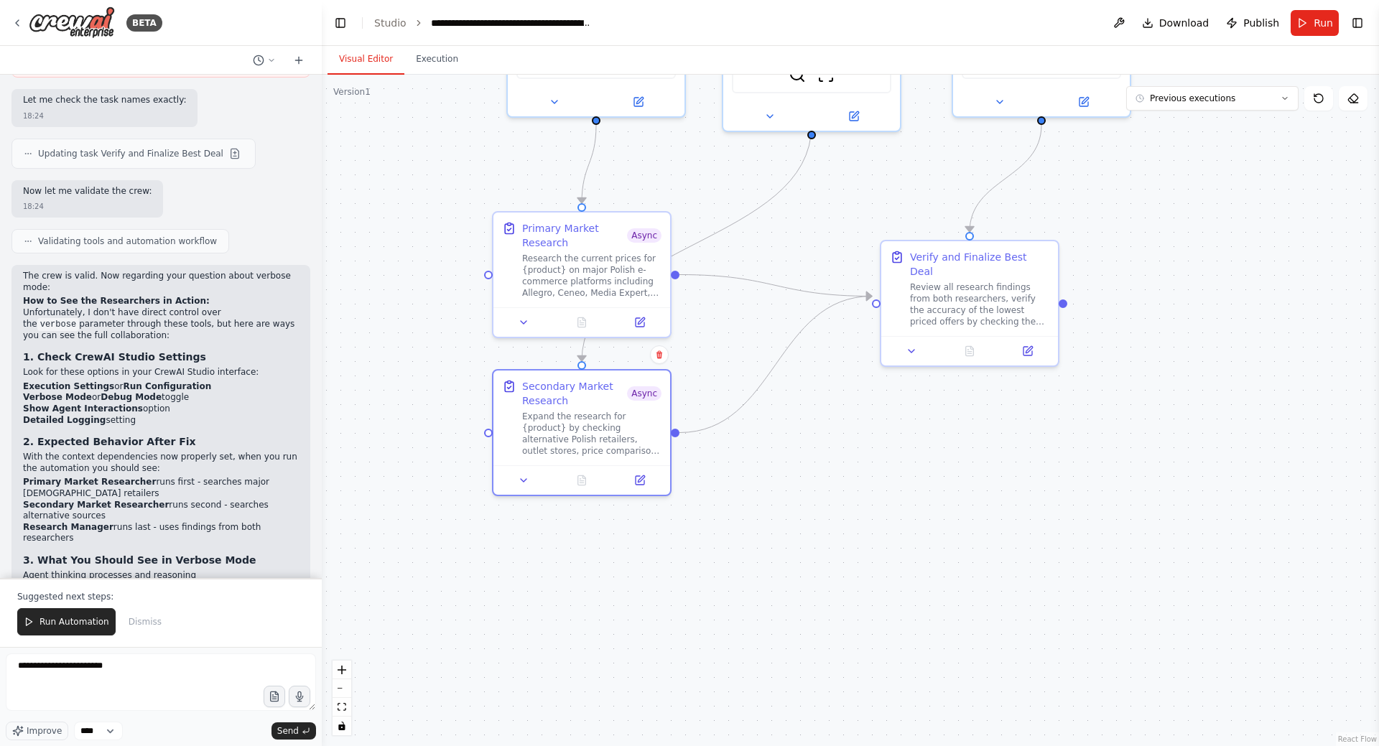
drag, startPoint x: 750, startPoint y: 497, endPoint x: 745, endPoint y: 662, distance: 165.2
click at [745, 662] on div ".deletable-edge-delete-btn { width: 20px; height: 20px; border: 0px solid #ffff…" at bounding box center [850, 410] width 1057 height 671
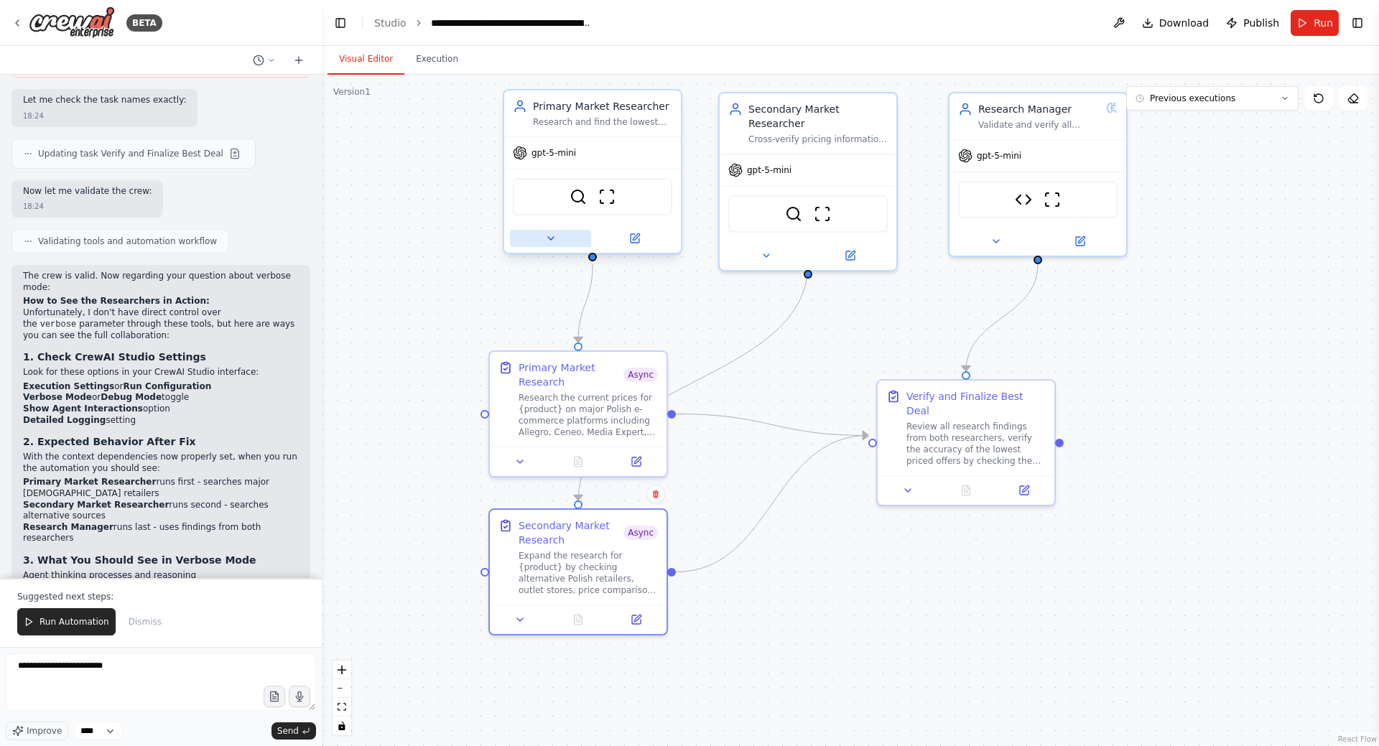
click at [559, 239] on button at bounding box center [550, 238] width 81 height 17
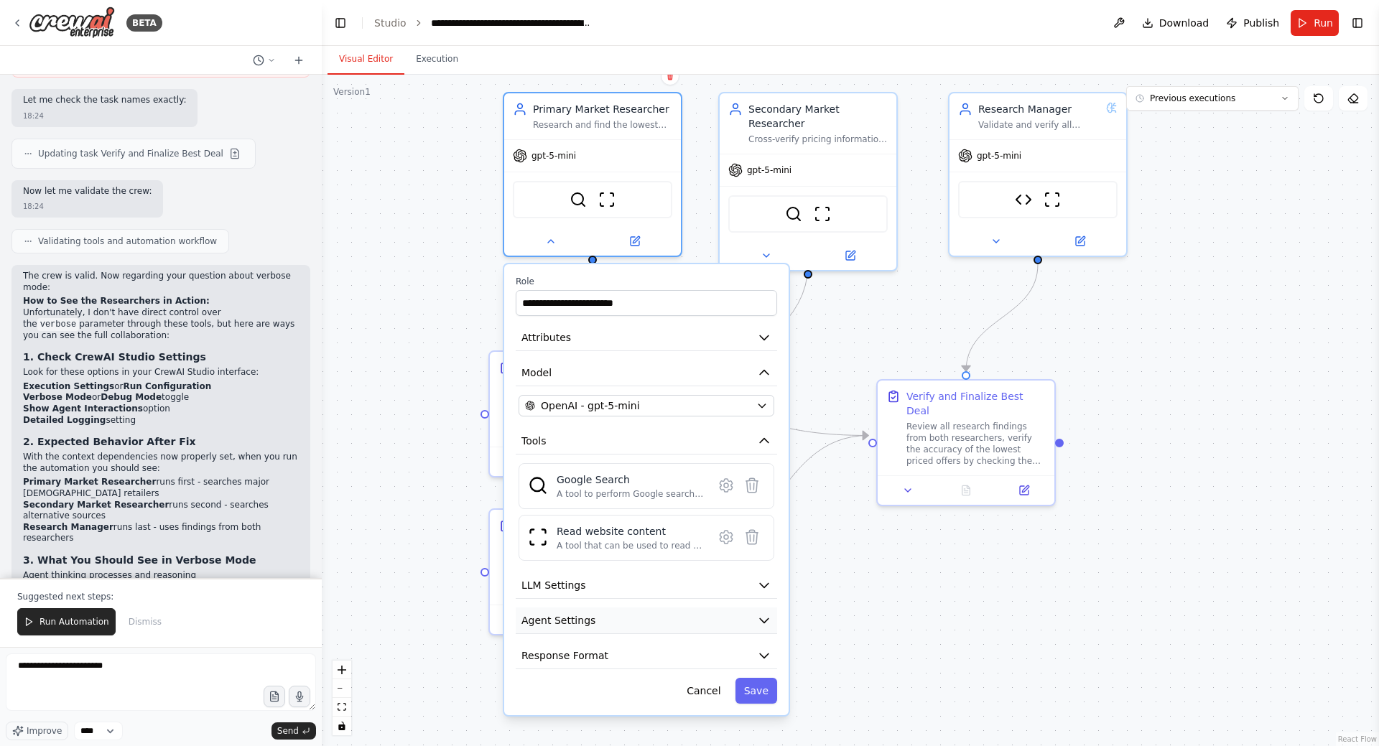
click at [745, 608] on button "Agent Settings" at bounding box center [646, 621] width 261 height 27
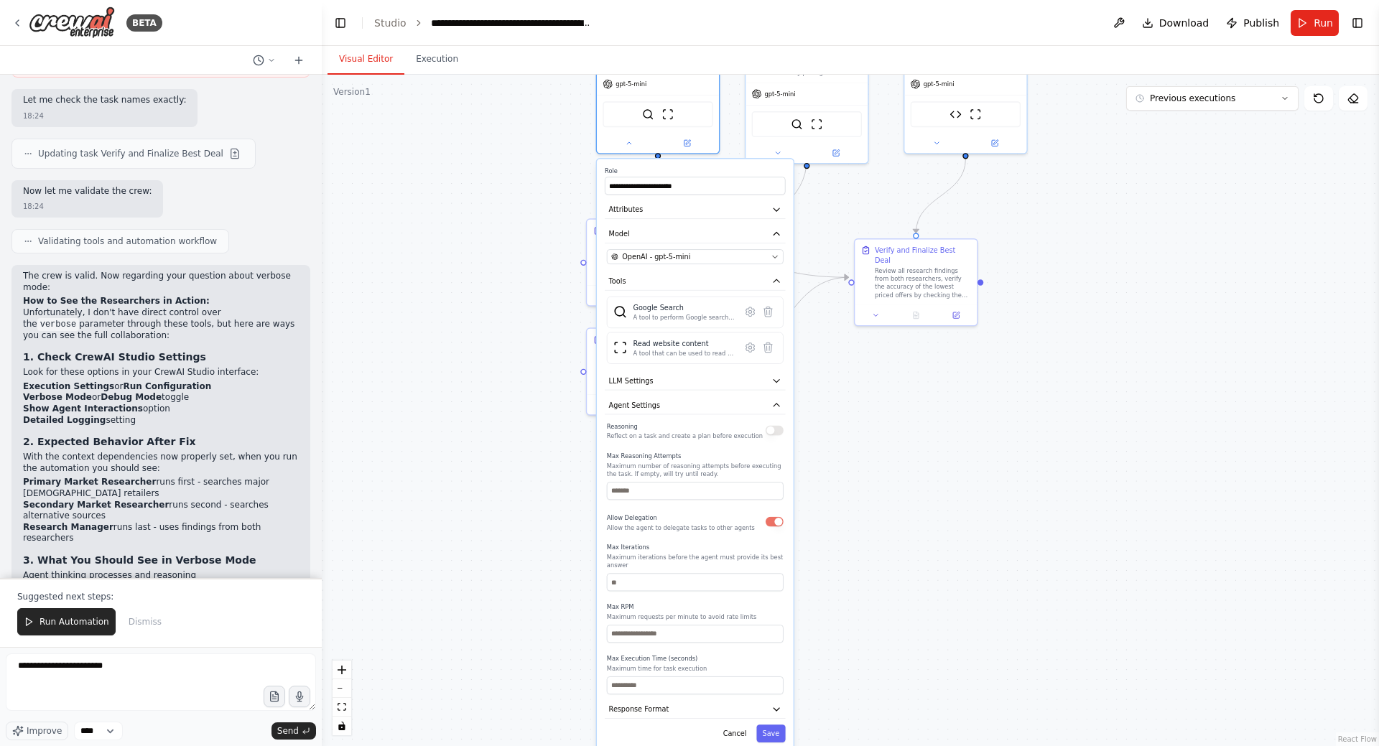
drag, startPoint x: 849, startPoint y: 596, endPoint x: 850, endPoint y: 498, distance: 98.4
click at [852, 430] on div ".deletable-edge-delete-btn { width: 20px; height: 20px; border: 0px solid #ffff…" at bounding box center [850, 410] width 1057 height 671
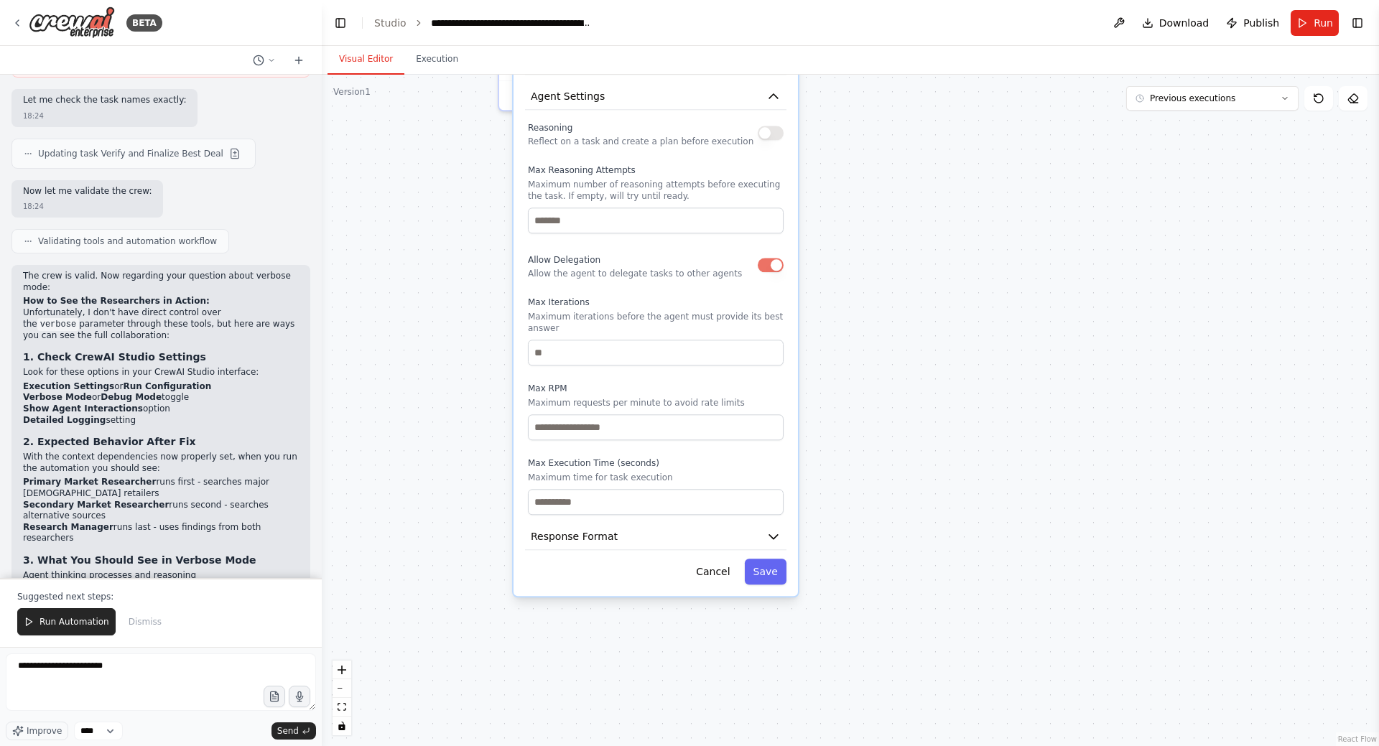
drag, startPoint x: 865, startPoint y: 534, endPoint x: 835, endPoint y: 400, distance: 136.9
click at [882, 314] on div ".deletable-edge-delete-btn { width: 20px; height: 20px; border: 0px solid #ffff…" at bounding box center [850, 410] width 1057 height 671
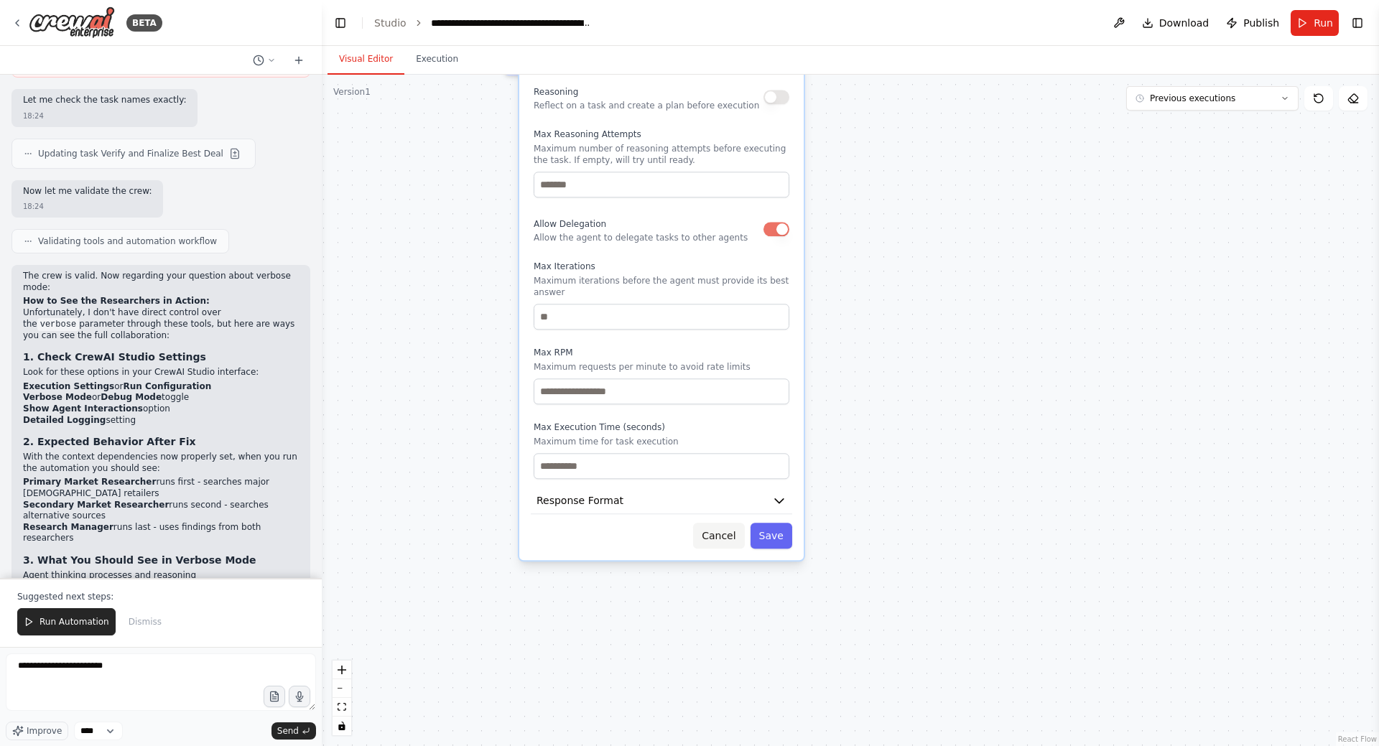
click at [722, 523] on button "Cancel" at bounding box center [718, 536] width 51 height 26
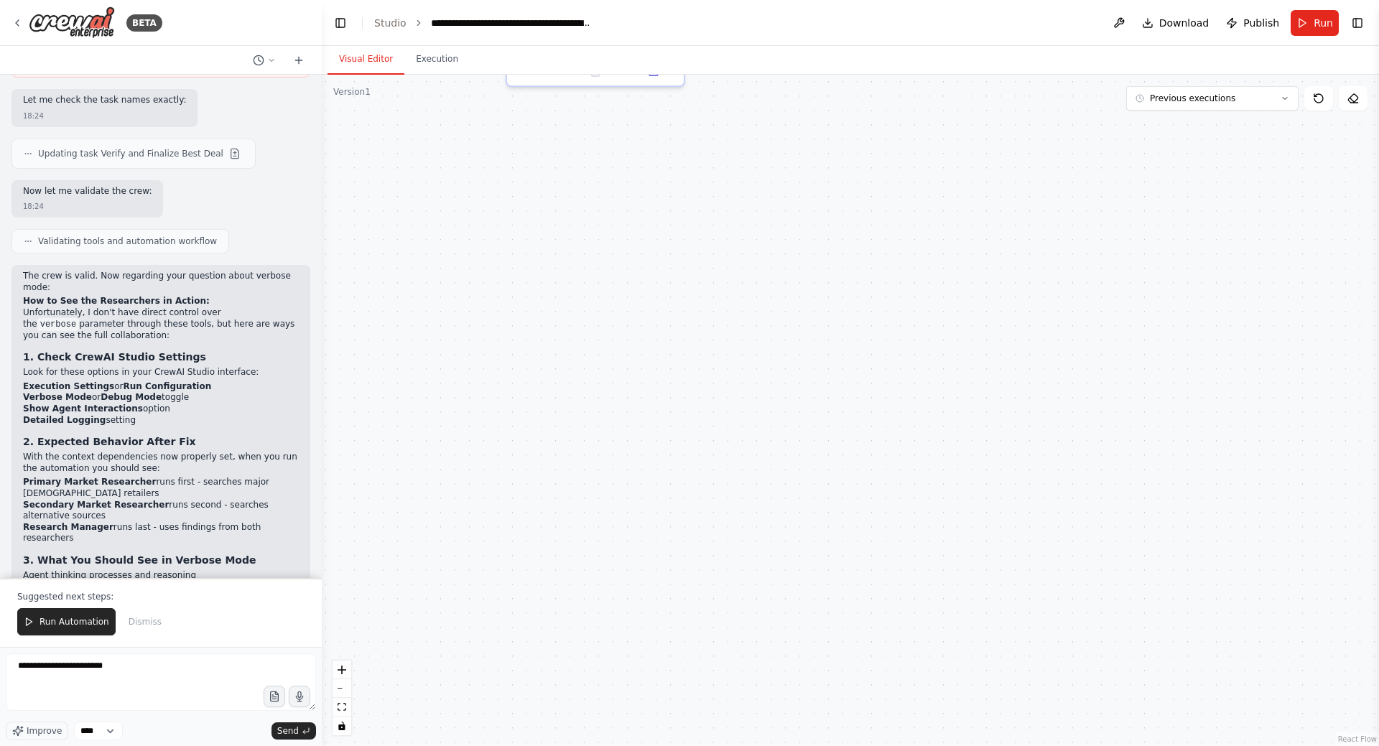
drag, startPoint x: 849, startPoint y: 264, endPoint x: 849, endPoint y: 555, distance: 291.6
click at [857, 587] on div ".deletable-edge-delete-btn { width: 20px; height: 20px; border: 0px solid #ffff…" at bounding box center [850, 410] width 1057 height 671
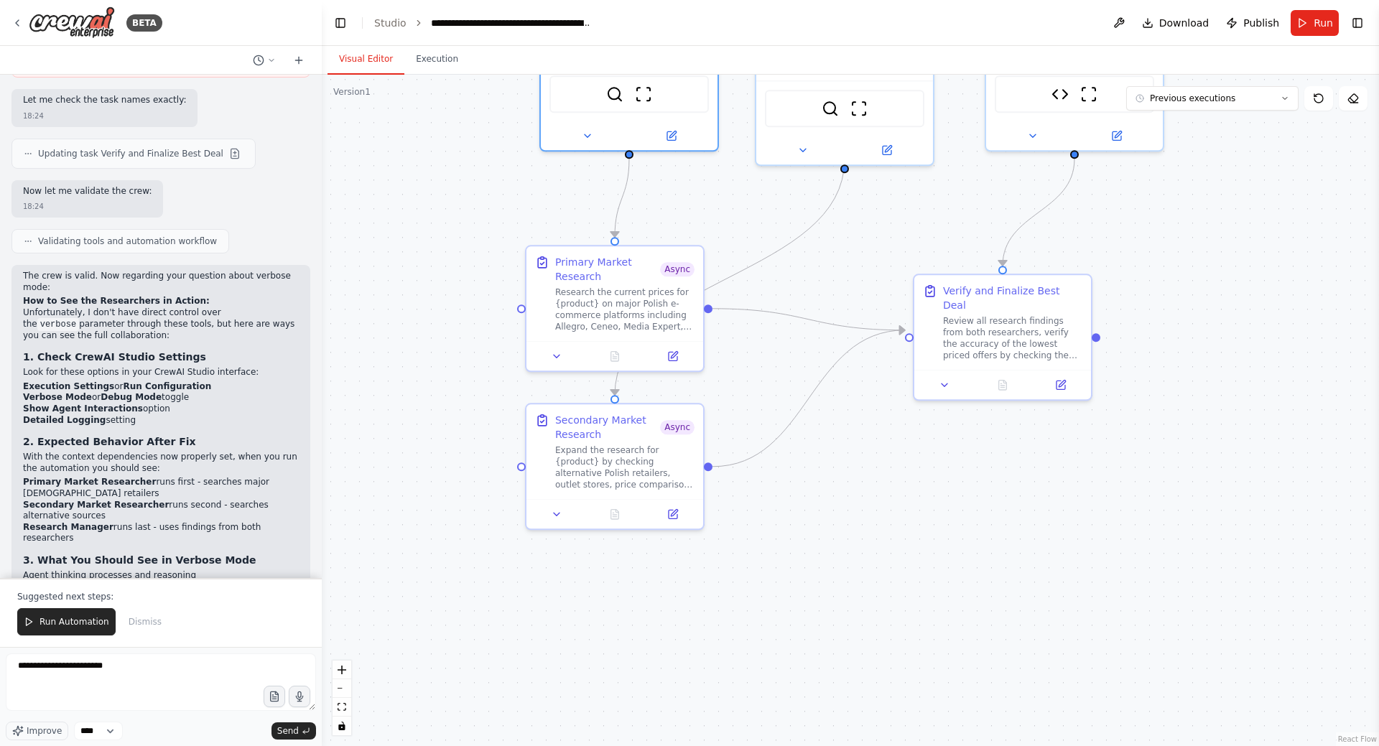
drag, startPoint x: 454, startPoint y: 202, endPoint x: 453, endPoint y: 295, distance: 93.4
click at [467, 310] on div ".deletable-edge-delete-btn { width: 20px; height: 20px; border: 0px solid #ffff…" at bounding box center [850, 410] width 1057 height 671
click at [346, 13] on button "Toggle Left Sidebar" at bounding box center [340, 23] width 20 height 20
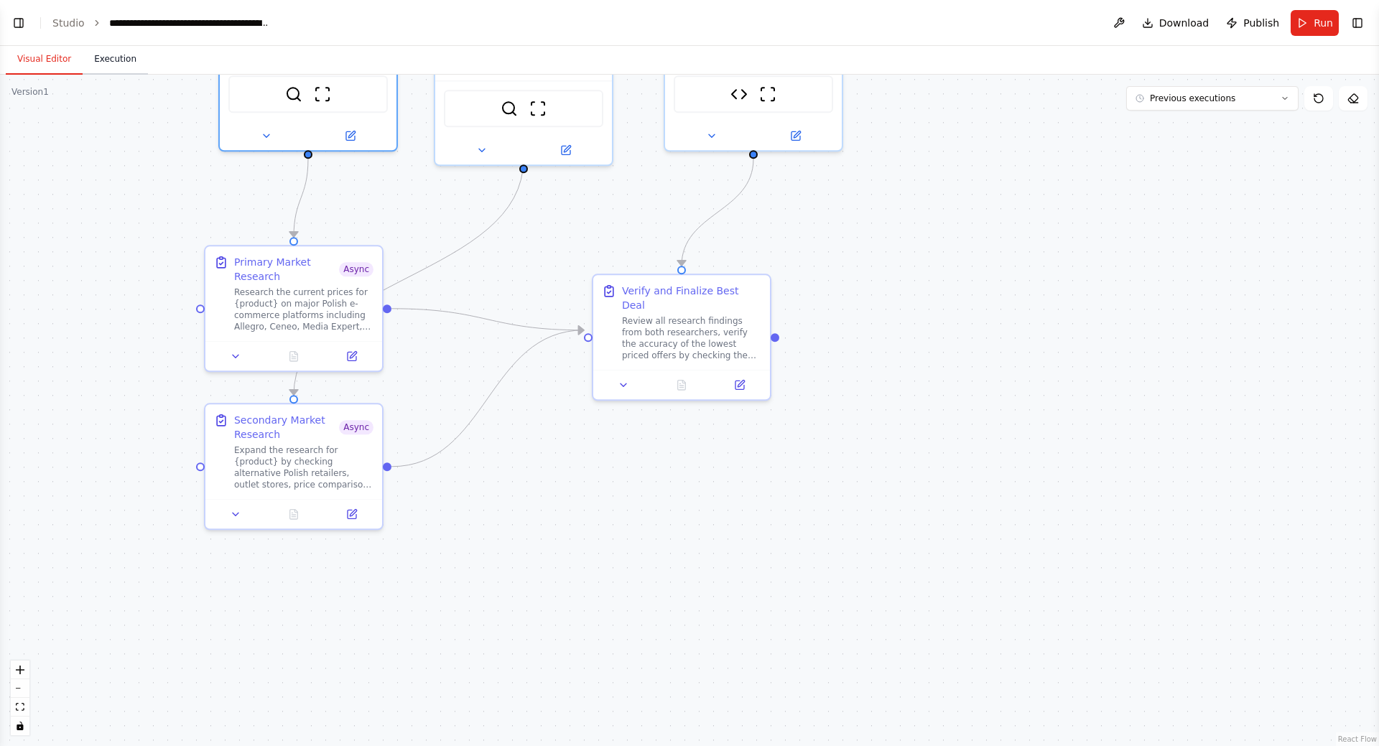
click at [98, 65] on button "Execution" at bounding box center [115, 60] width 65 height 30
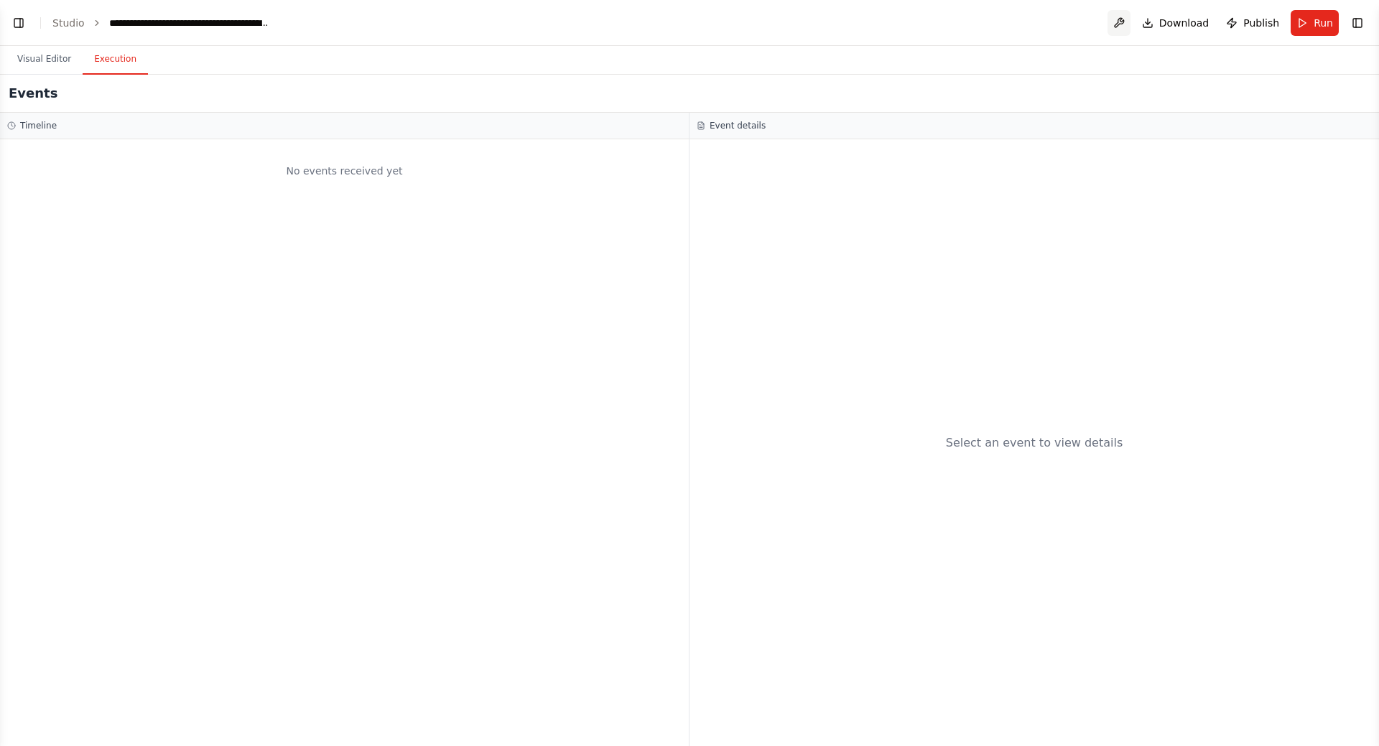
click at [1129, 19] on button at bounding box center [1118, 23] width 23 height 26
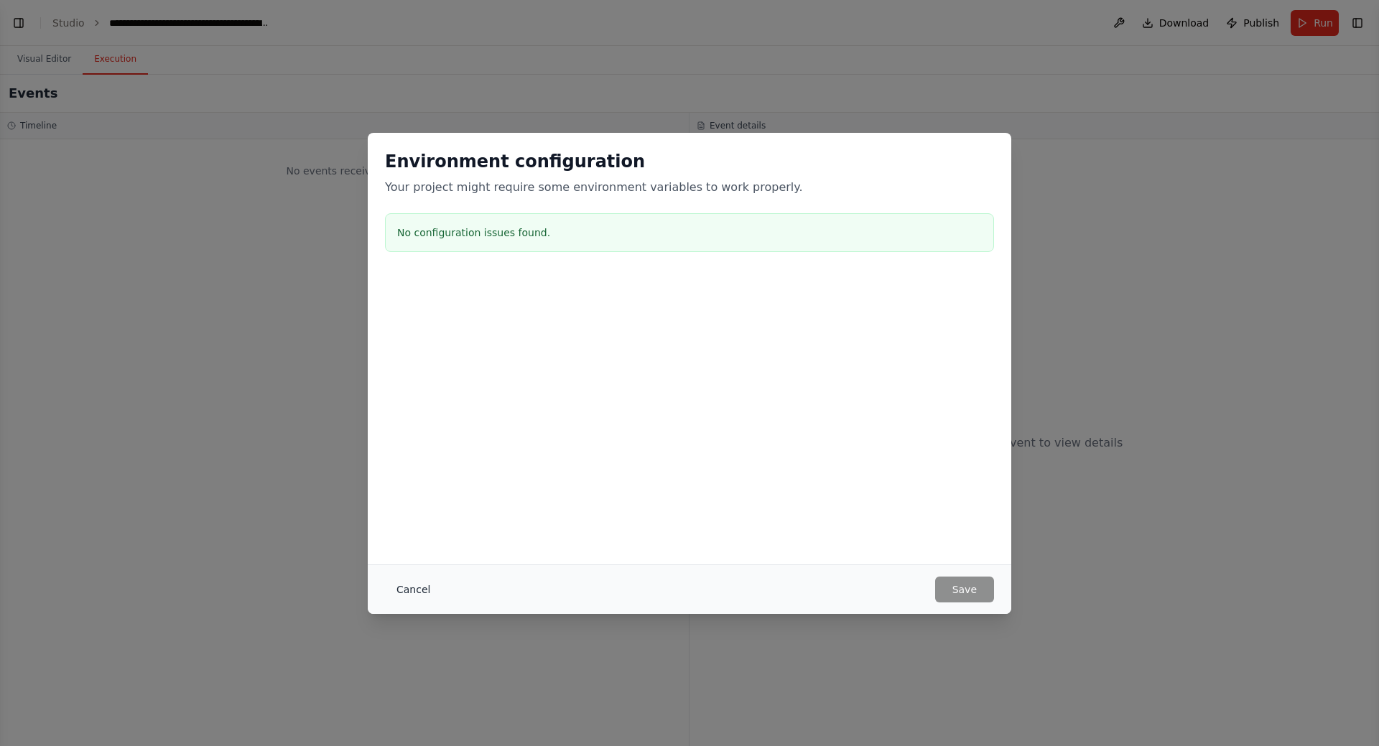
click at [409, 588] on button "Cancel" at bounding box center [413, 590] width 57 height 26
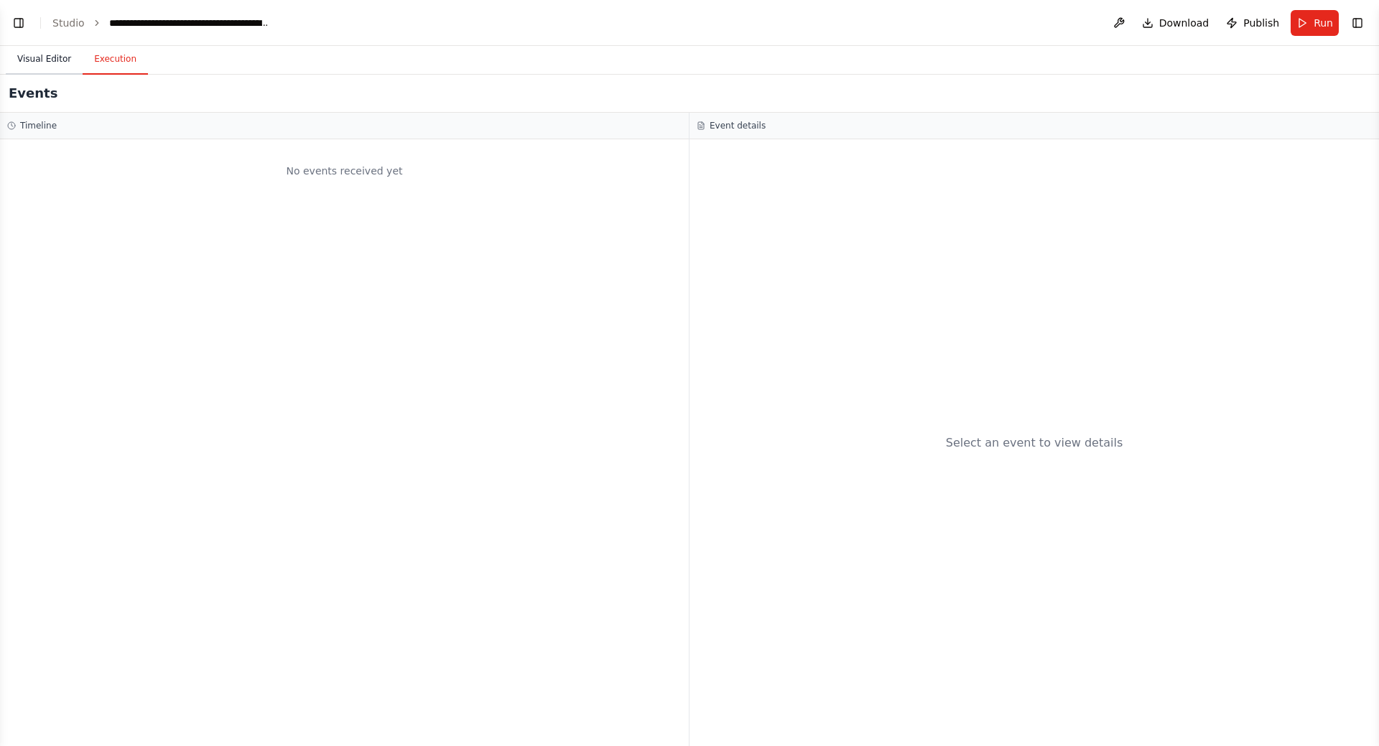
click at [59, 57] on button "Visual Editor" at bounding box center [44, 60] width 77 height 30
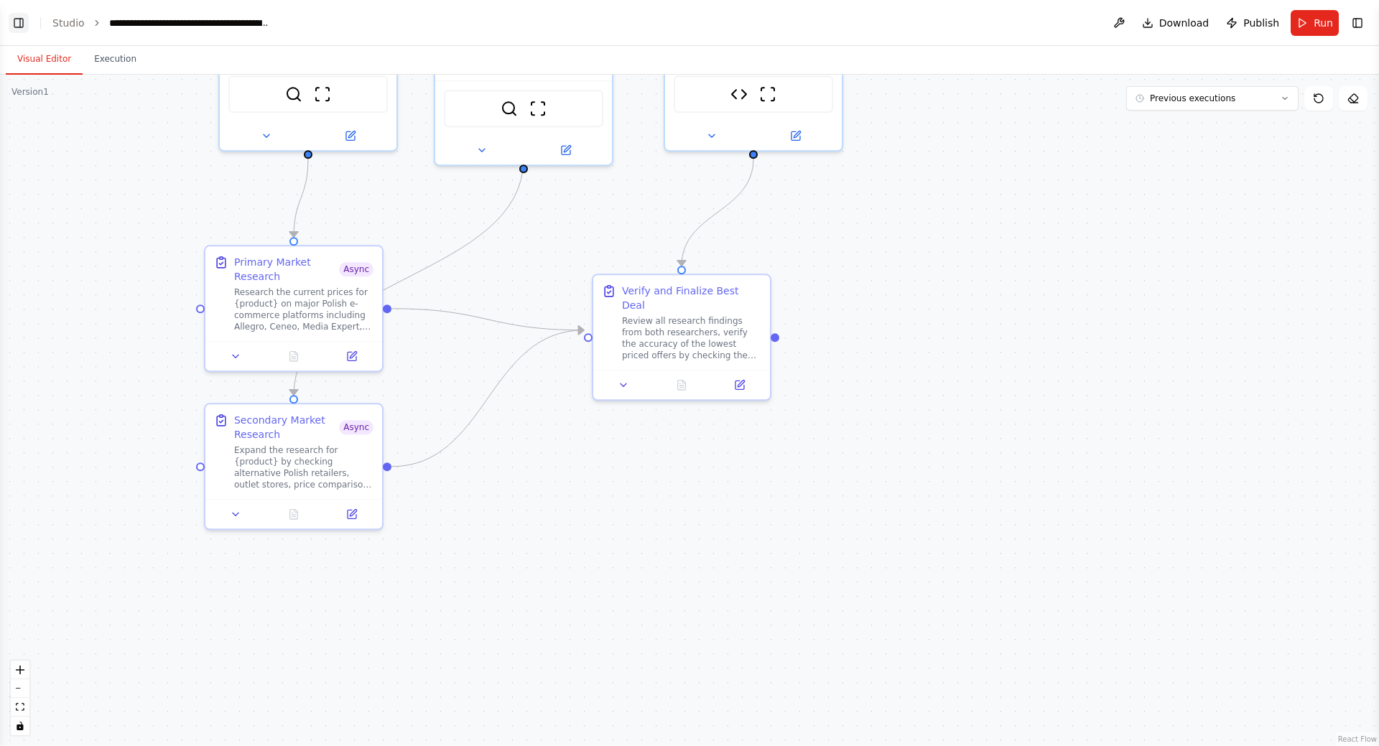
click at [25, 21] on button "Toggle Left Sidebar" at bounding box center [19, 23] width 20 height 20
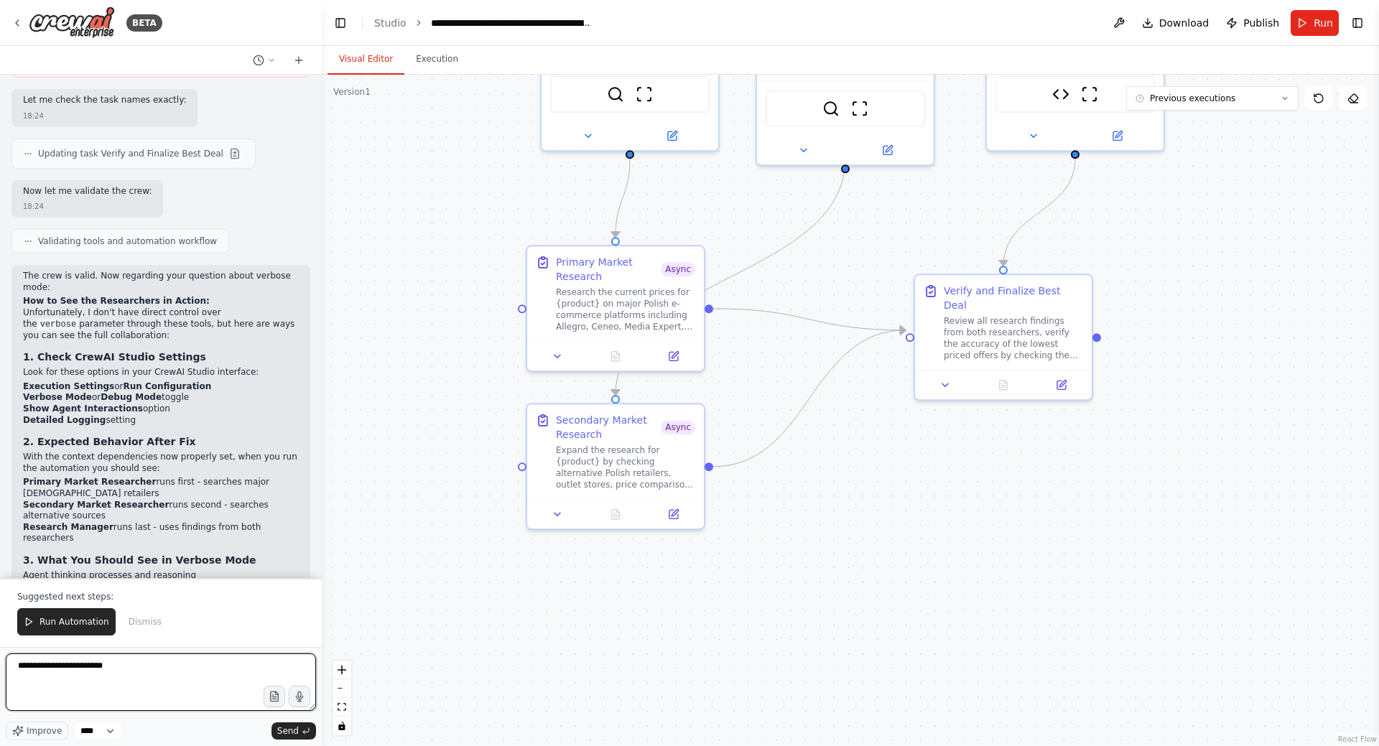
drag, startPoint x: 29, startPoint y: 658, endPoint x: 0, endPoint y: 648, distance: 31.1
click at [0, 648] on div "BETA Hello! I'm the CrewAI assistant. What kind of automation do you want to bu…" at bounding box center [161, 373] width 322 height 746
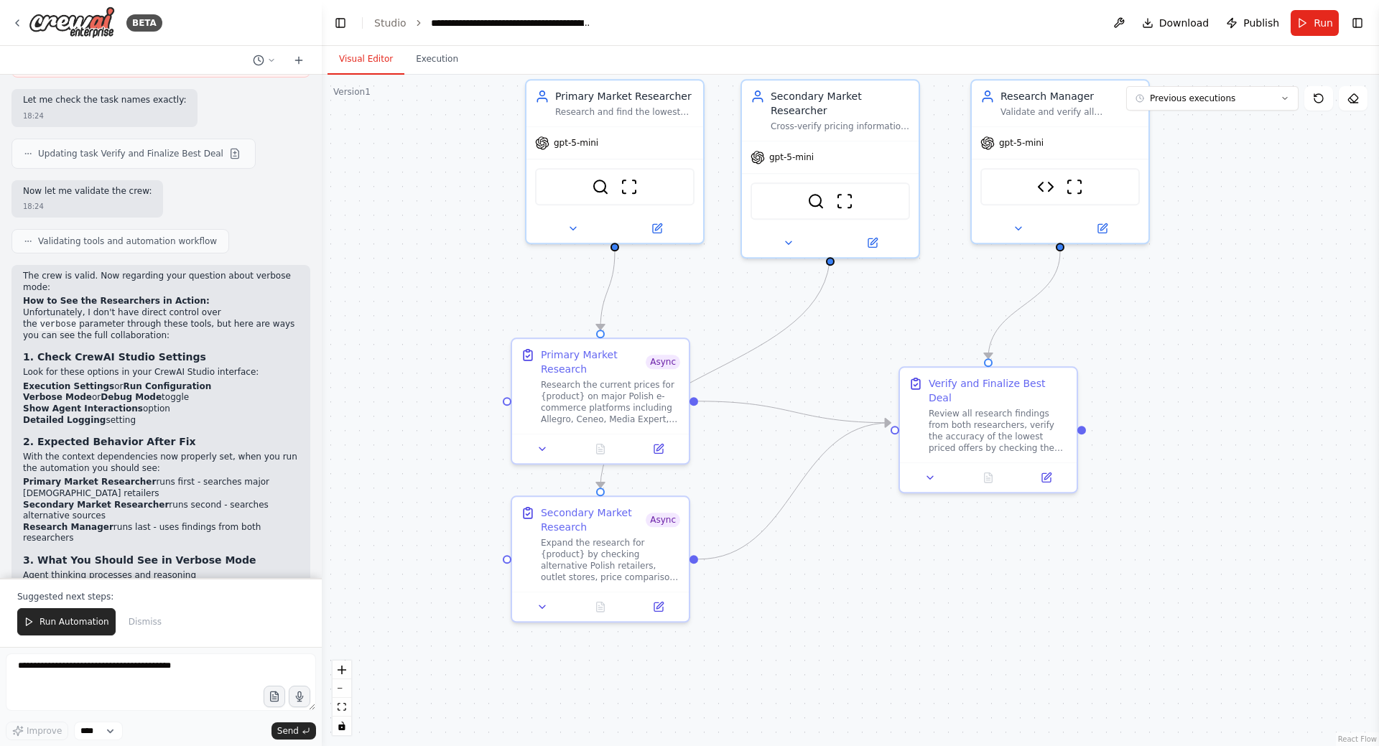
drag, startPoint x: 500, startPoint y: 337, endPoint x: 480, endPoint y: 345, distance: 20.9
click at [498, 361] on div ".deletable-edge-delete-btn { width: 20px; height: 20px; border: 0px solid #ffff…" at bounding box center [850, 410] width 1057 height 671
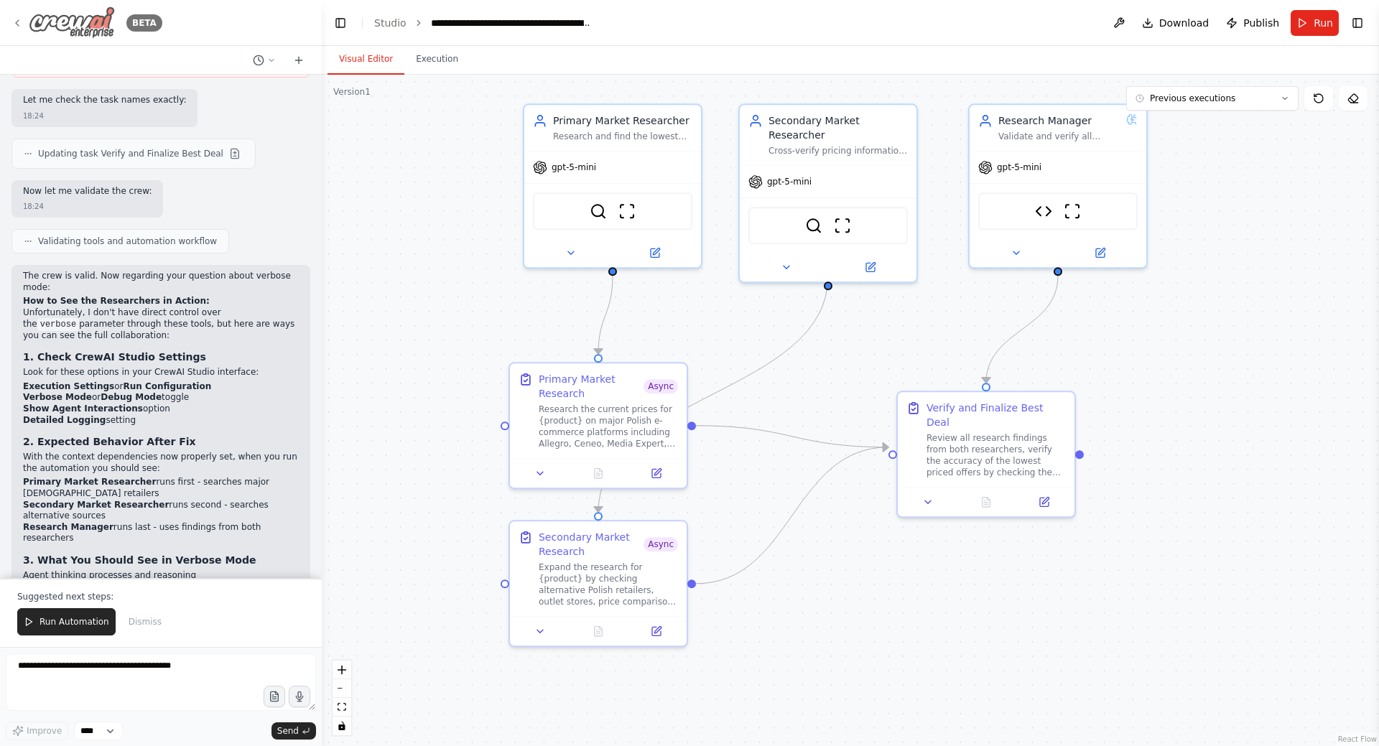
click at [16, 19] on icon at bounding box center [16, 22] width 11 height 11
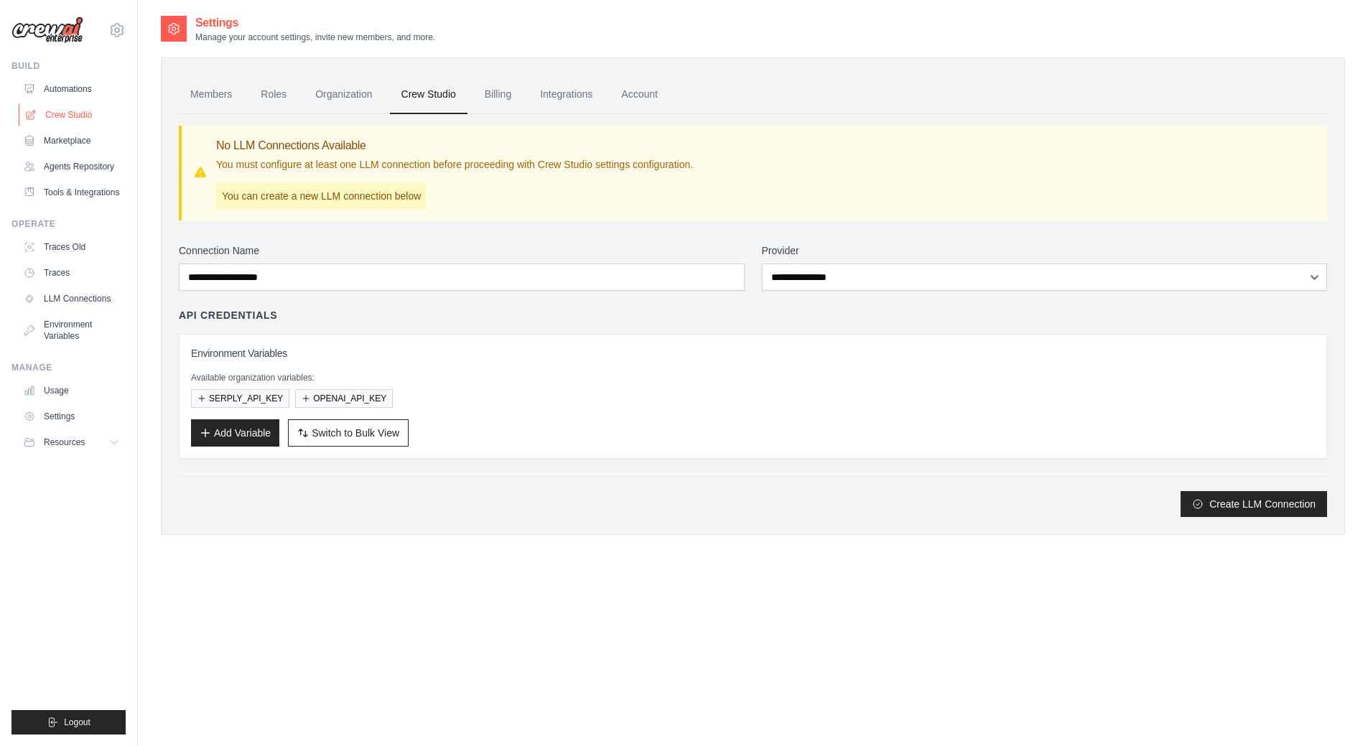
click at [75, 116] on link "Crew Studio" at bounding box center [73, 114] width 108 height 23
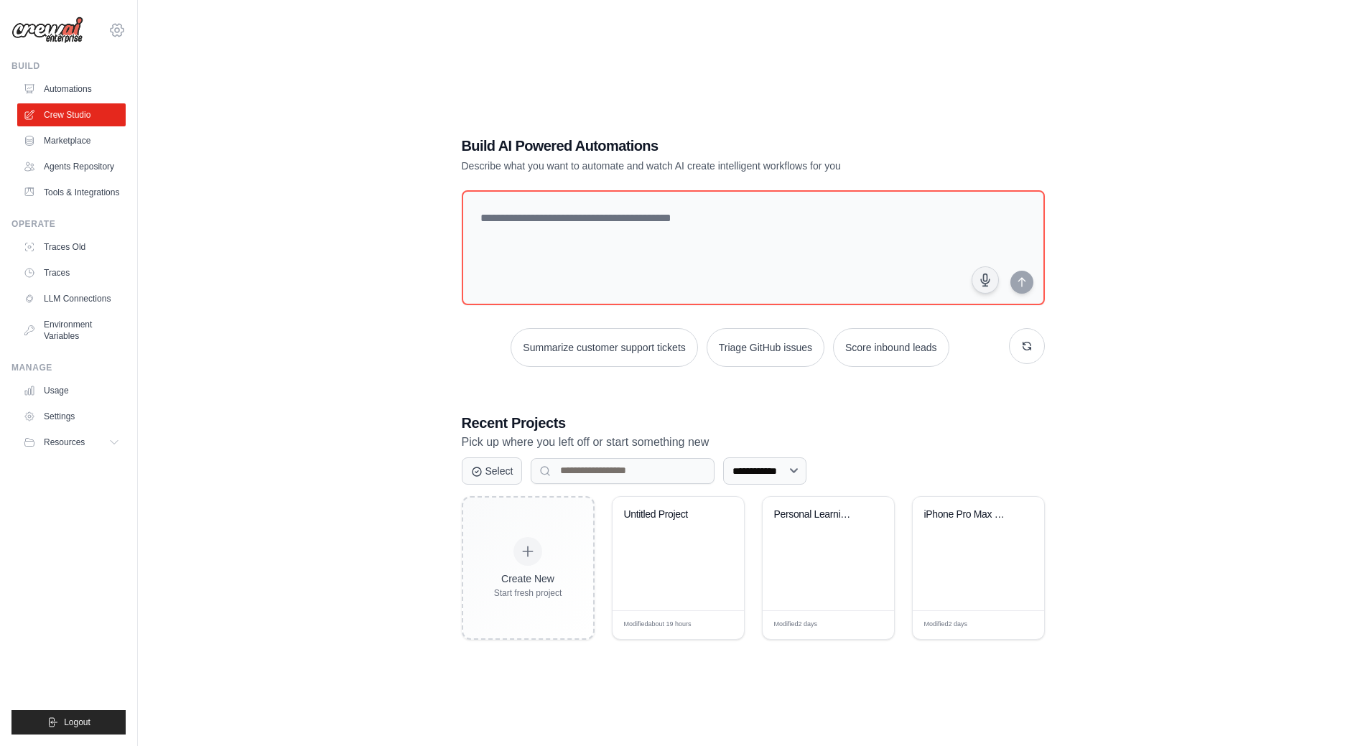
click at [115, 27] on icon at bounding box center [116, 30] width 17 height 17
click at [172, 94] on span "Settings" at bounding box center [179, 89] width 113 height 14
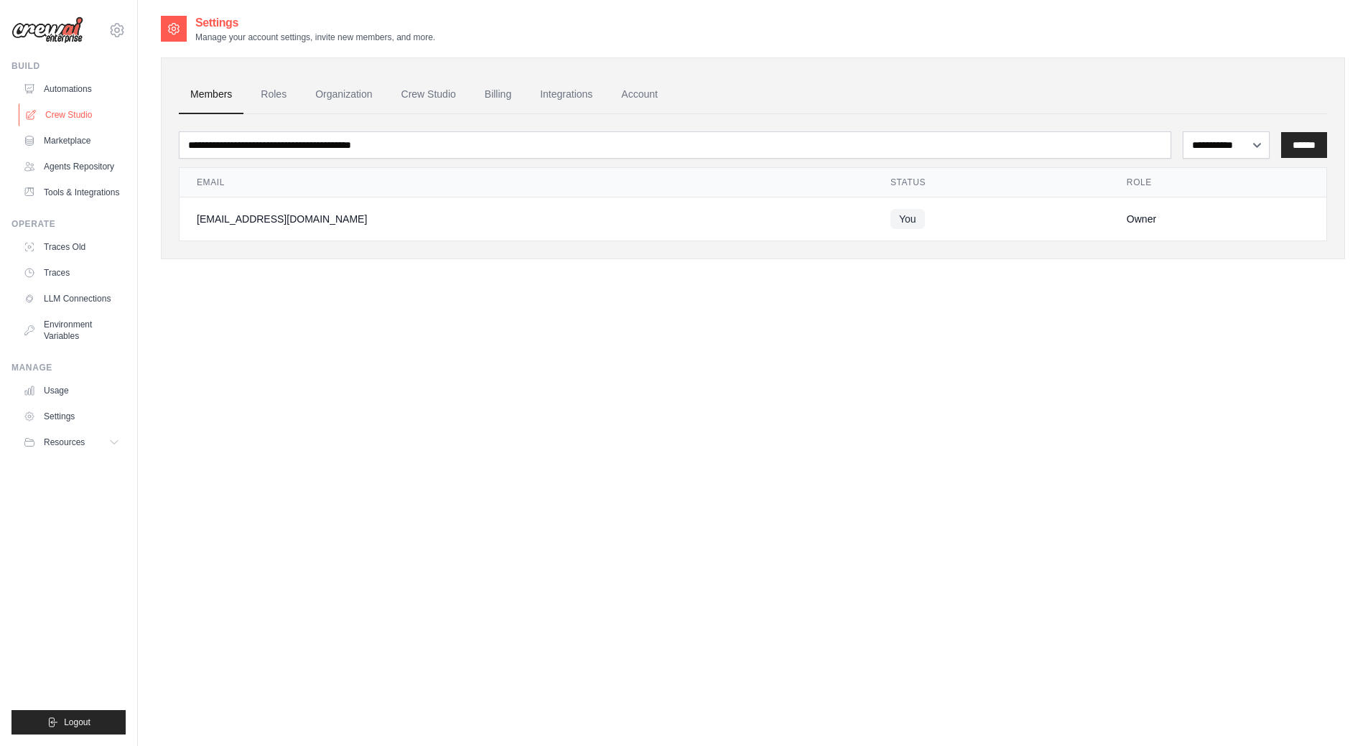
click at [75, 116] on link "Crew Studio" at bounding box center [73, 114] width 108 height 23
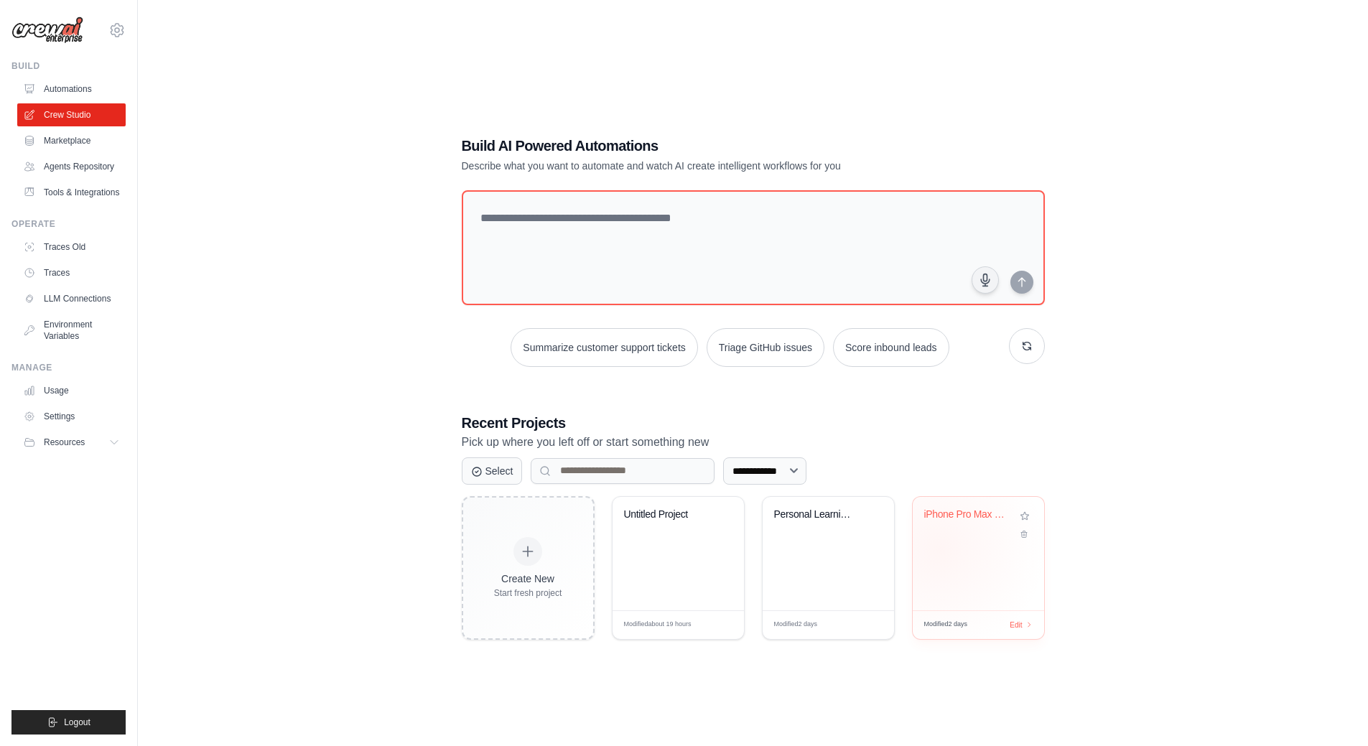
click at [943, 551] on div "iPhone Pro Max Price Research - Pol..." at bounding box center [978, 553] width 131 height 113
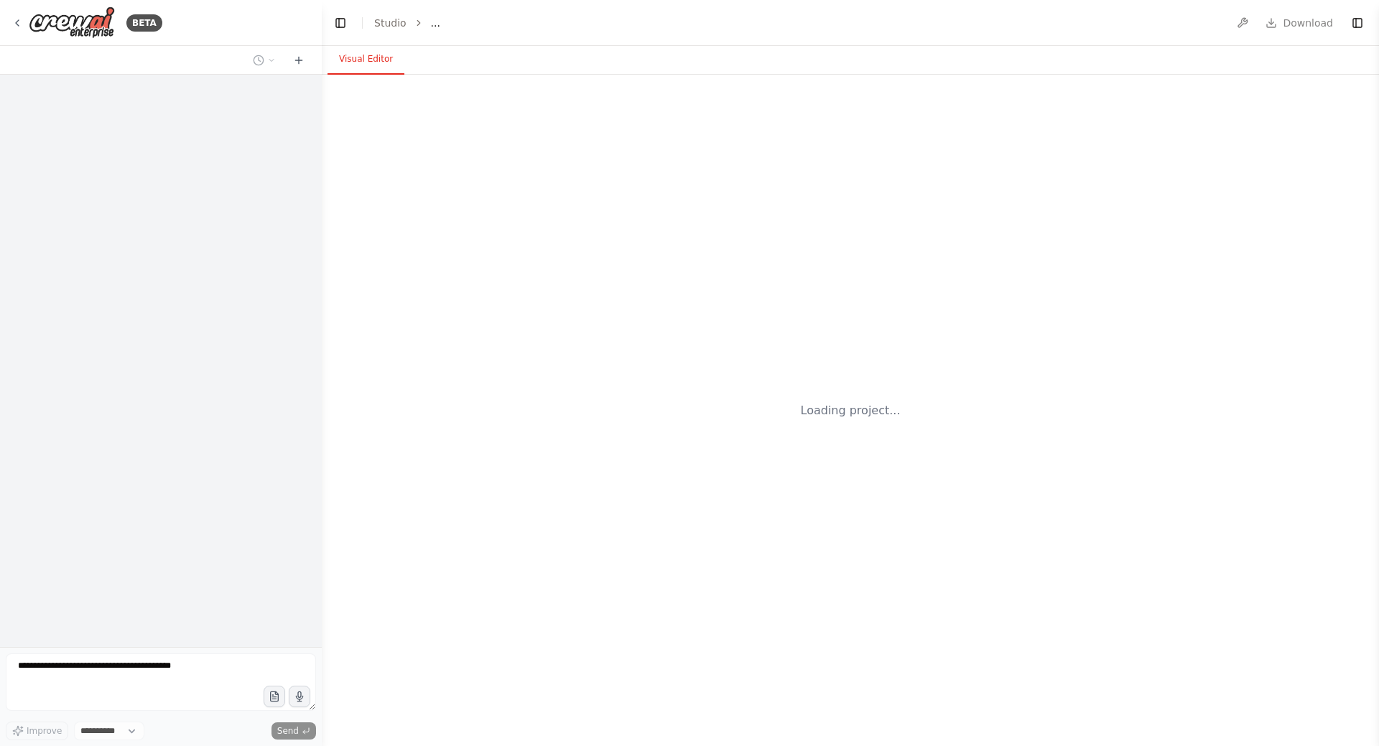
select select "****"
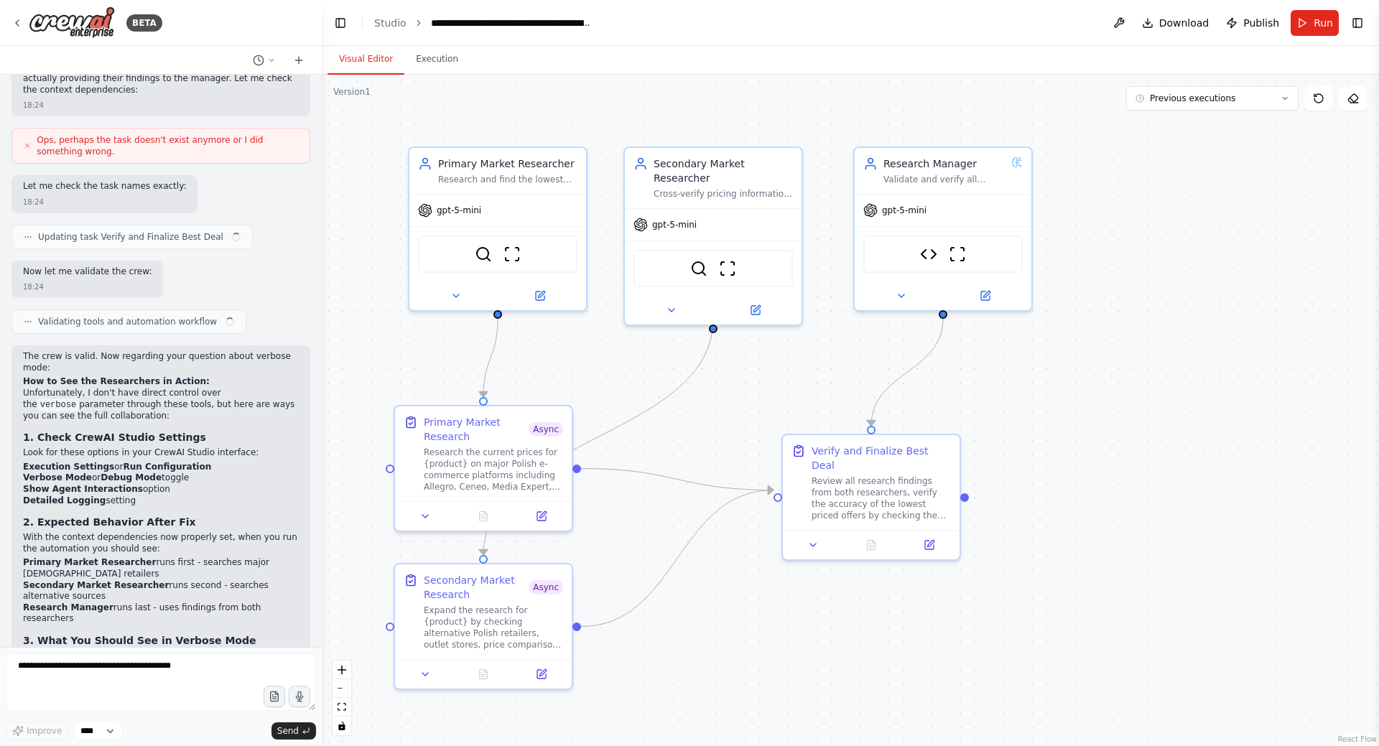
scroll to position [3204, 0]
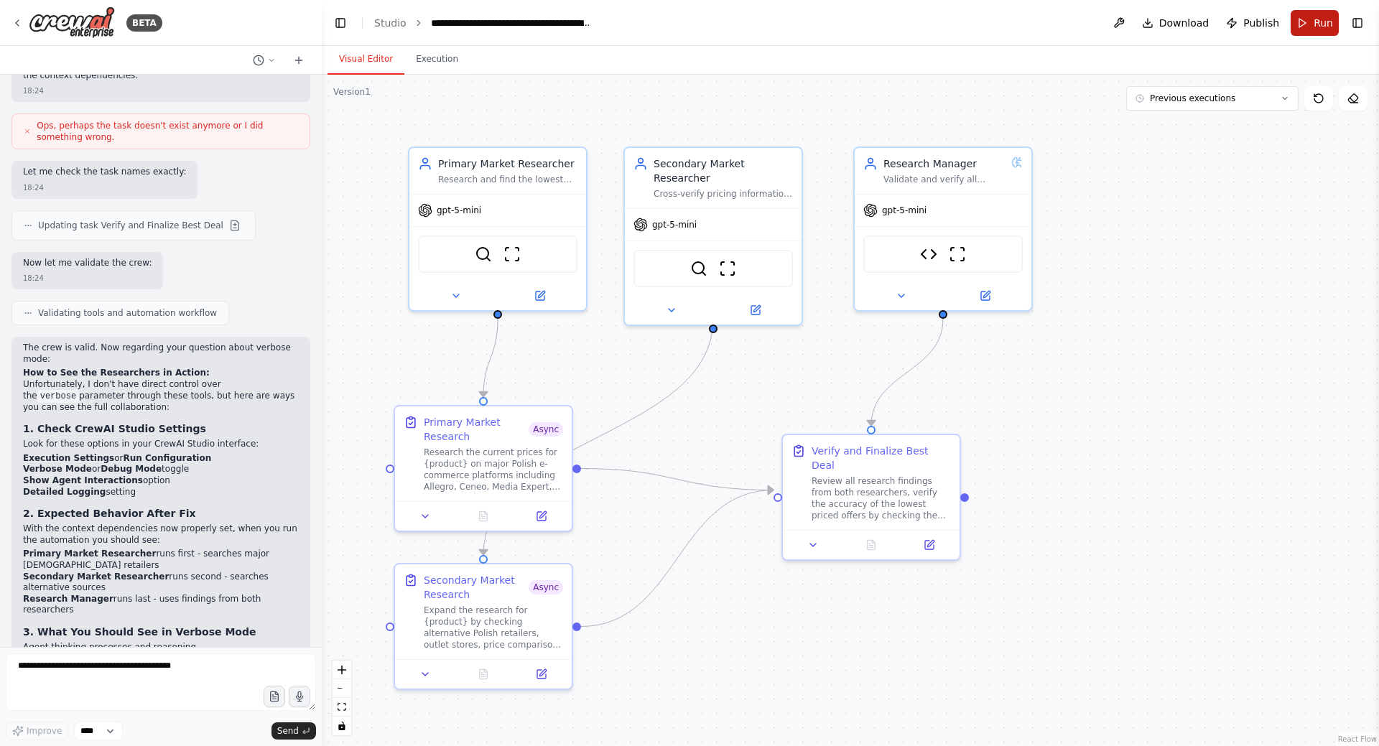
click at [1310, 27] on button "Run" at bounding box center [1314, 23] width 48 height 26
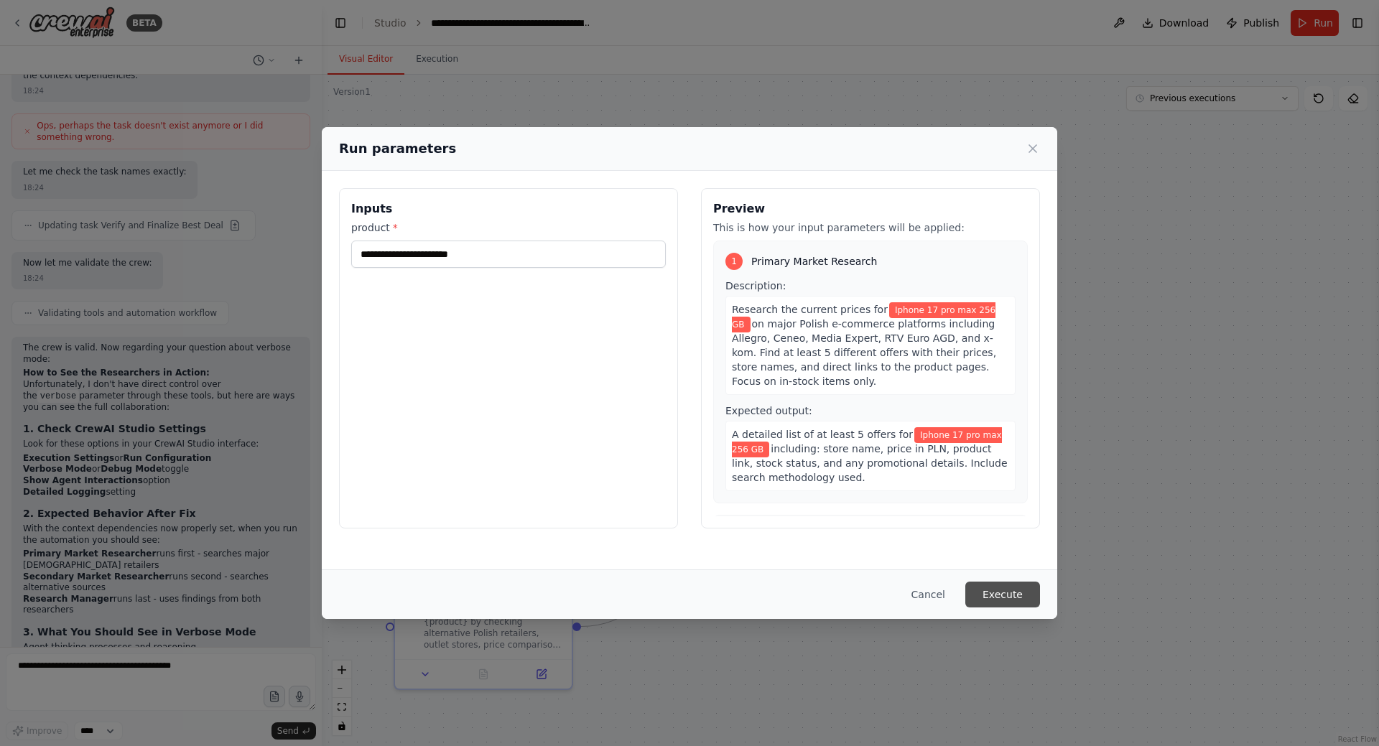
click at [995, 592] on button "Execute" at bounding box center [1002, 595] width 75 height 26
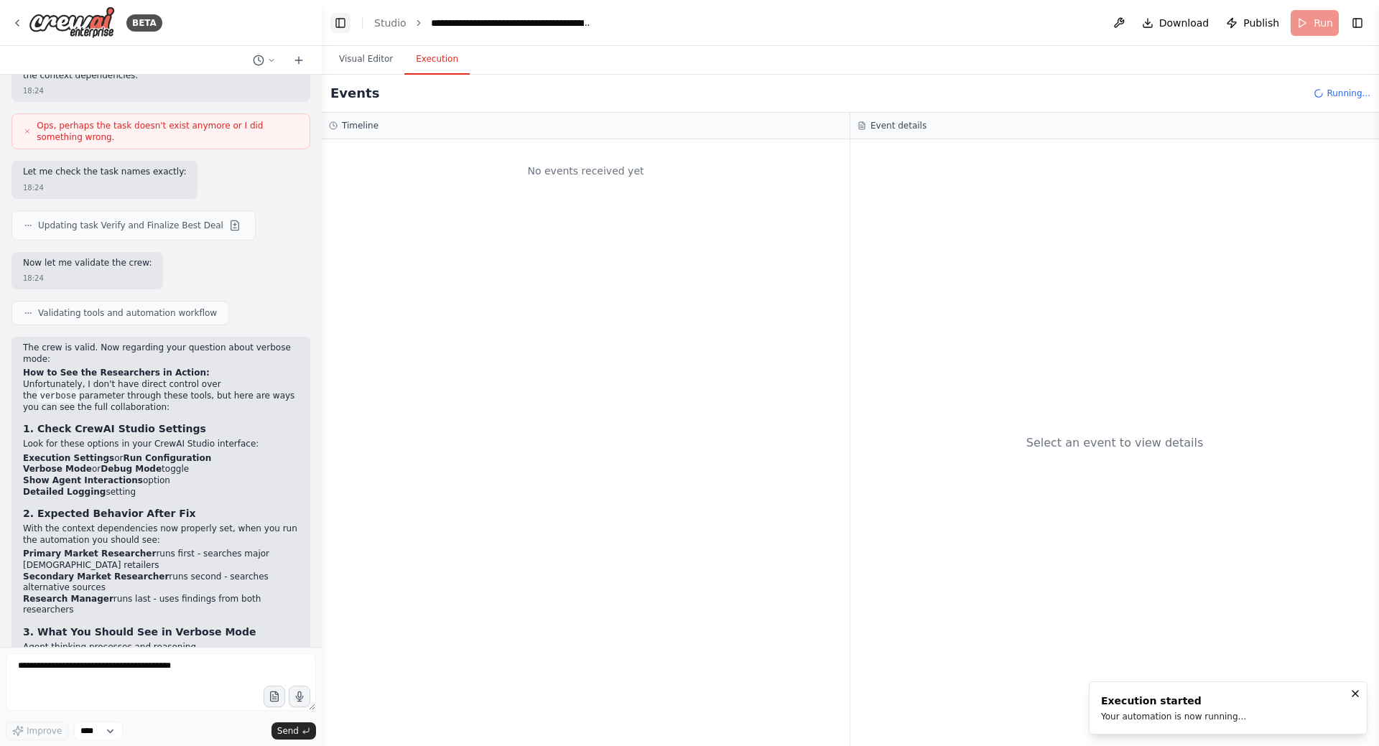
click at [337, 26] on button "Toggle Left Sidebar" at bounding box center [340, 23] width 20 height 20
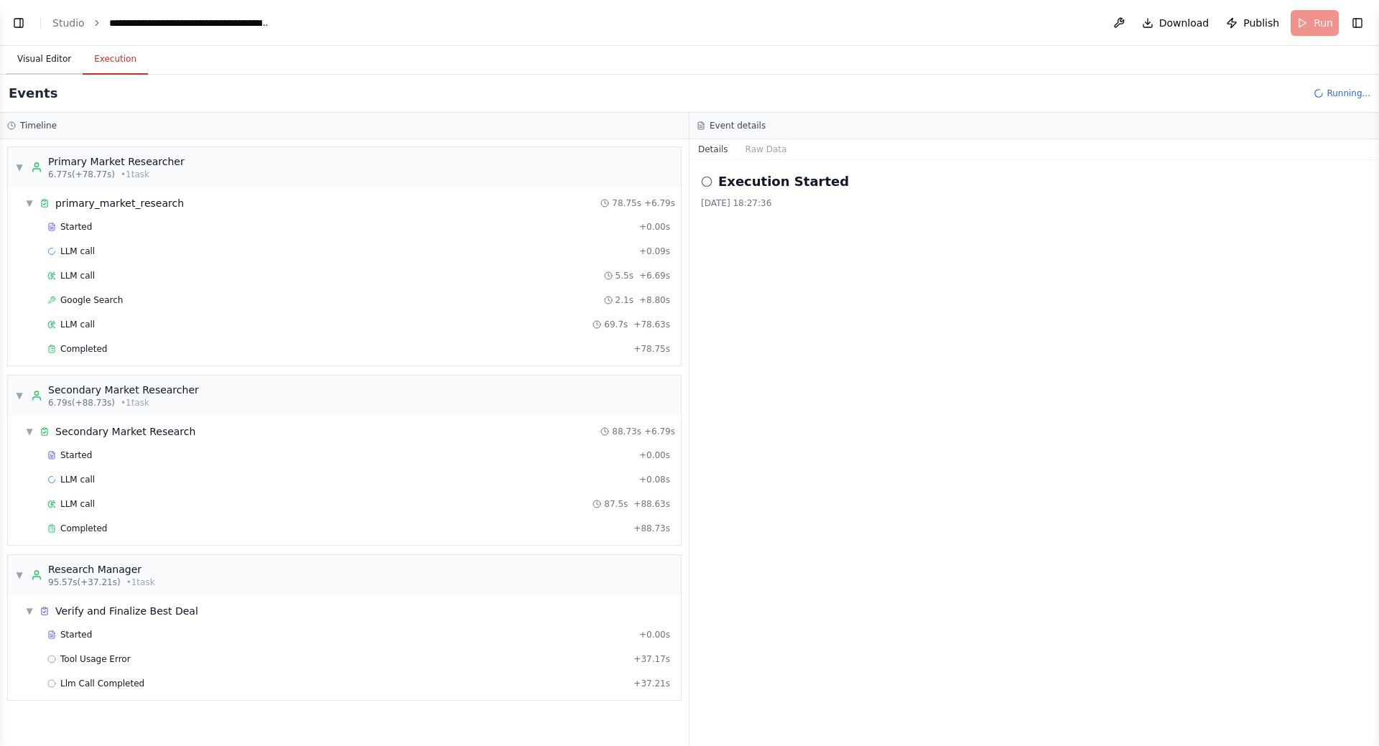
click at [42, 59] on button "Visual Editor" at bounding box center [44, 60] width 77 height 30
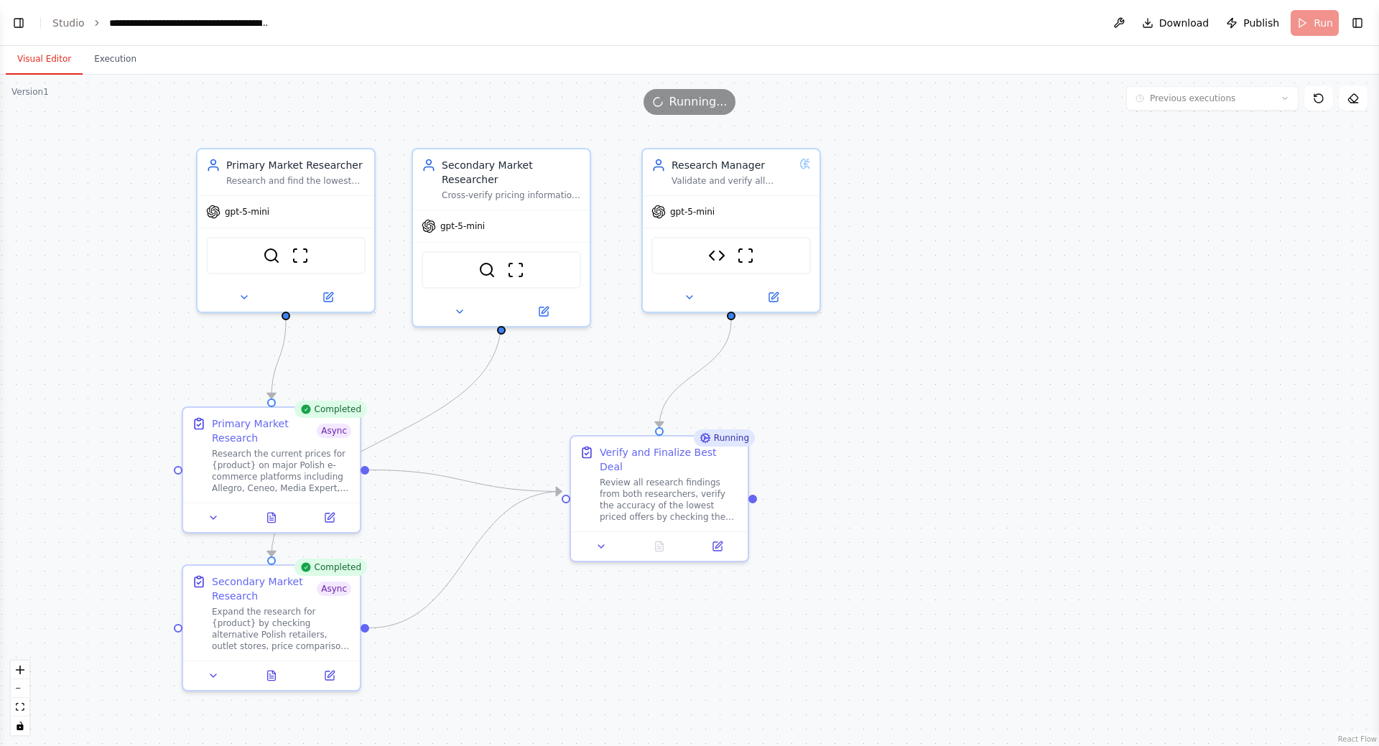
drag, startPoint x: 409, startPoint y: 416, endPoint x: 504, endPoint y: 425, distance: 95.3
click at [504, 425] on div ".deletable-edge-delete-btn { width: 20px; height: 20px; border: 0px solid #ffff…" at bounding box center [689, 410] width 1379 height 671
click at [108, 59] on button "Execution" at bounding box center [115, 60] width 65 height 30
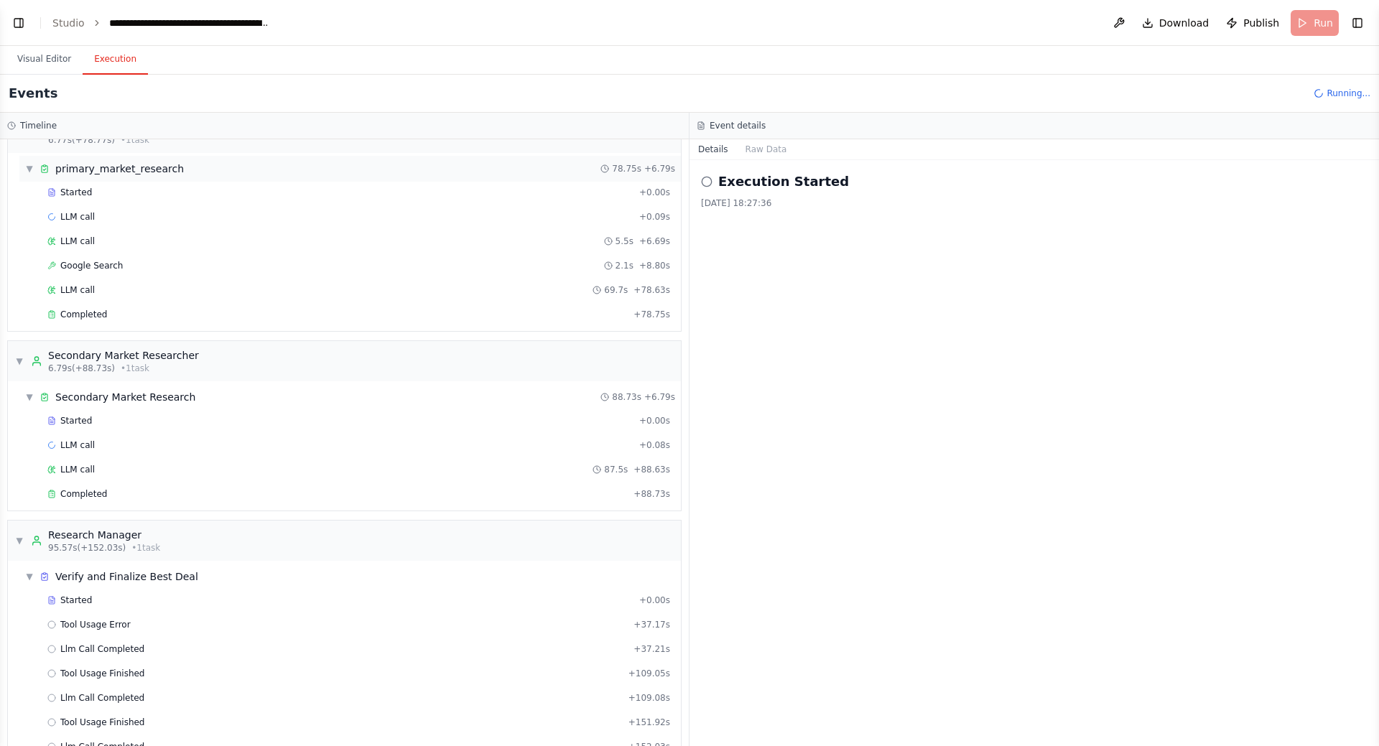
scroll to position [68, 0]
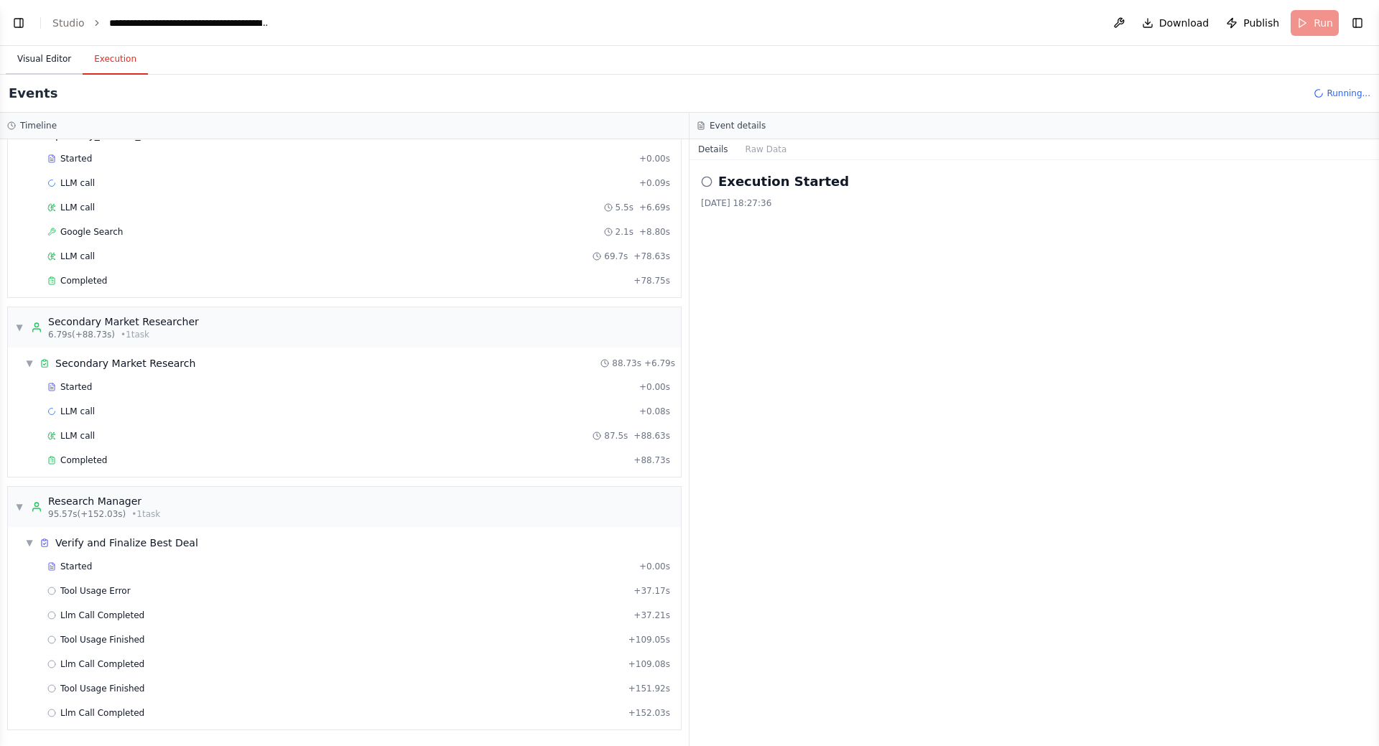
click at [36, 57] on button "Visual Editor" at bounding box center [44, 60] width 77 height 30
click at [114, 50] on button "Execution" at bounding box center [115, 60] width 65 height 30
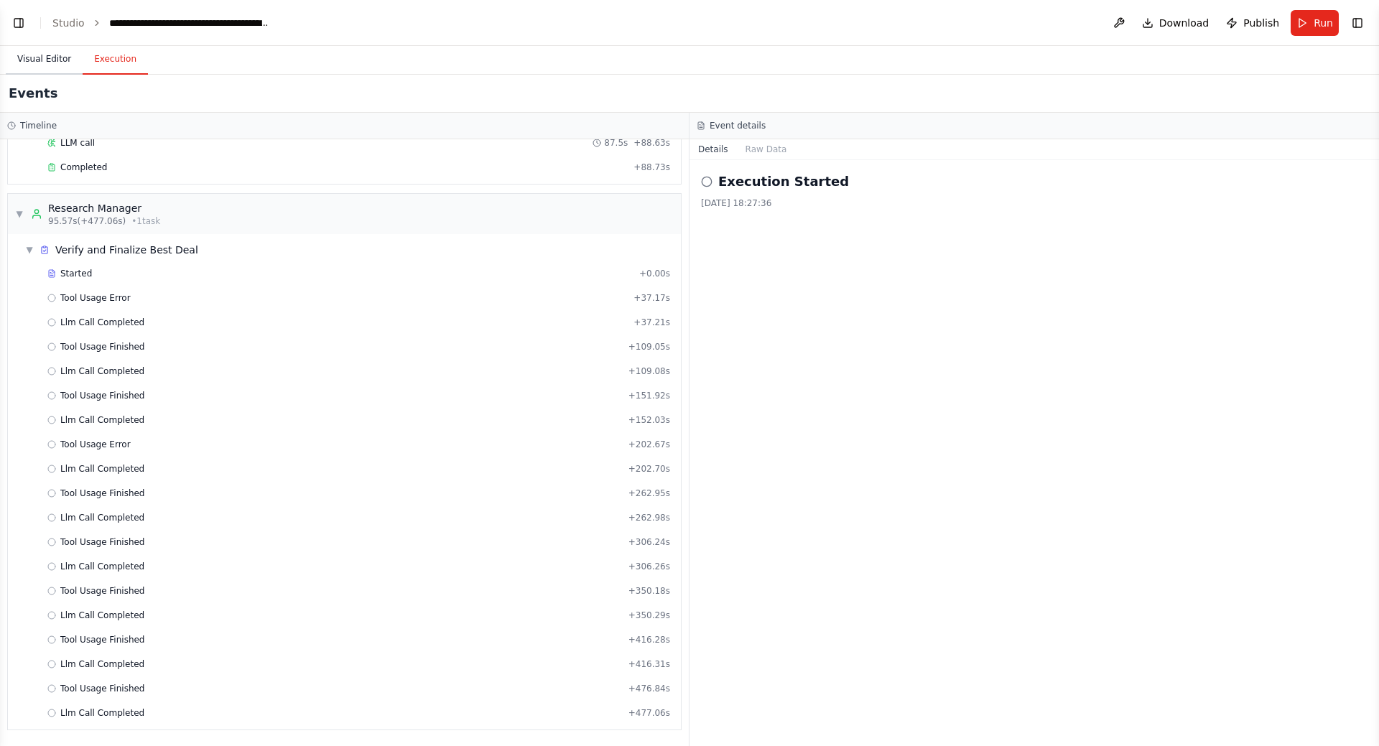
click at [38, 60] on button "Visual Editor" at bounding box center [44, 60] width 77 height 30
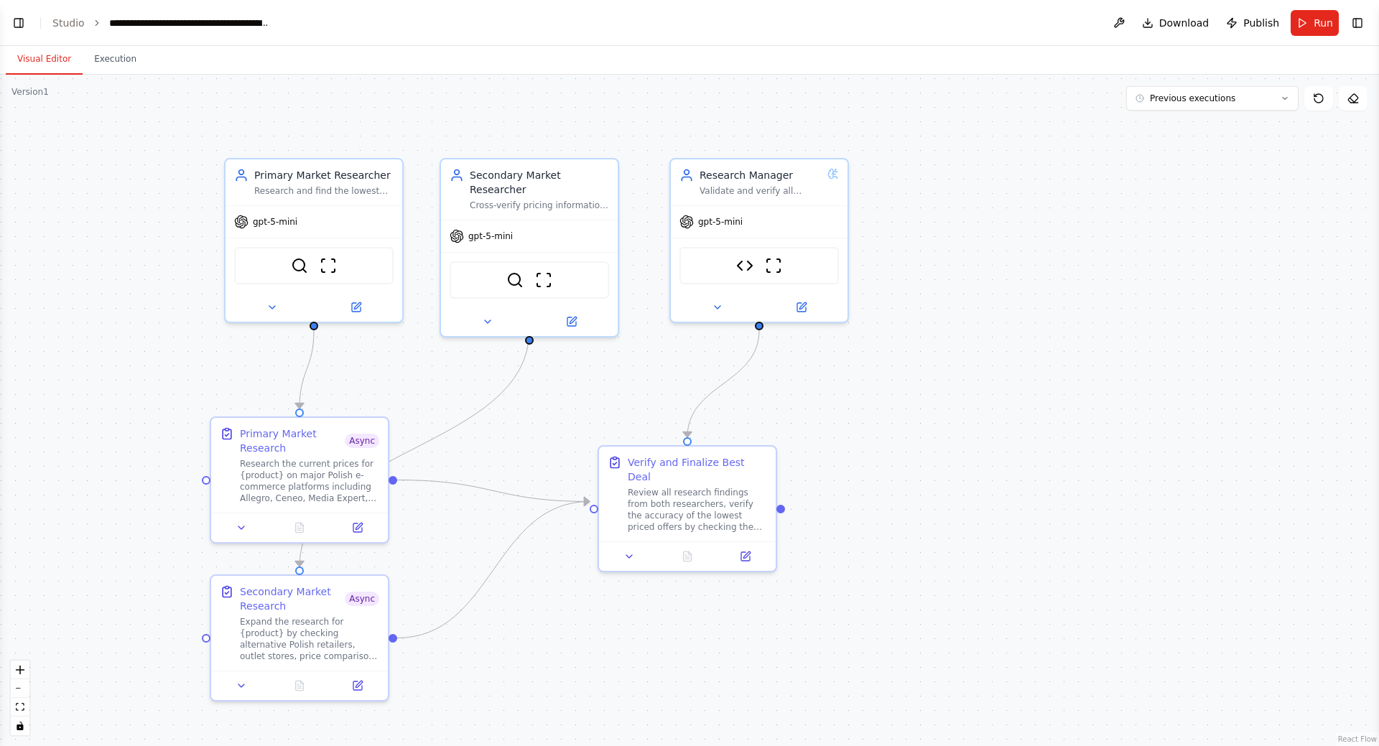
drag, startPoint x: 842, startPoint y: 378, endPoint x: 875, endPoint y: 390, distance: 35.2
click at [875, 390] on div ".deletable-edge-delete-btn { width: 20px; height: 20px; border: 0px solid #ffff…" at bounding box center [689, 410] width 1379 height 671
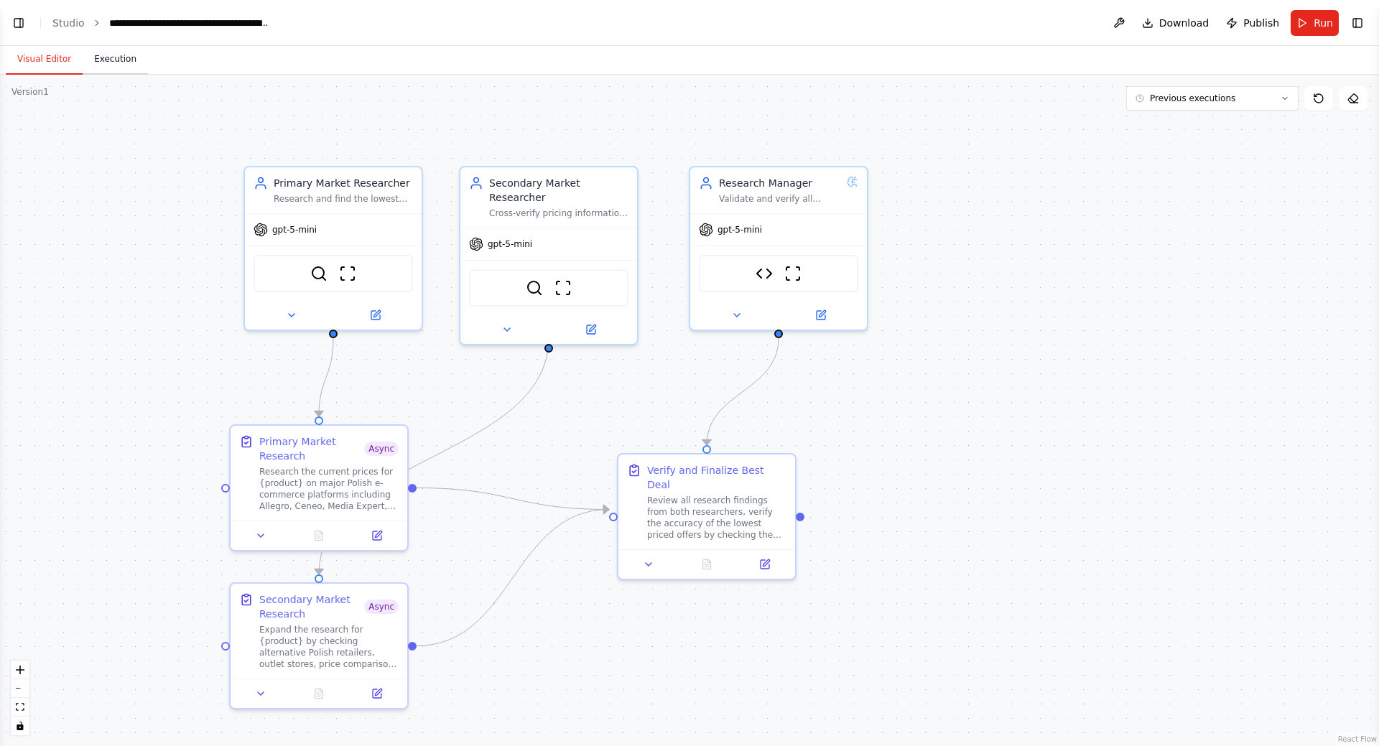
click at [113, 63] on button "Execution" at bounding box center [115, 60] width 65 height 30
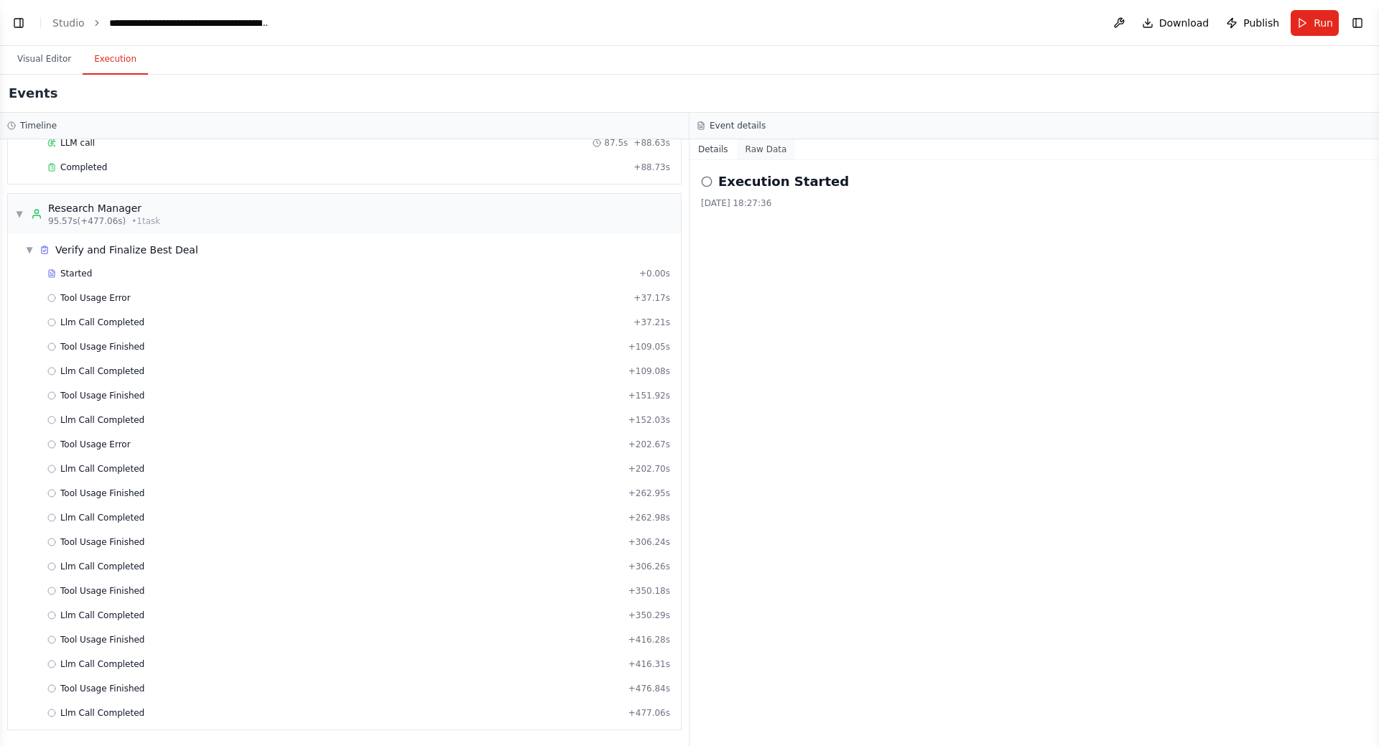
click at [752, 146] on button "Raw Data" at bounding box center [766, 149] width 59 height 20
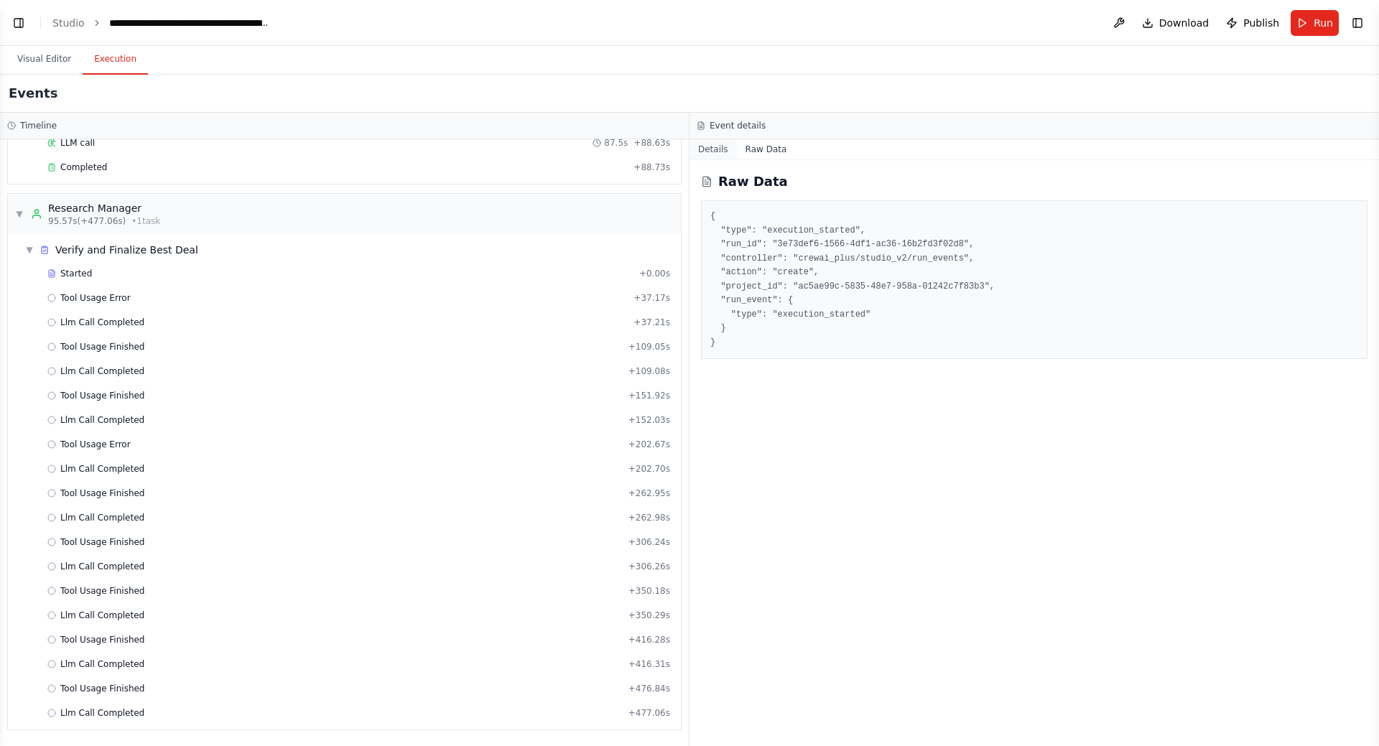
click at [720, 146] on button "Details" at bounding box center [712, 149] width 47 height 20
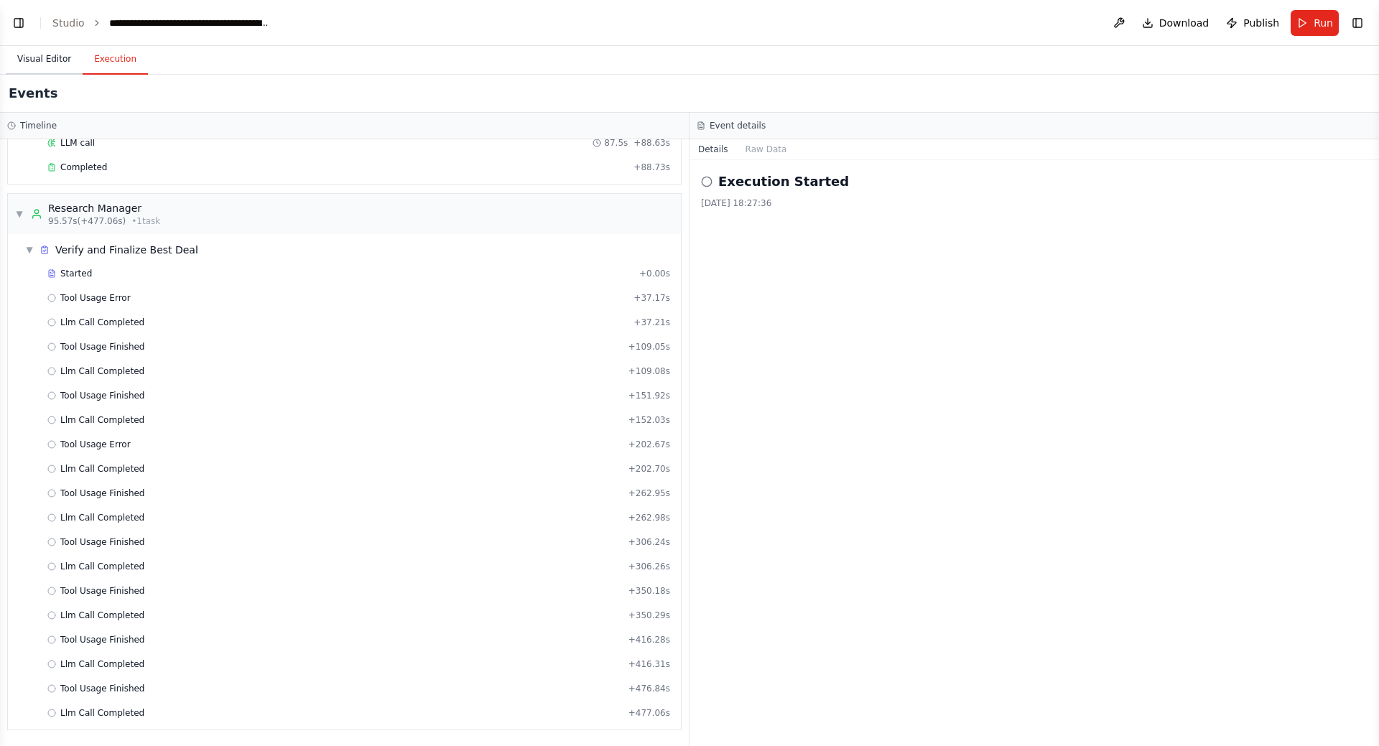
click at [45, 62] on button "Visual Editor" at bounding box center [44, 60] width 77 height 30
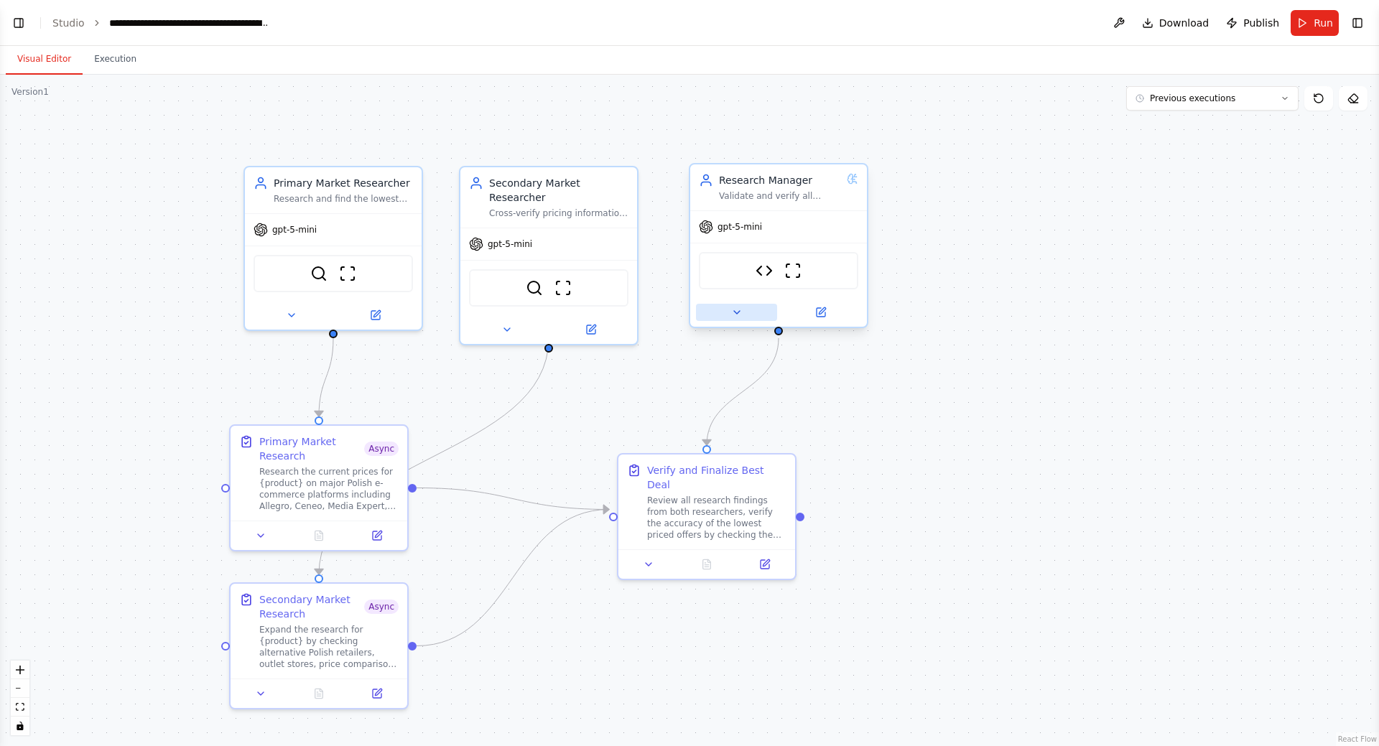
click at [741, 315] on icon at bounding box center [736, 312] width 11 height 11
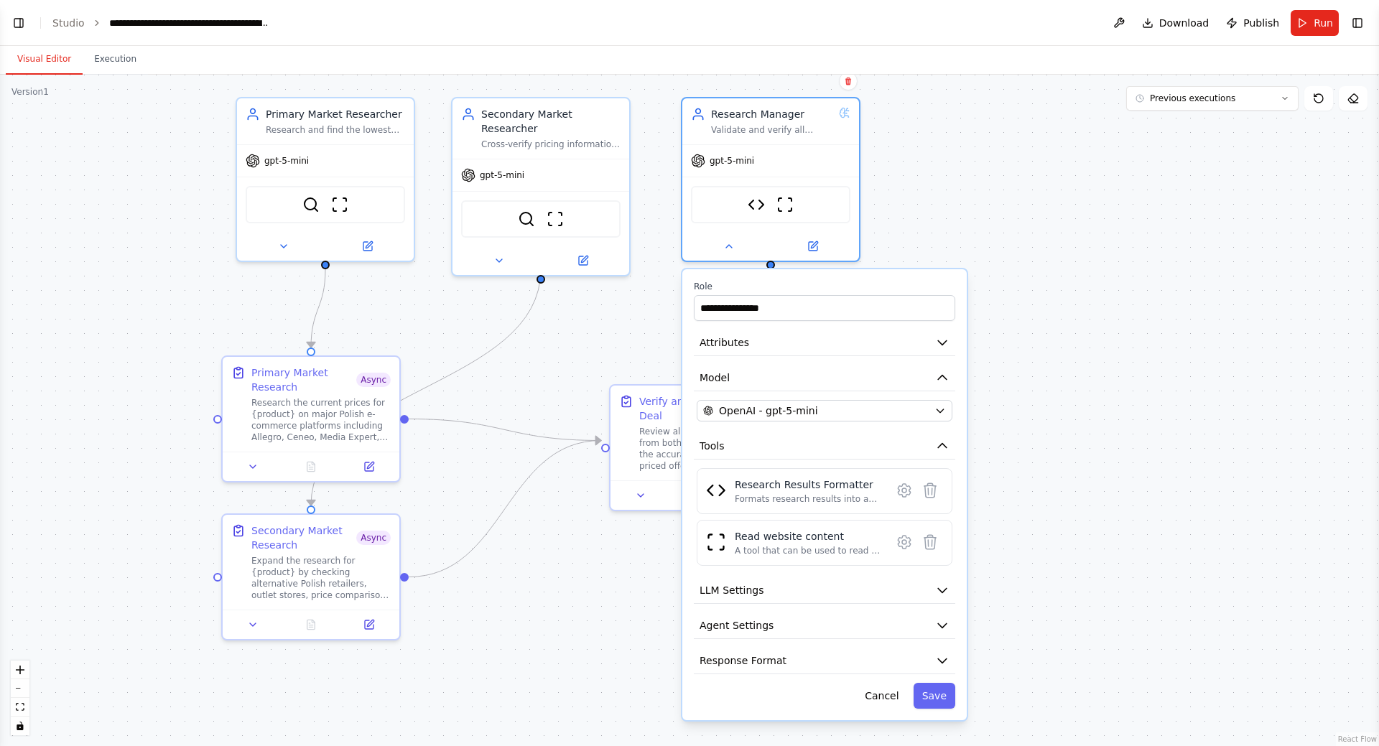
drag, startPoint x: 1069, startPoint y: 564, endPoint x: 1075, endPoint y: 354, distance: 209.8
click at [1076, 352] on div ".deletable-edge-delete-btn { width: 20px; height: 20px; border: 0px solid #ffff…" at bounding box center [689, 410] width 1379 height 671
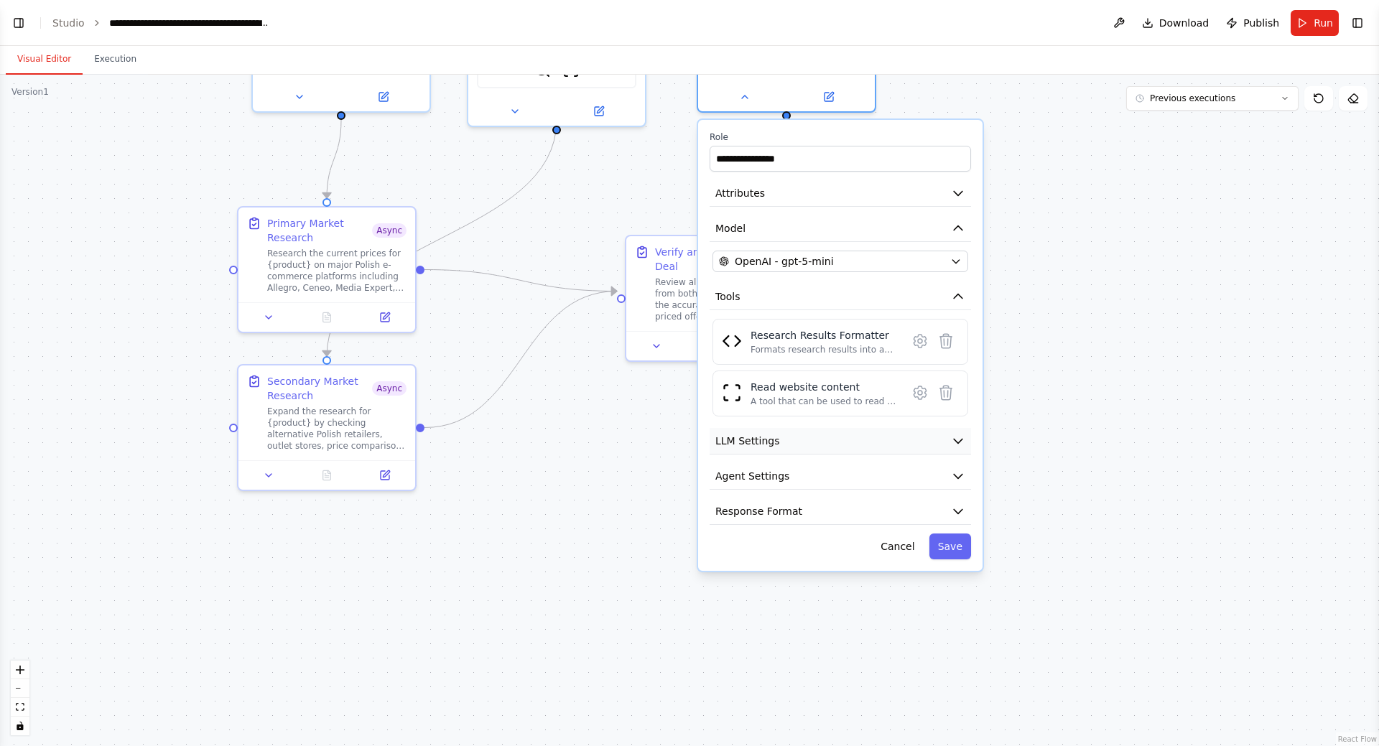
click at [926, 439] on button "LLM Settings" at bounding box center [840, 441] width 261 height 27
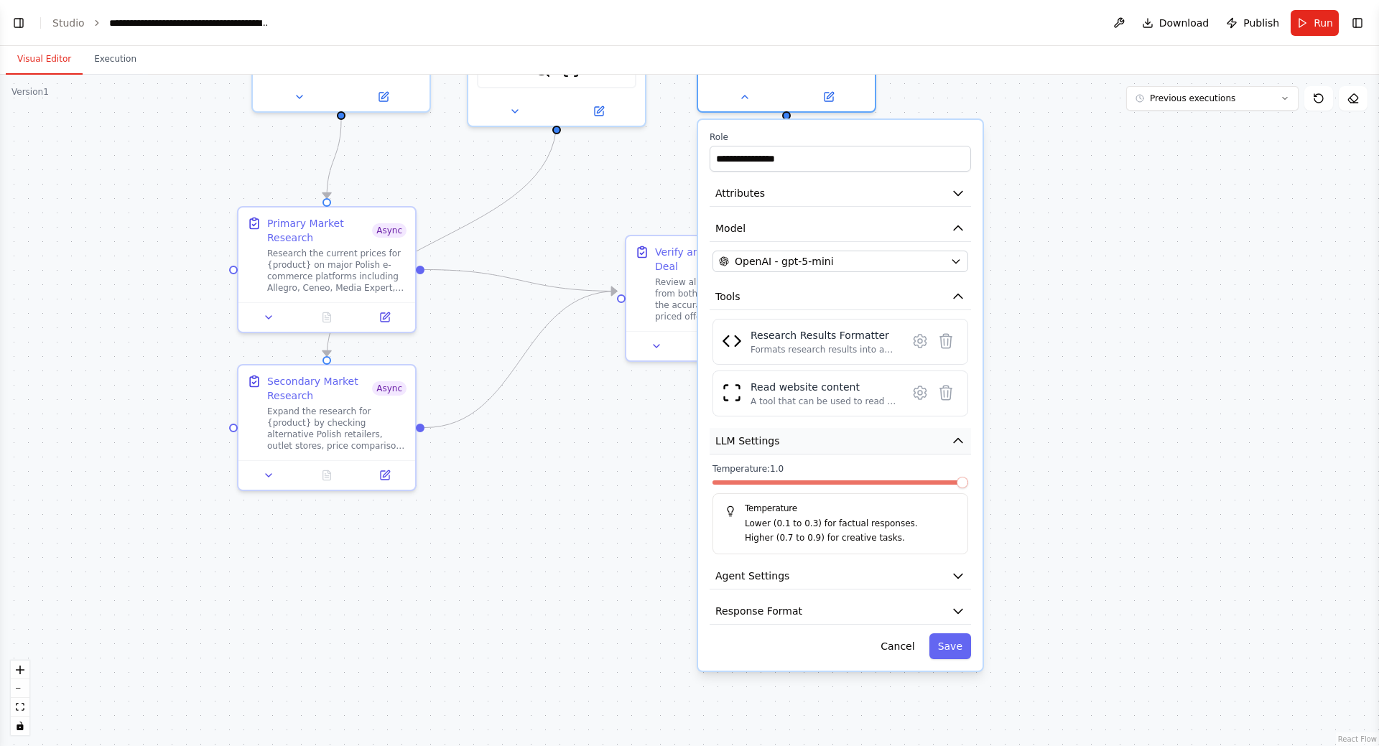
click at [936, 441] on button "LLM Settings" at bounding box center [840, 441] width 261 height 27
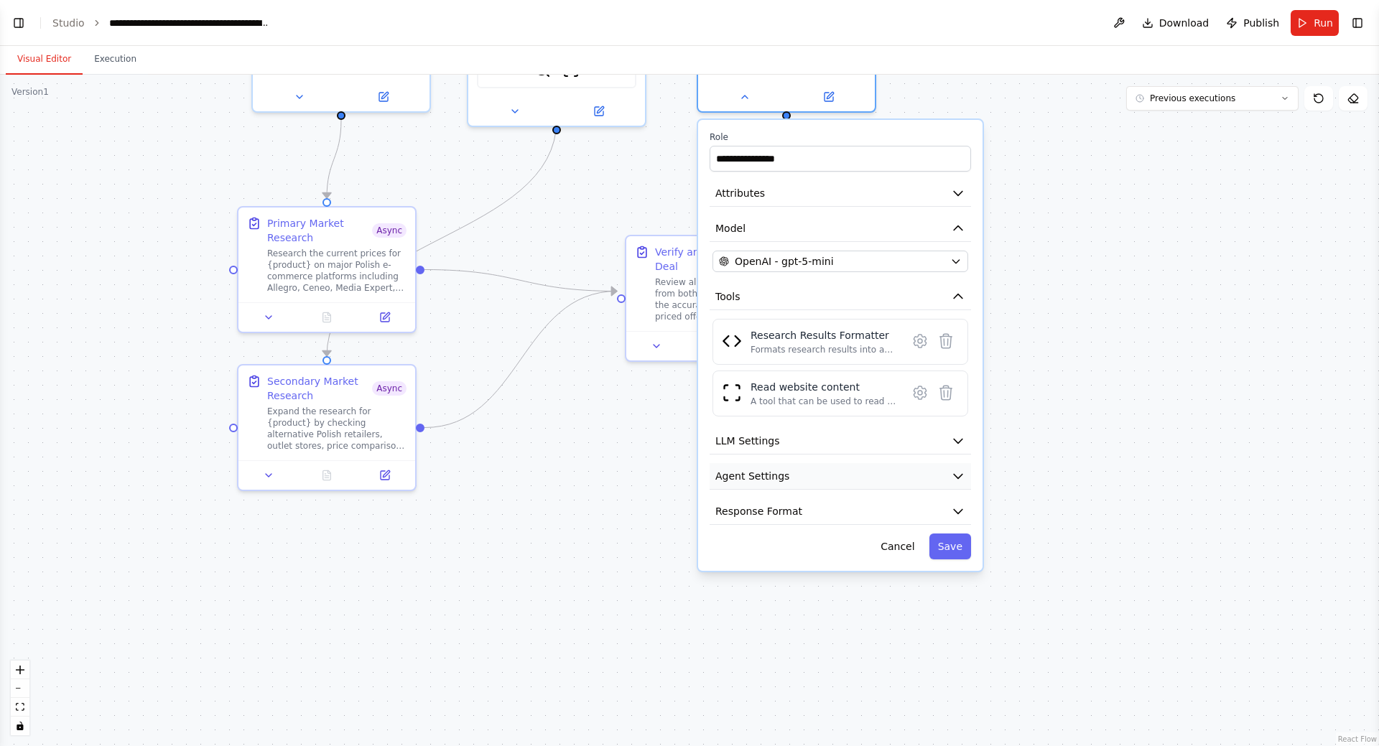
click at [922, 468] on button "Agent Settings" at bounding box center [840, 476] width 261 height 27
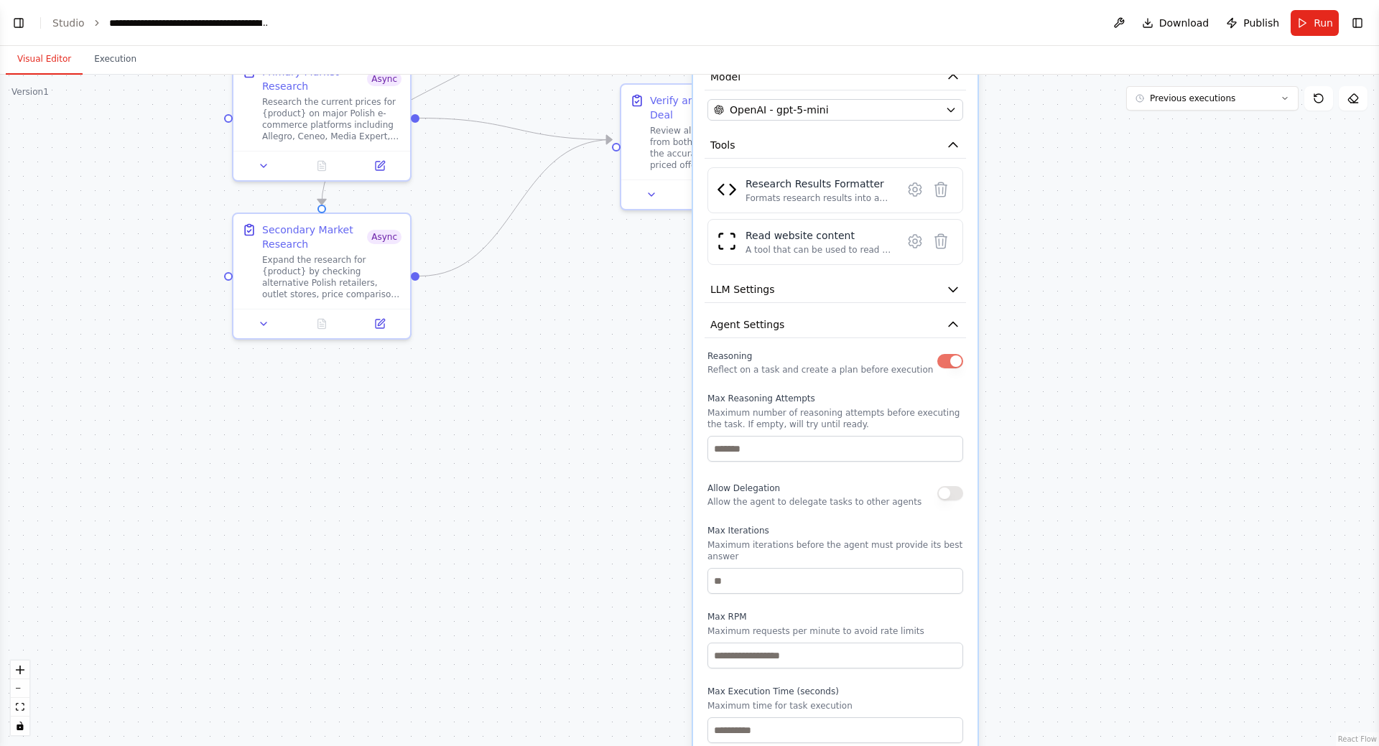
drag, startPoint x: 1041, startPoint y: 579, endPoint x: 1034, endPoint y: 413, distance: 166.0
click at [1034, 411] on div ".deletable-edge-delete-btn { width: 20px; height: 20px; border: 0px solid #ffff…" at bounding box center [689, 410] width 1379 height 671
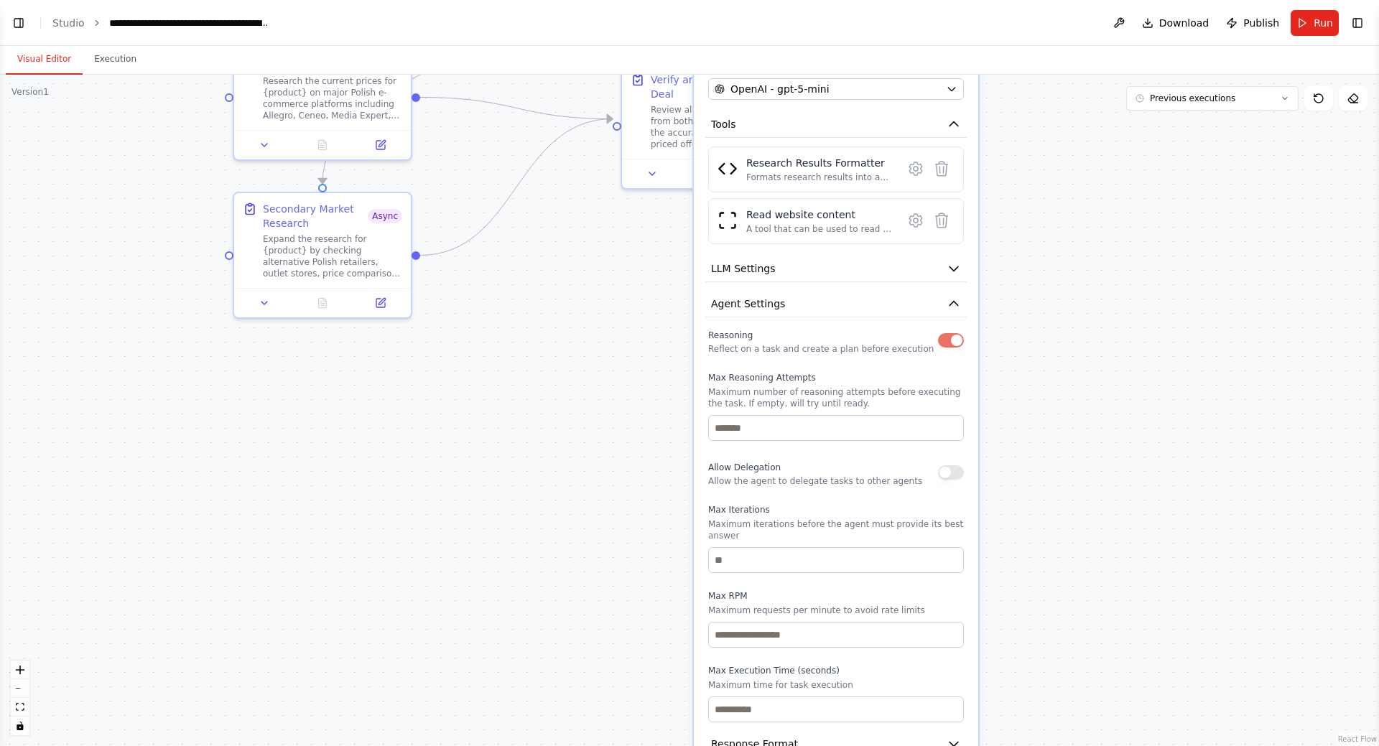
click at [952, 478] on button "button" at bounding box center [951, 472] width 26 height 14
click at [944, 350] on div "Reasoning Reflect on a task and create a plan before execution" at bounding box center [836, 340] width 256 height 29
click at [957, 343] on button "button" at bounding box center [951, 340] width 26 height 14
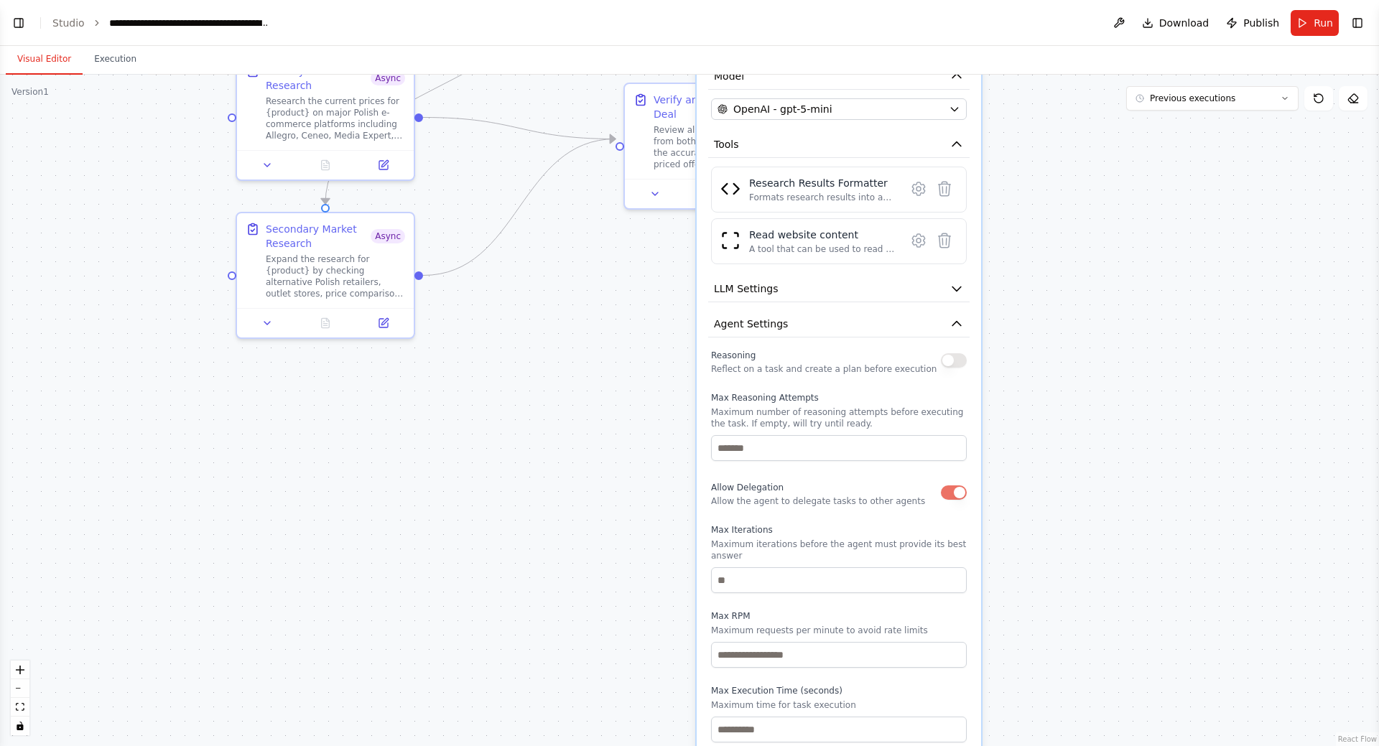
drag, startPoint x: 1045, startPoint y: 300, endPoint x: 1056, endPoint y: 173, distance: 127.6
click at [1056, 172] on div ".deletable-edge-delete-btn { width: 20px; height: 20px; border: 0px solid #ffff…" at bounding box center [689, 410] width 1379 height 671
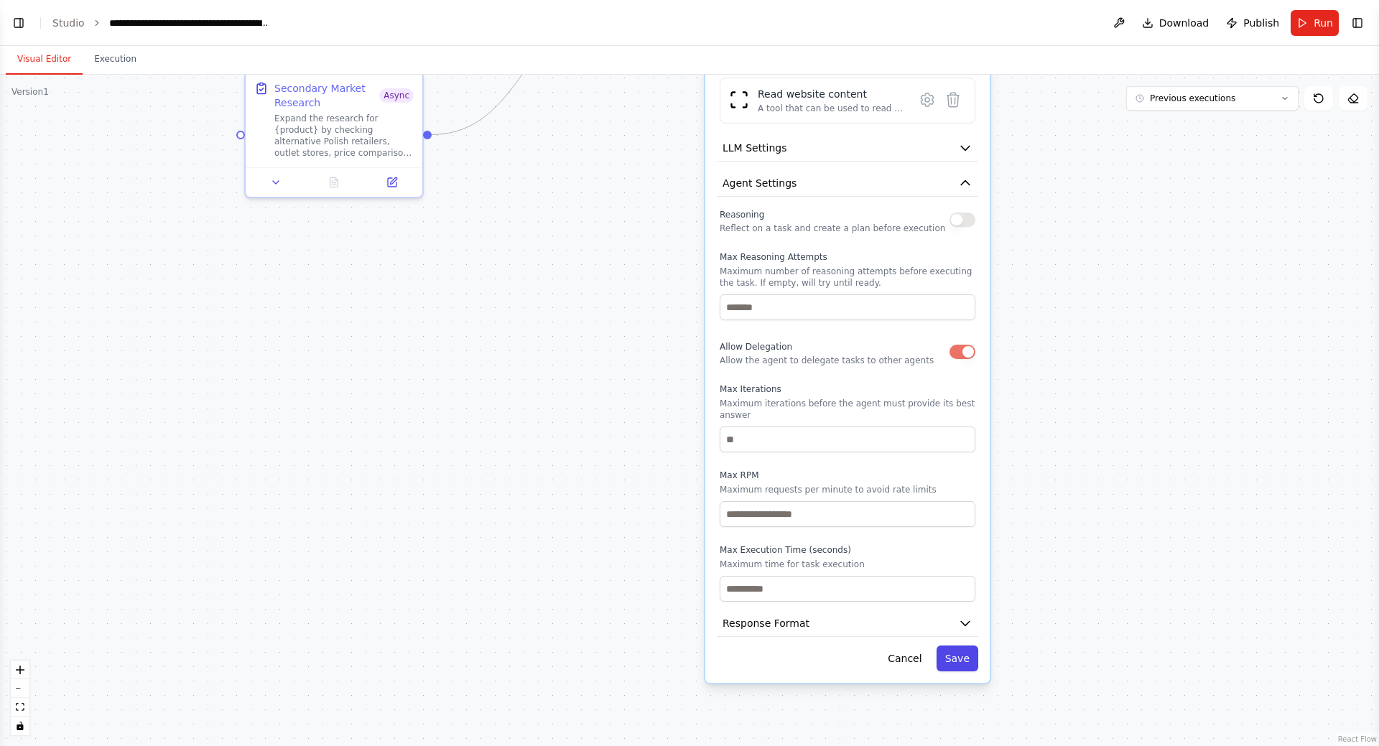
click at [967, 646] on button "Save" at bounding box center [957, 659] width 42 height 26
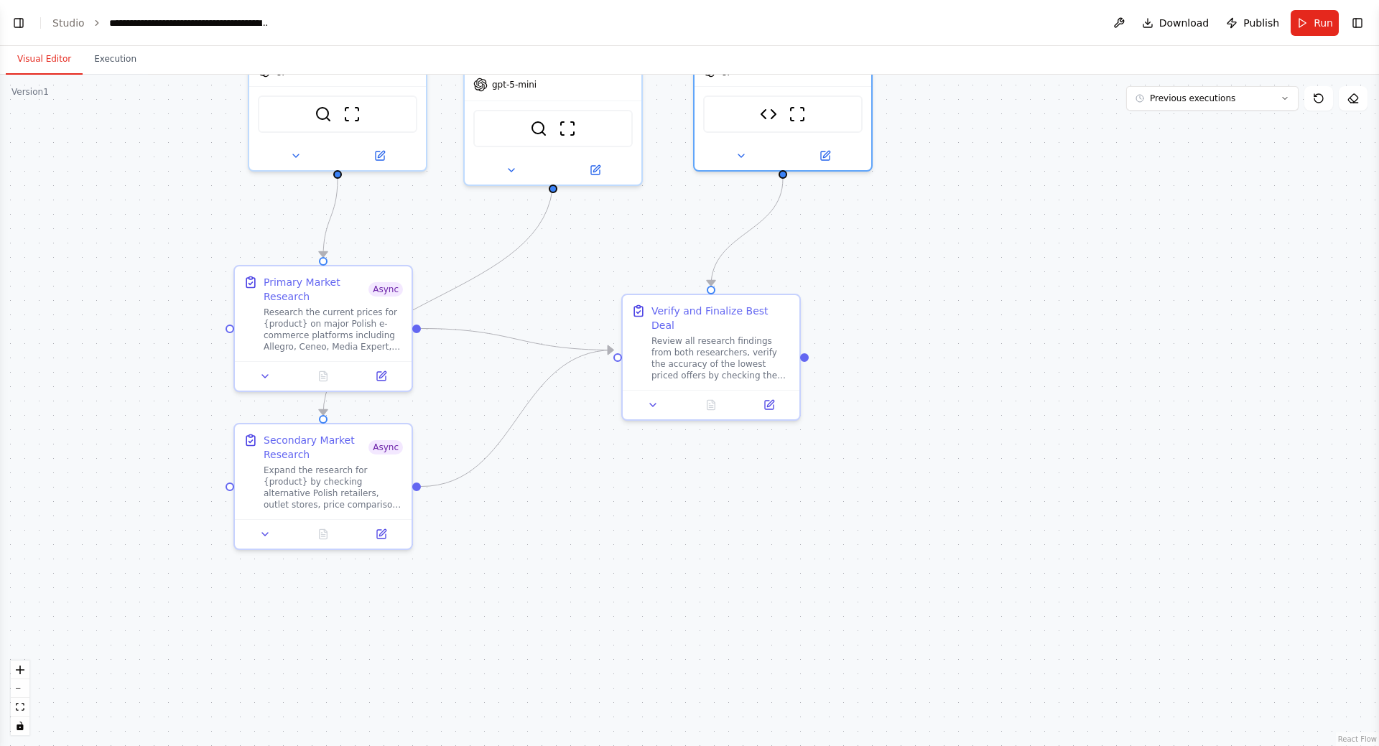
drag, startPoint x: 1036, startPoint y: 250, endPoint x: 1023, endPoint y: 618, distance: 367.9
click at [1023, 618] on div ".deletable-edge-delete-btn { width: 20px; height: 20px; border: 0px solid #ffff…" at bounding box center [689, 410] width 1379 height 671
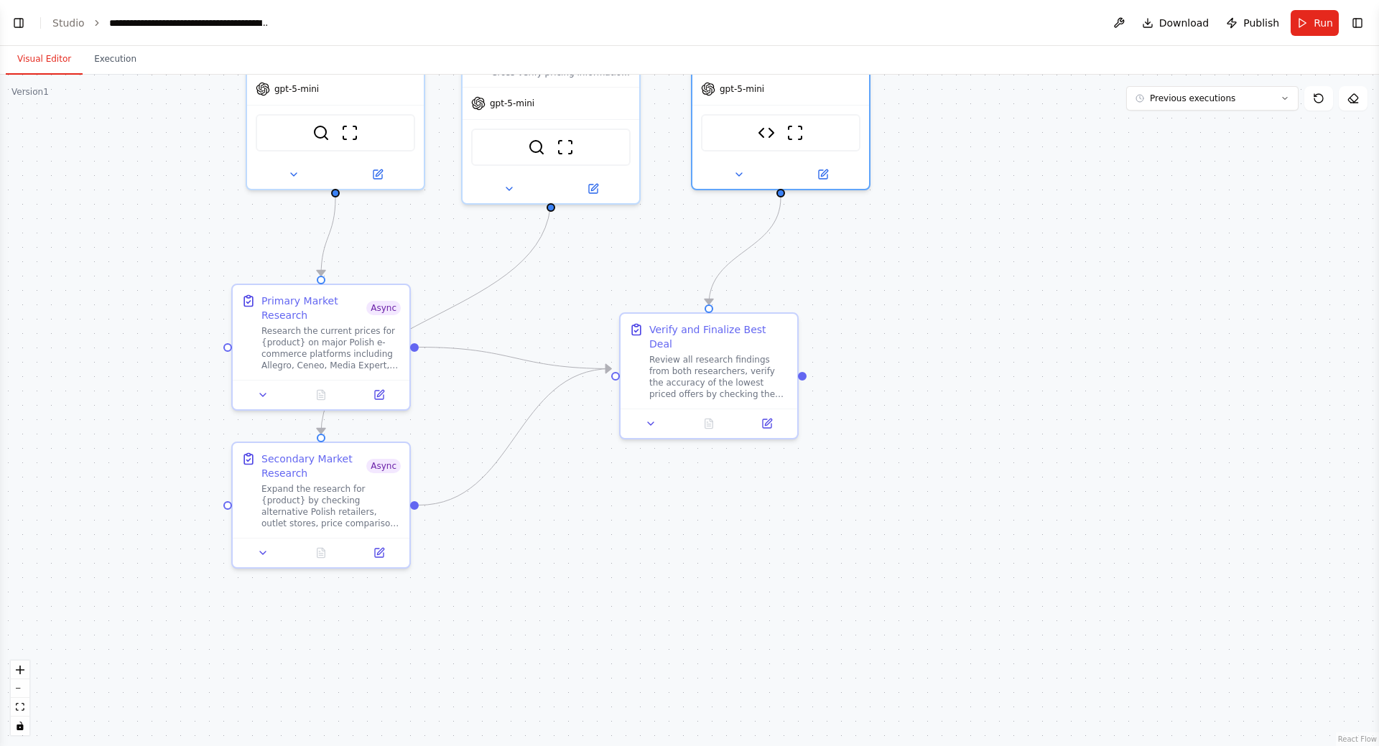
drag, startPoint x: 917, startPoint y: 391, endPoint x: 918, endPoint y: 403, distance: 11.5
click at [918, 403] on div ".deletable-edge-delete-btn { width: 20px; height: 20px; border: 0px solid #ffff…" at bounding box center [689, 410] width 1379 height 671
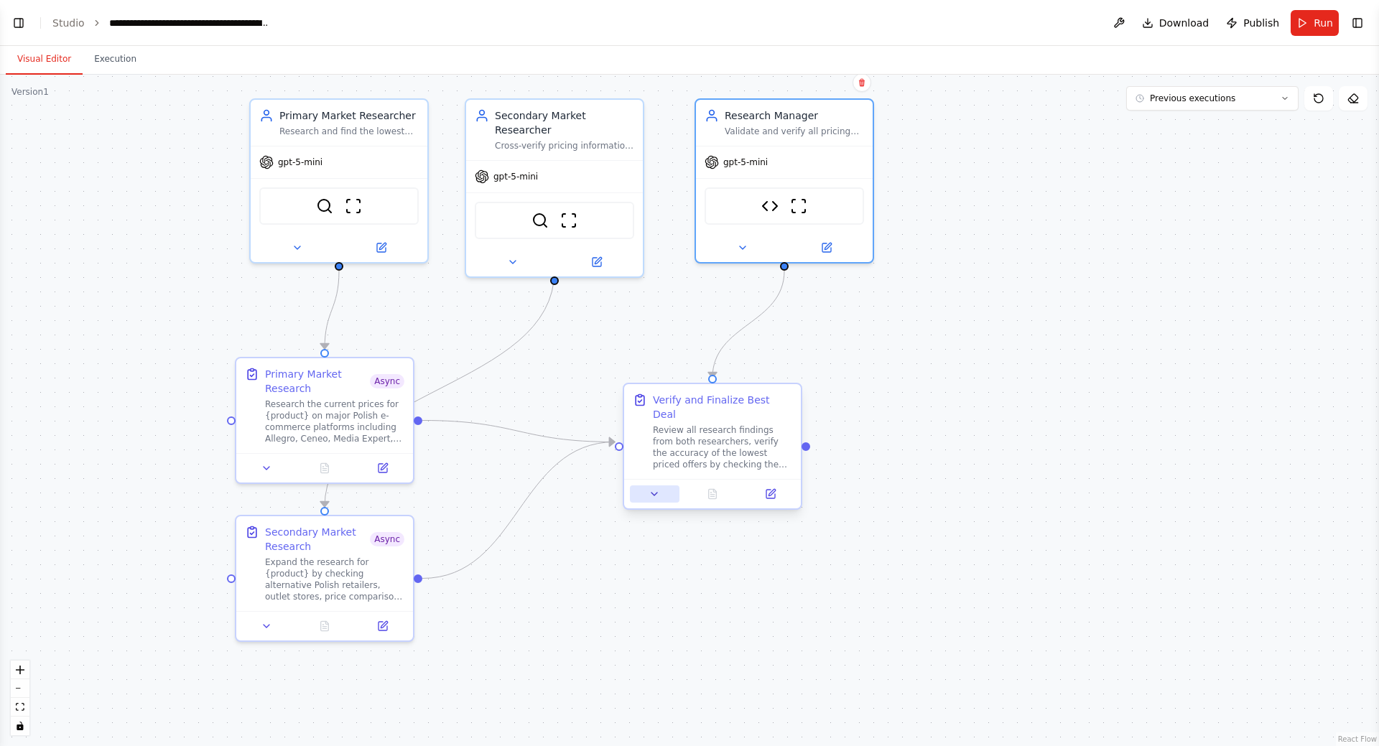
click at [656, 488] on icon at bounding box center [653, 493] width 11 height 11
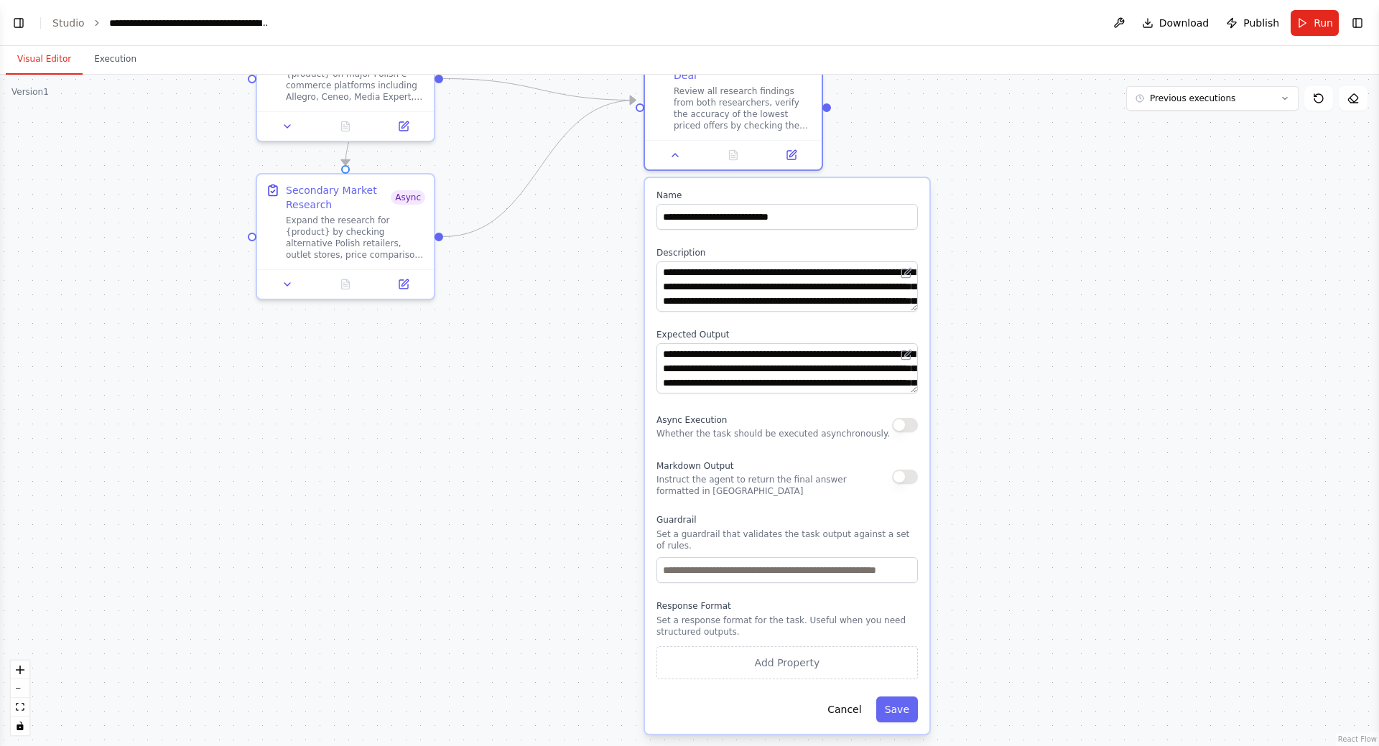
drag, startPoint x: 945, startPoint y: 536, endPoint x: 963, endPoint y: 289, distance: 247.7
click at [963, 289] on div ".deletable-edge-delete-btn { width: 20px; height: 20px; border: 0px solid #ffff…" at bounding box center [689, 410] width 1379 height 671
click at [896, 697] on button "Save" at bounding box center [897, 710] width 42 height 26
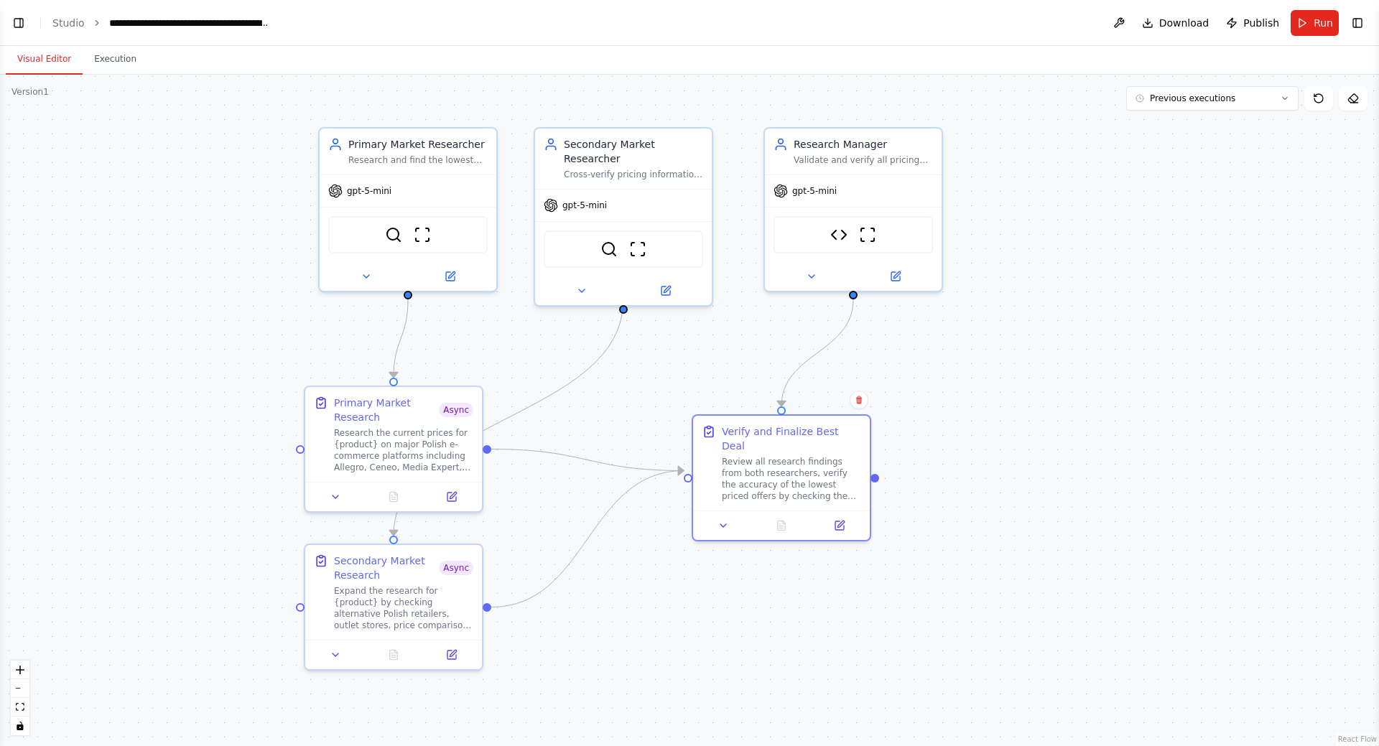
drag, startPoint x: 974, startPoint y: 401, endPoint x: 1002, endPoint y: 631, distance: 230.8
click at [1002, 631] on div ".deletable-edge-delete-btn { width: 20px; height: 20px; border: 0px solid #ffff…" at bounding box center [689, 410] width 1379 height 671
click at [1316, 24] on span "Run" at bounding box center [1322, 23] width 19 height 14
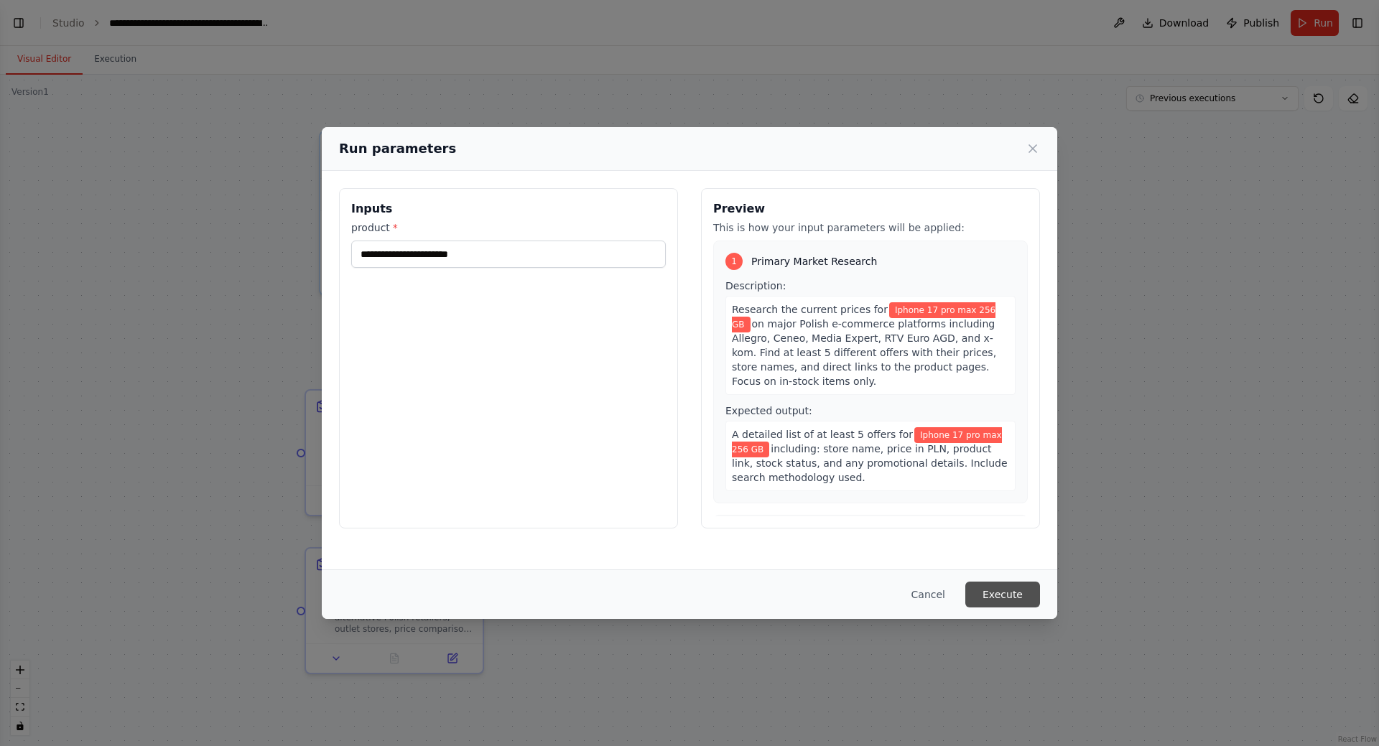
click at [1012, 593] on button "Execute" at bounding box center [1002, 595] width 75 height 26
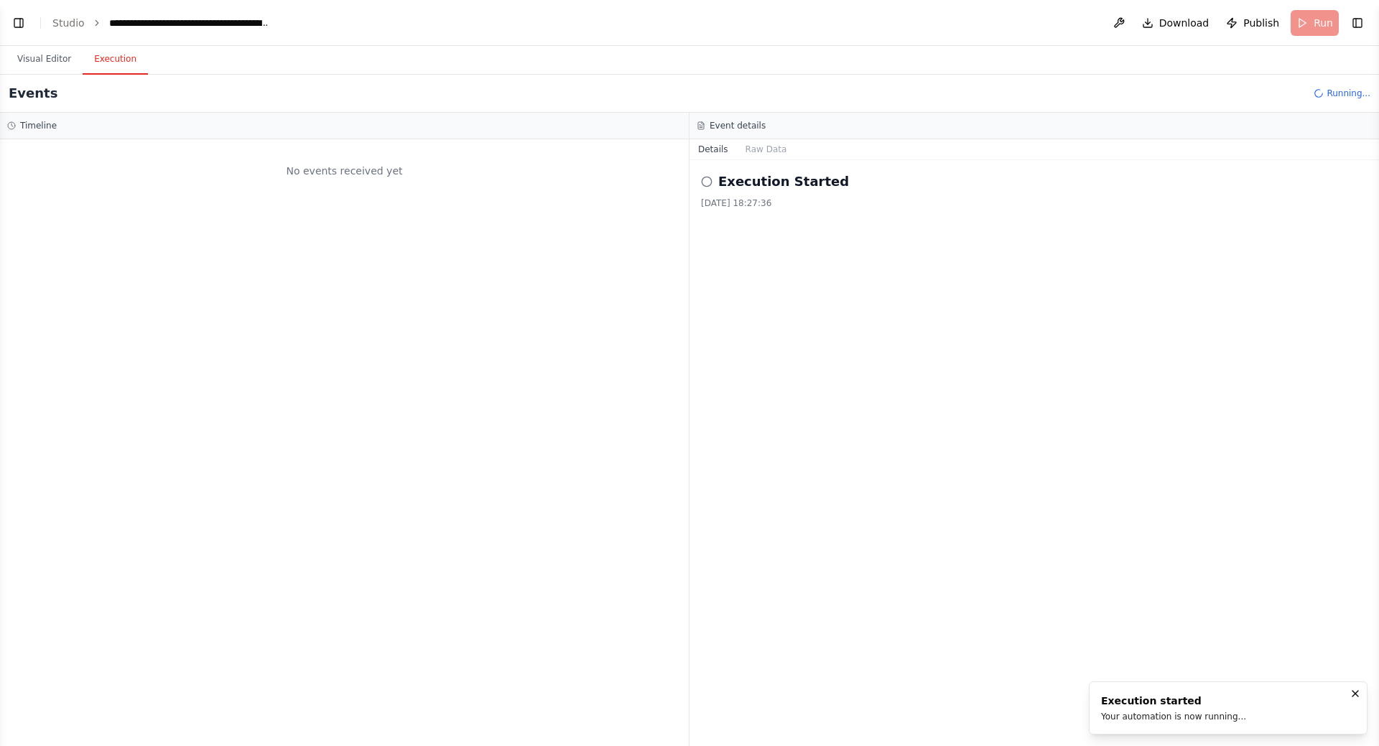
scroll to position [0, 0]
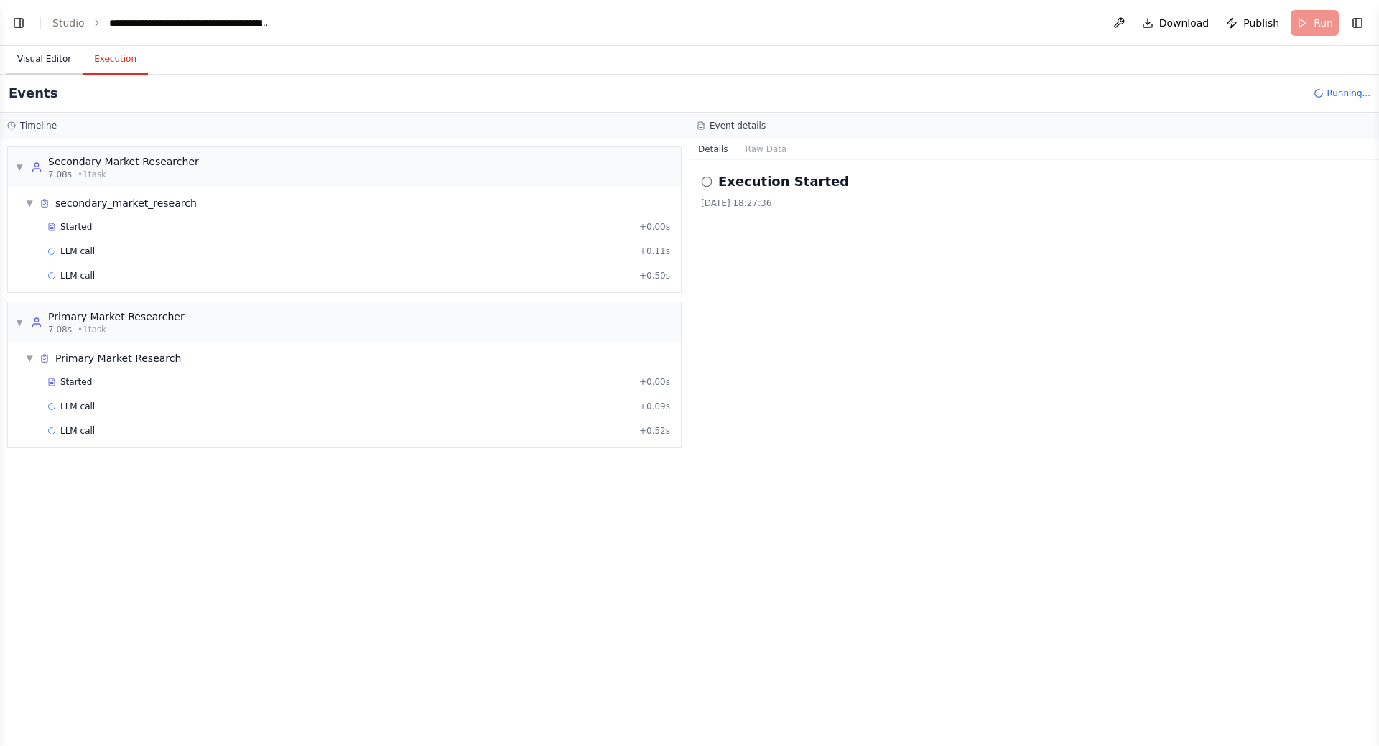
click at [37, 68] on button "Visual Editor" at bounding box center [44, 60] width 77 height 30
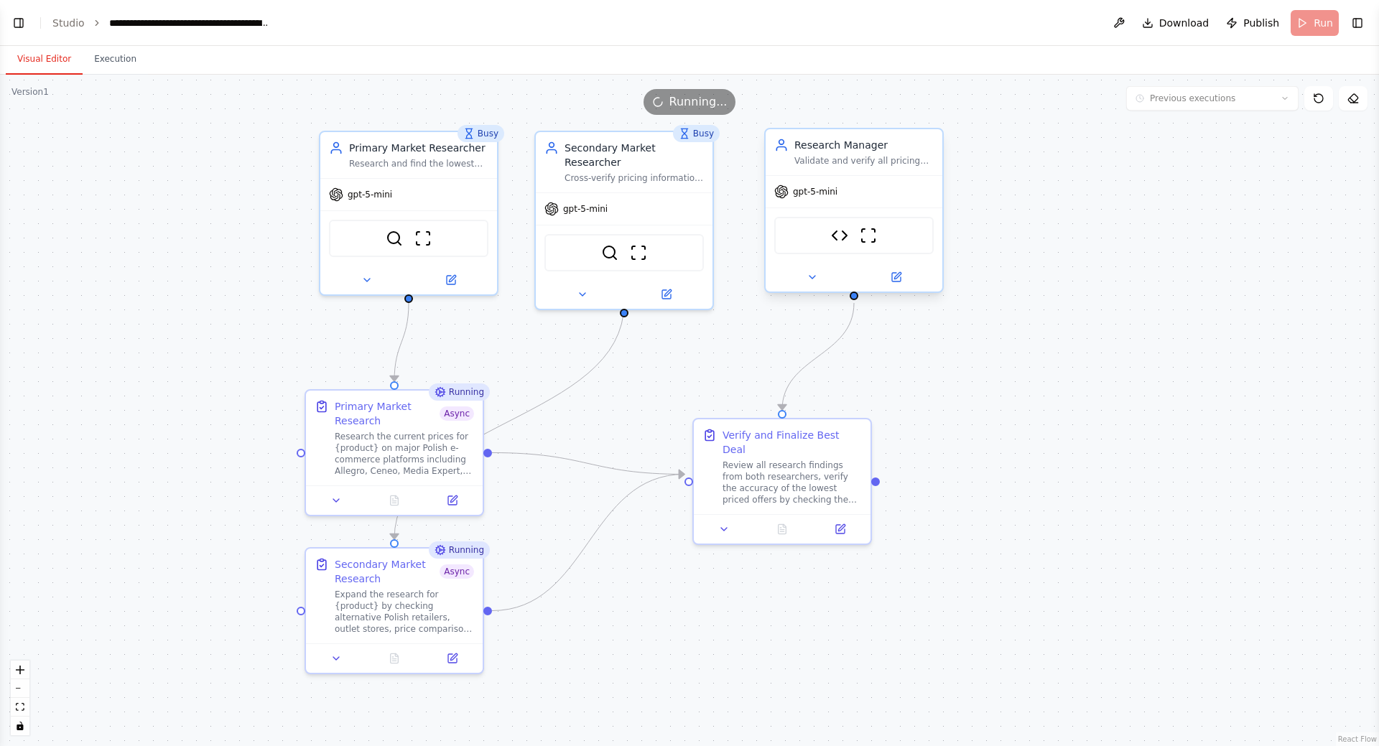
click at [817, 288] on div at bounding box center [854, 277] width 177 height 29
click at [812, 274] on icon at bounding box center [811, 276] width 11 height 11
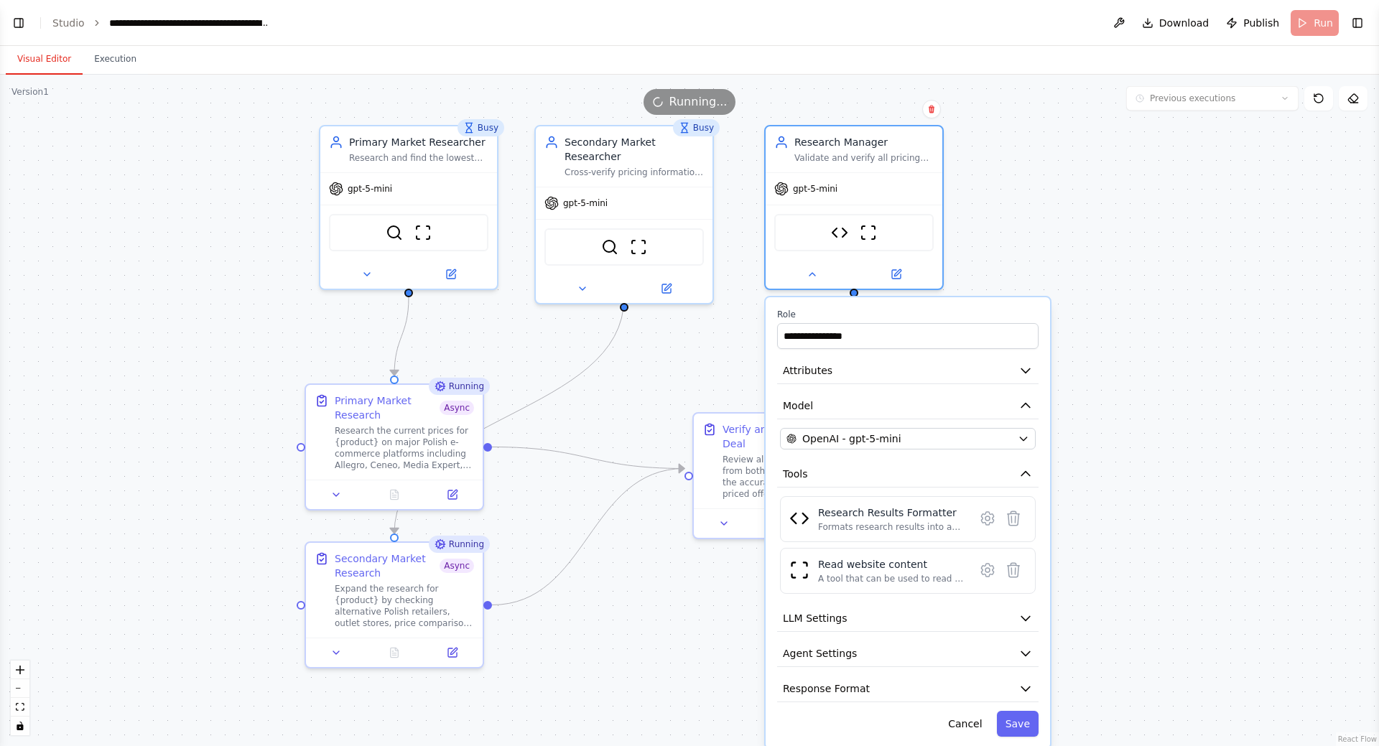
drag, startPoint x: 1102, startPoint y: 562, endPoint x: 1086, endPoint y: 348, distance: 213.9
click at [1087, 347] on div ".deletable-edge-delete-btn { width: 20px; height: 20px; border: 0px solid #ffff…" at bounding box center [689, 410] width 1379 height 671
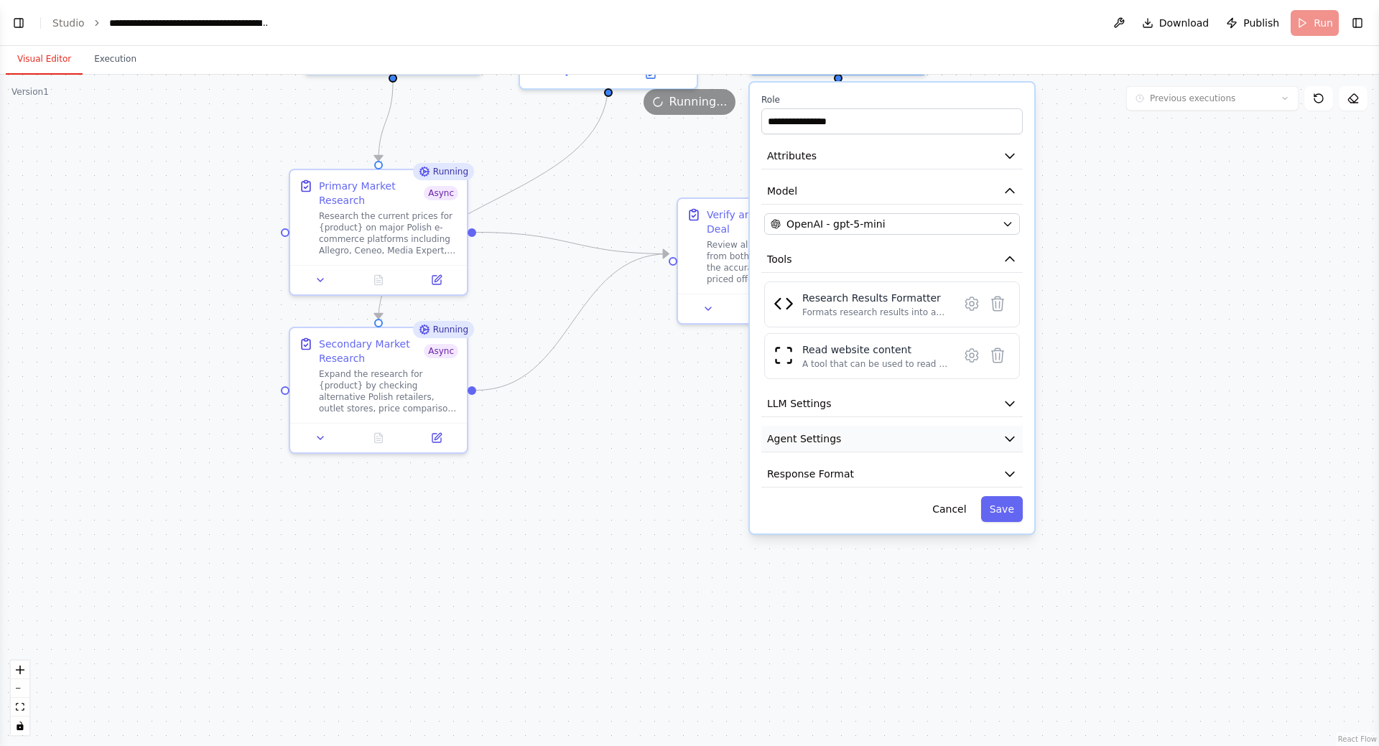
click at [1005, 432] on icon "button" at bounding box center [1009, 439] width 14 height 14
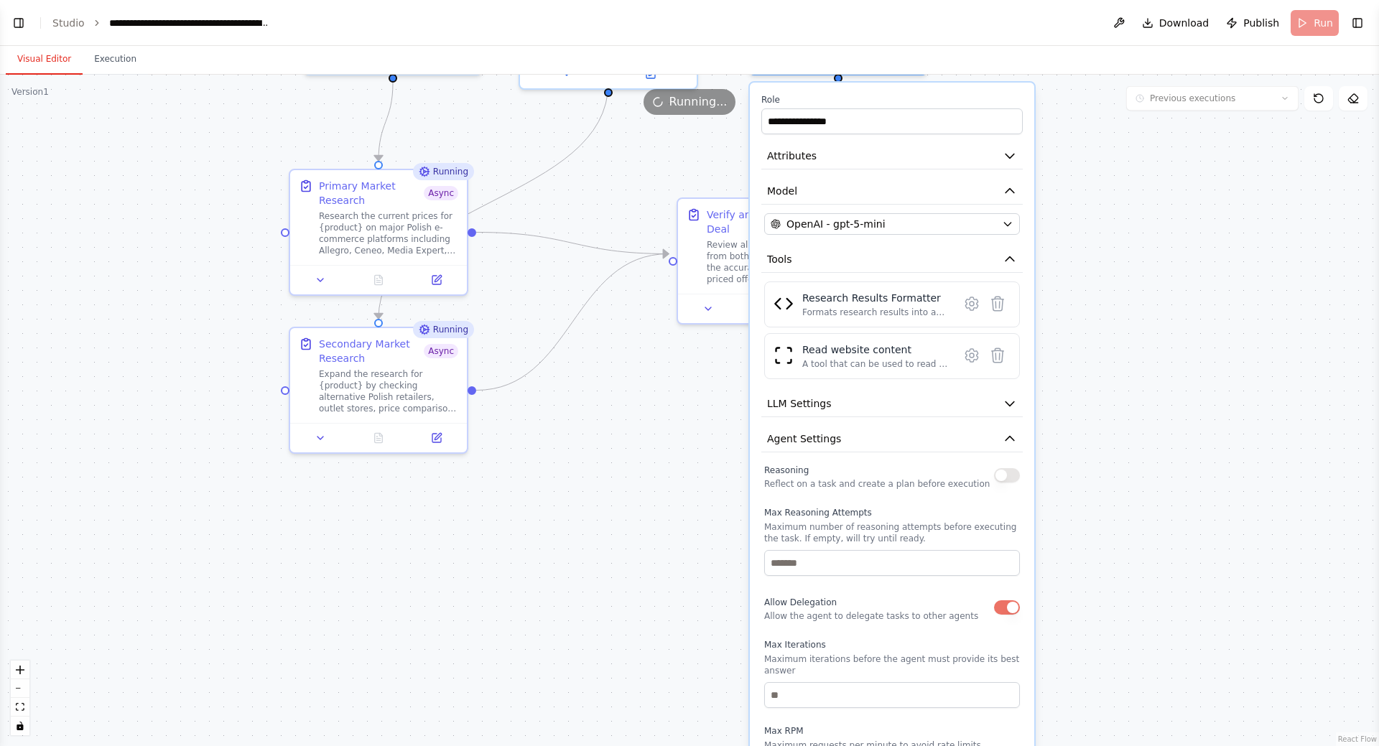
click at [1010, 473] on button "button" at bounding box center [1007, 475] width 26 height 14
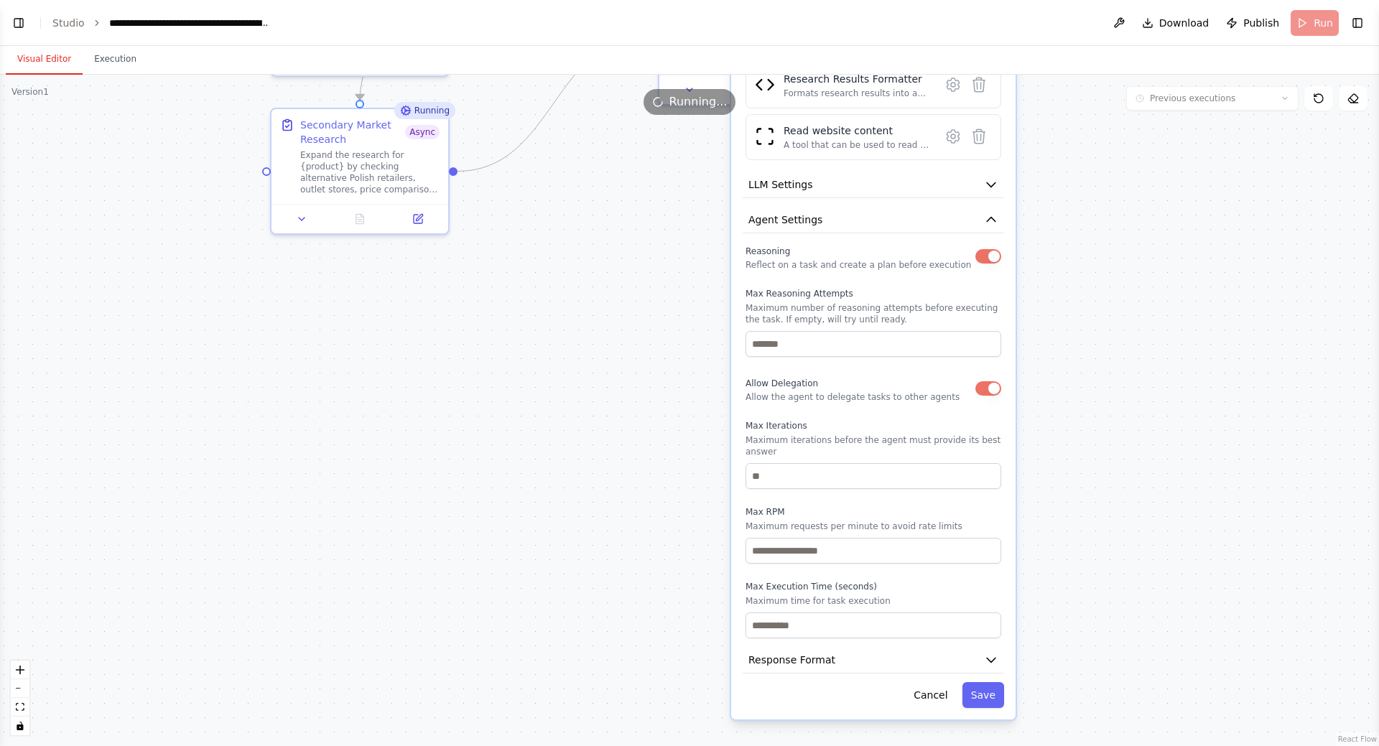
drag, startPoint x: 1074, startPoint y: 415, endPoint x: 1076, endPoint y: 388, distance: 27.4
click at [1076, 388] on div ".deletable-edge-delete-btn { width: 20px; height: 20px; border: 0px solid #ffff…" at bounding box center [689, 410] width 1379 height 671
click at [989, 682] on button "Save" at bounding box center [983, 695] width 42 height 26
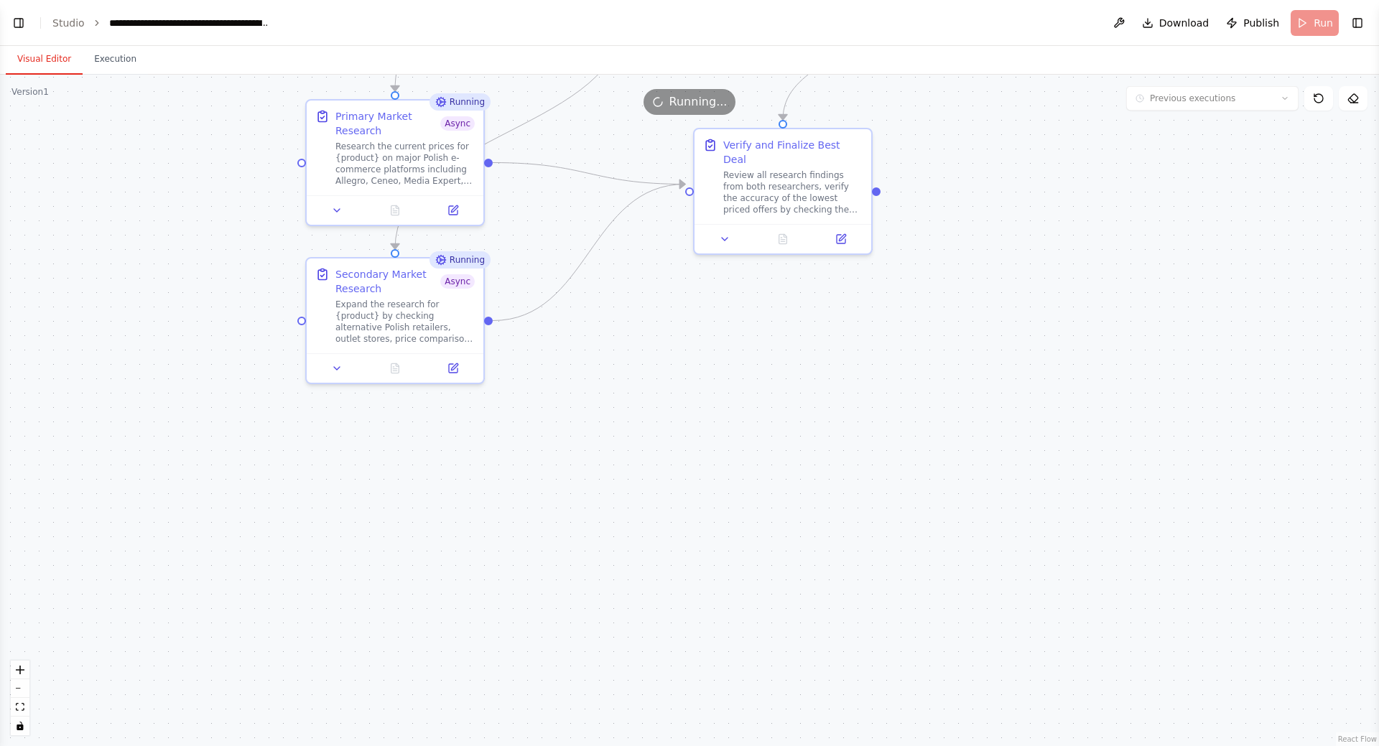
drag, startPoint x: 698, startPoint y: 401, endPoint x: 734, endPoint y: 648, distance: 250.3
click at [734, 648] on div ".deletable-edge-delete-btn { width: 20px; height: 20px; border: 0px solid #ffff…" at bounding box center [689, 410] width 1379 height 671
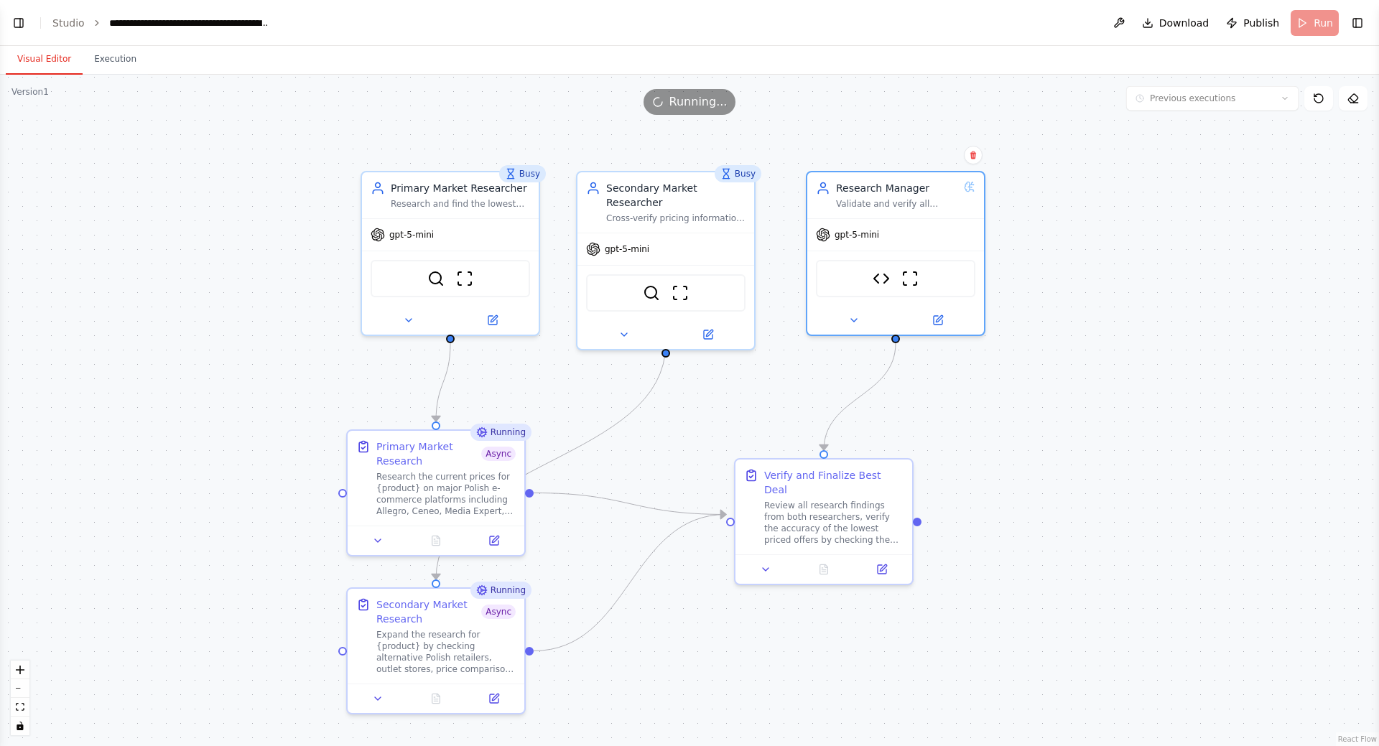
drag, startPoint x: 1025, startPoint y: 375, endPoint x: 1030, endPoint y: 385, distance: 10.9
click at [1030, 385] on div ".deletable-edge-delete-btn { width: 20px; height: 20px; border: 0px solid #ffff…" at bounding box center [689, 410] width 1379 height 671
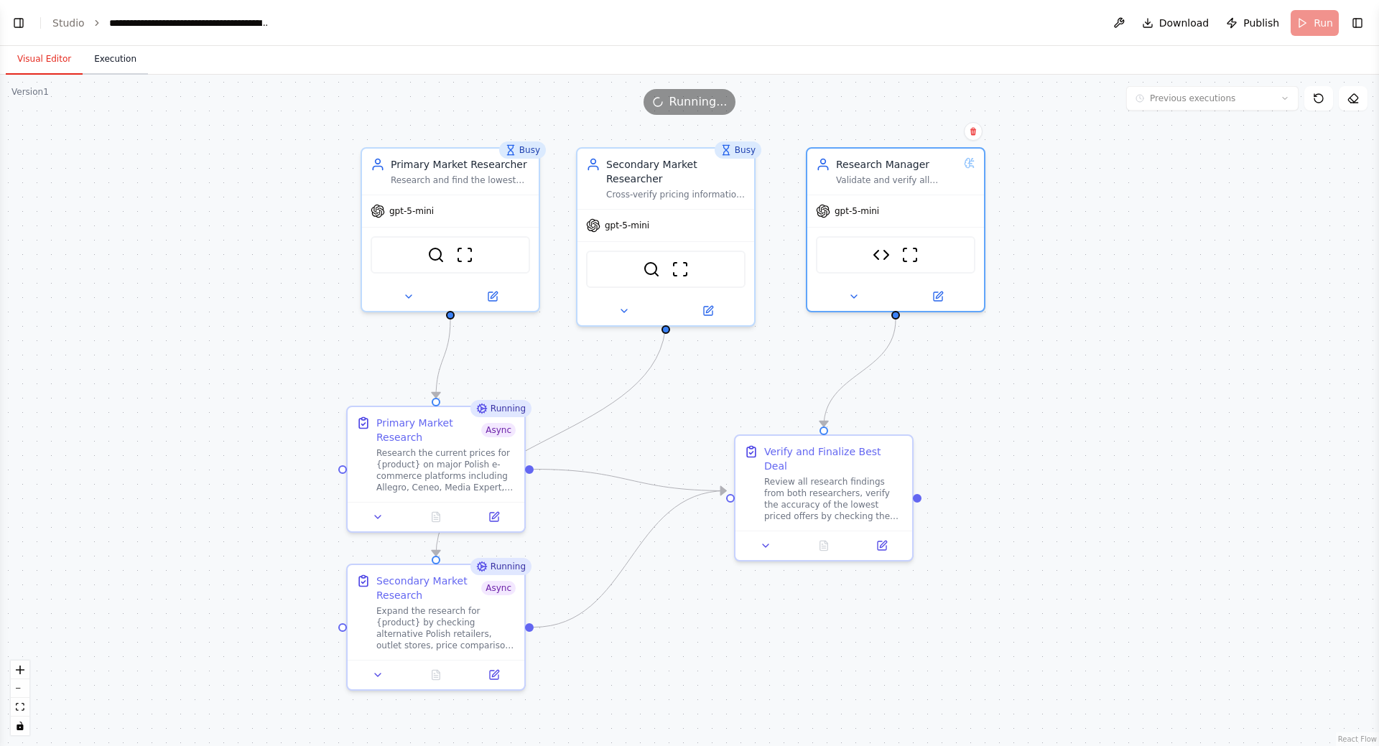
click at [108, 55] on button "Execution" at bounding box center [115, 60] width 65 height 30
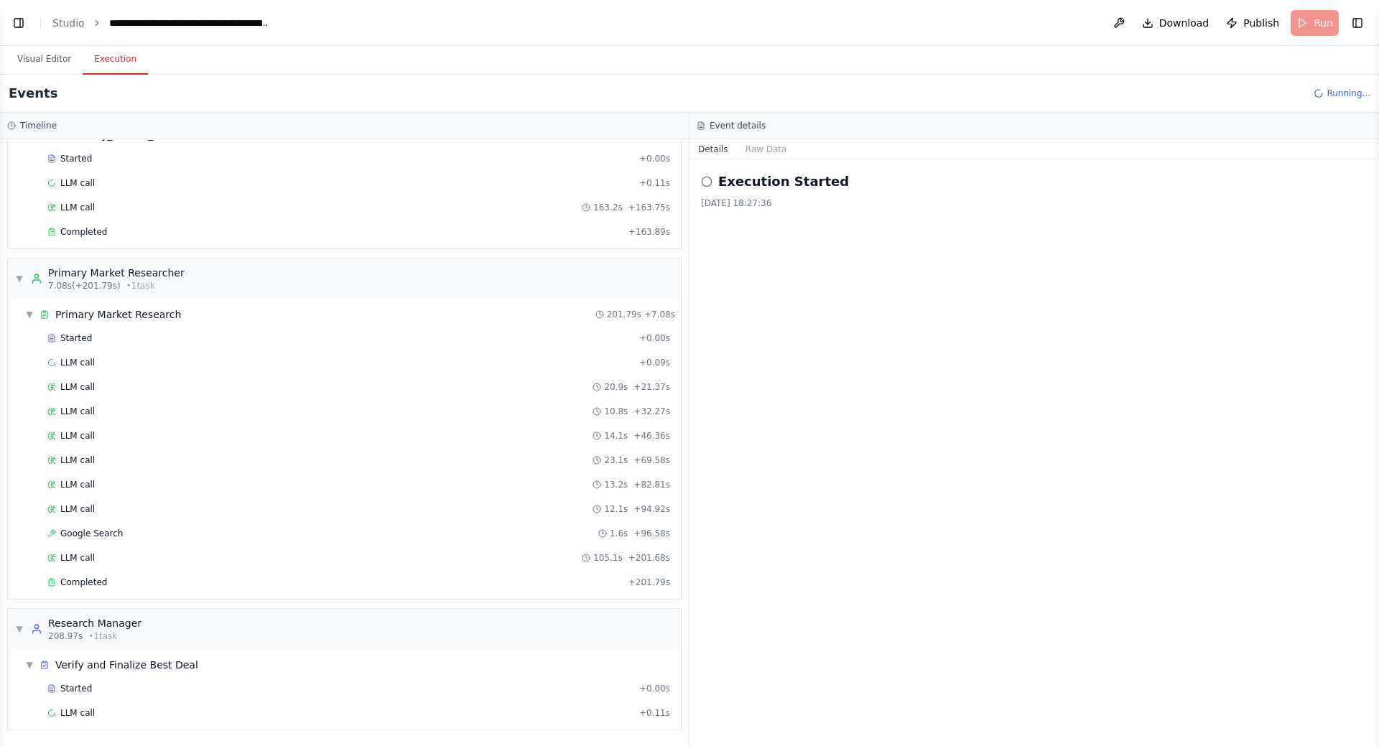
scroll to position [93, 0]
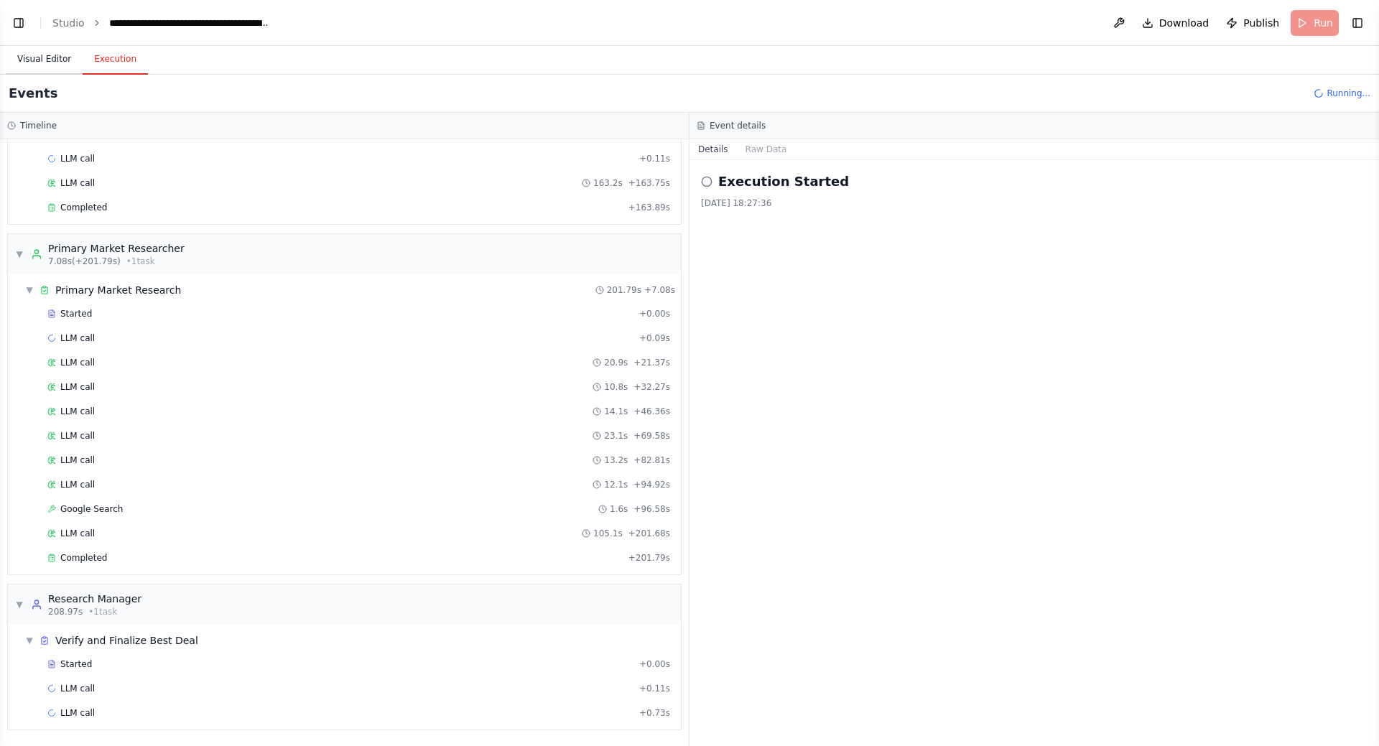
click at [45, 58] on button "Visual Editor" at bounding box center [44, 60] width 77 height 30
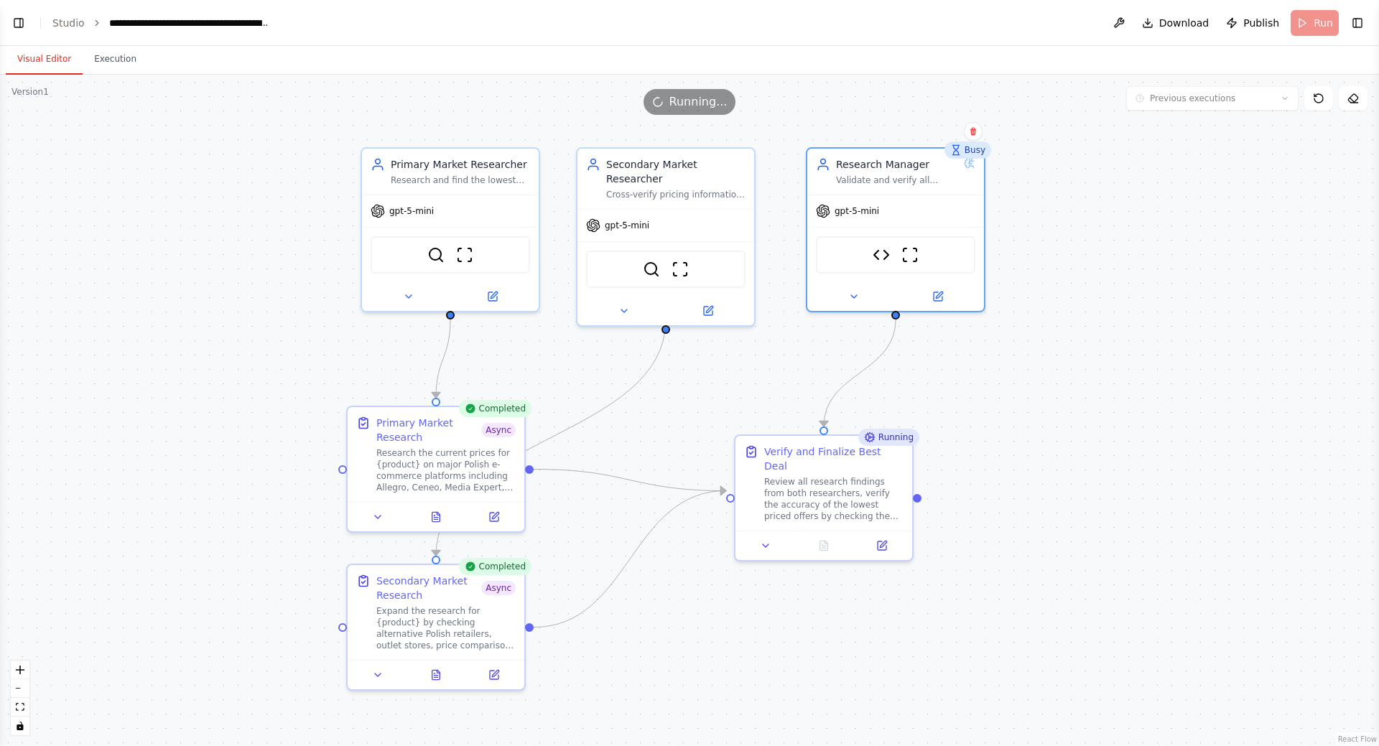
click at [1091, 388] on div ".deletable-edge-delete-btn { width: 20px; height: 20px; border: 0px solid #ffff…" at bounding box center [689, 410] width 1379 height 671
click at [434, 513] on icon at bounding box center [436, 513] width 8 height 9
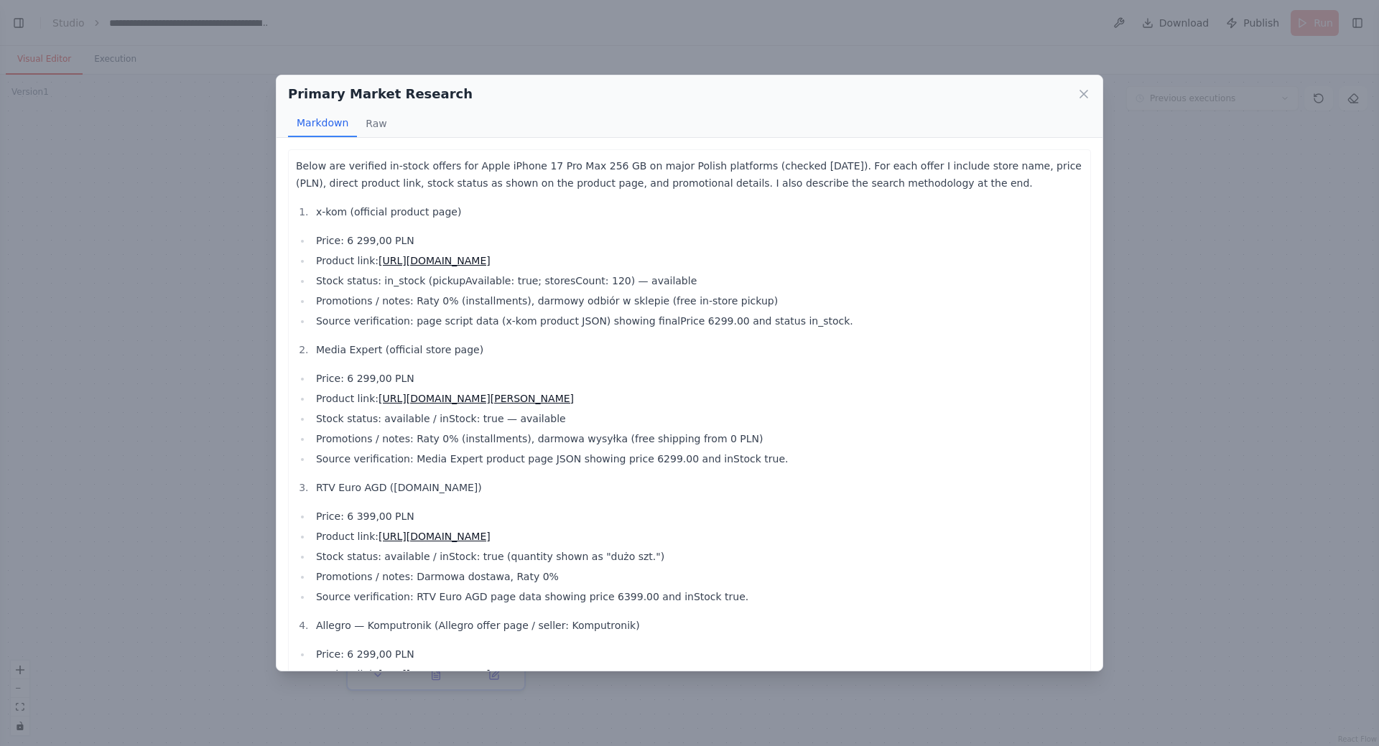
click at [490, 261] on link "[URL][DOMAIN_NAME]" at bounding box center [434, 260] width 112 height 11
